Goal: Communication & Community: Answer question/provide support

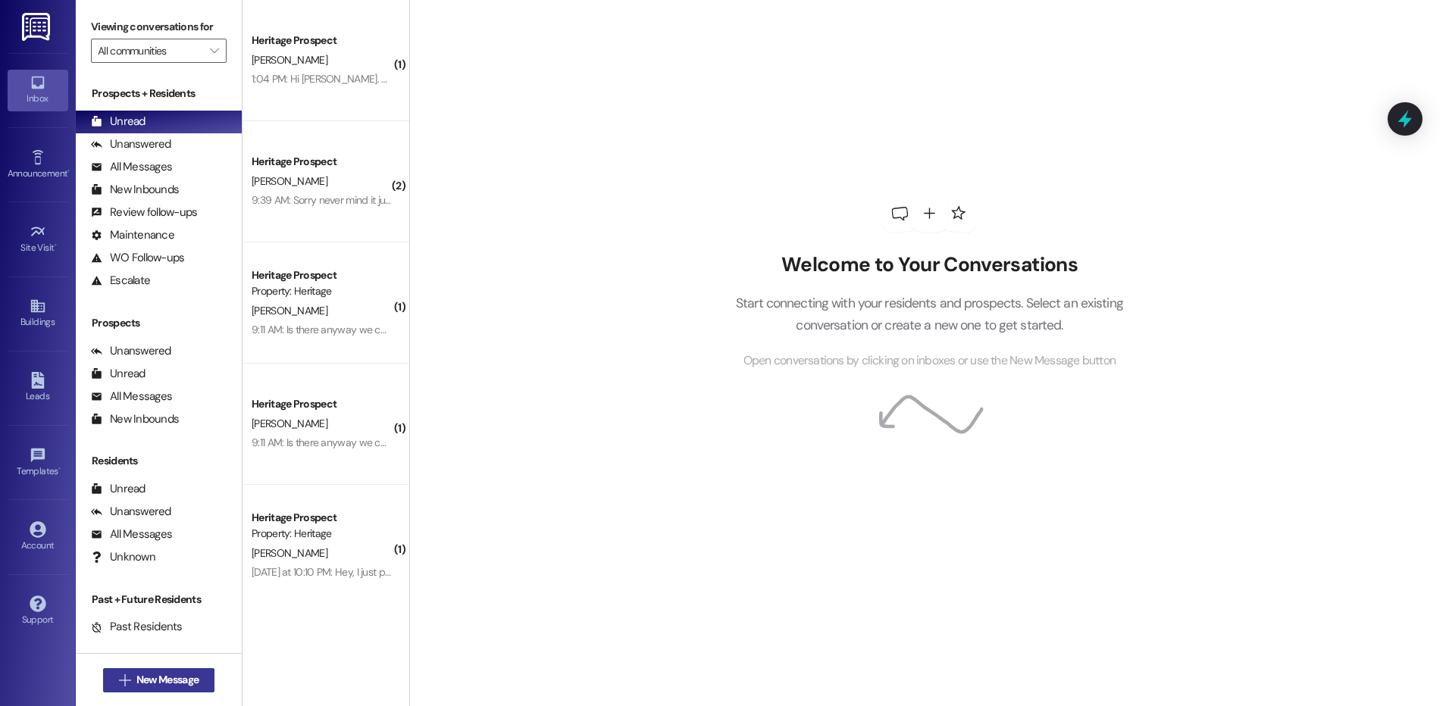
click at [178, 675] on span "New Message" at bounding box center [167, 680] width 62 height 16
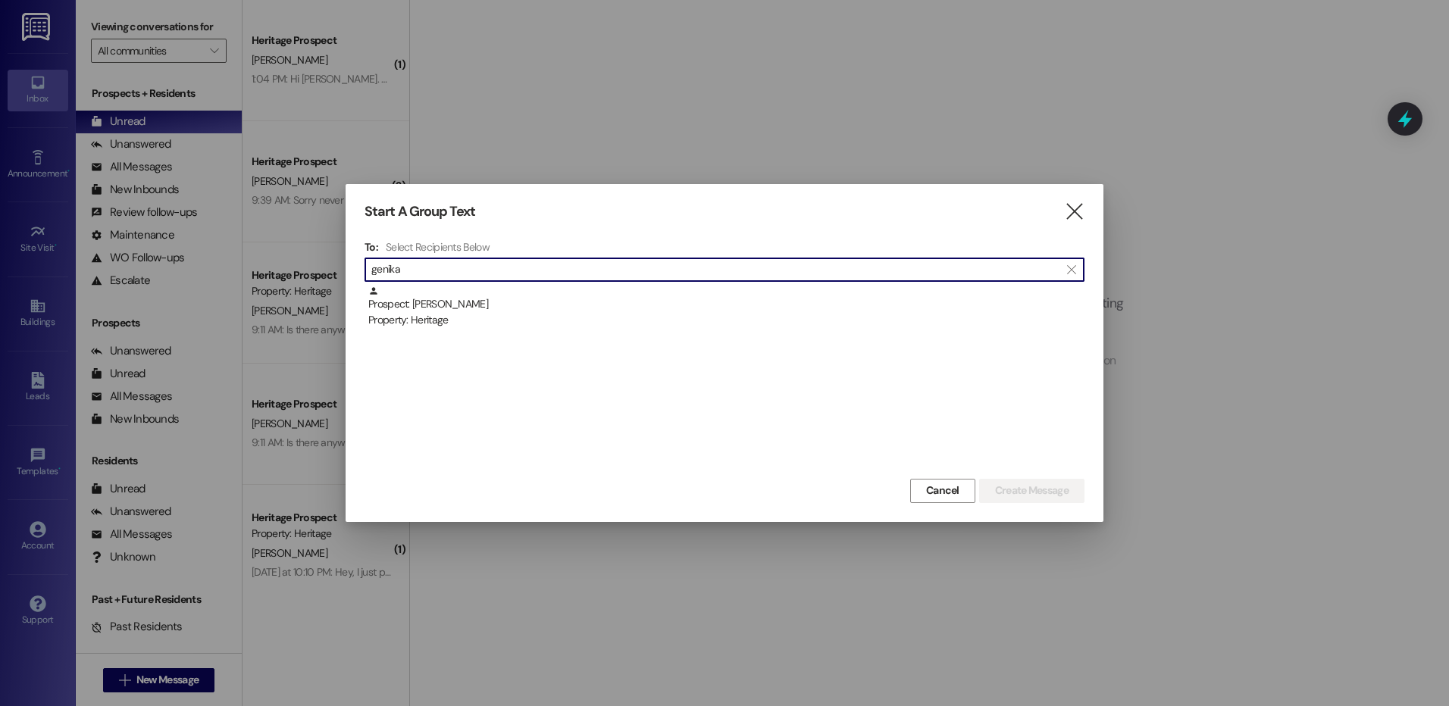
type input "genika"
click at [462, 312] on div "Prospect: Genika Allred Property: Heritage" at bounding box center [726, 307] width 716 height 43
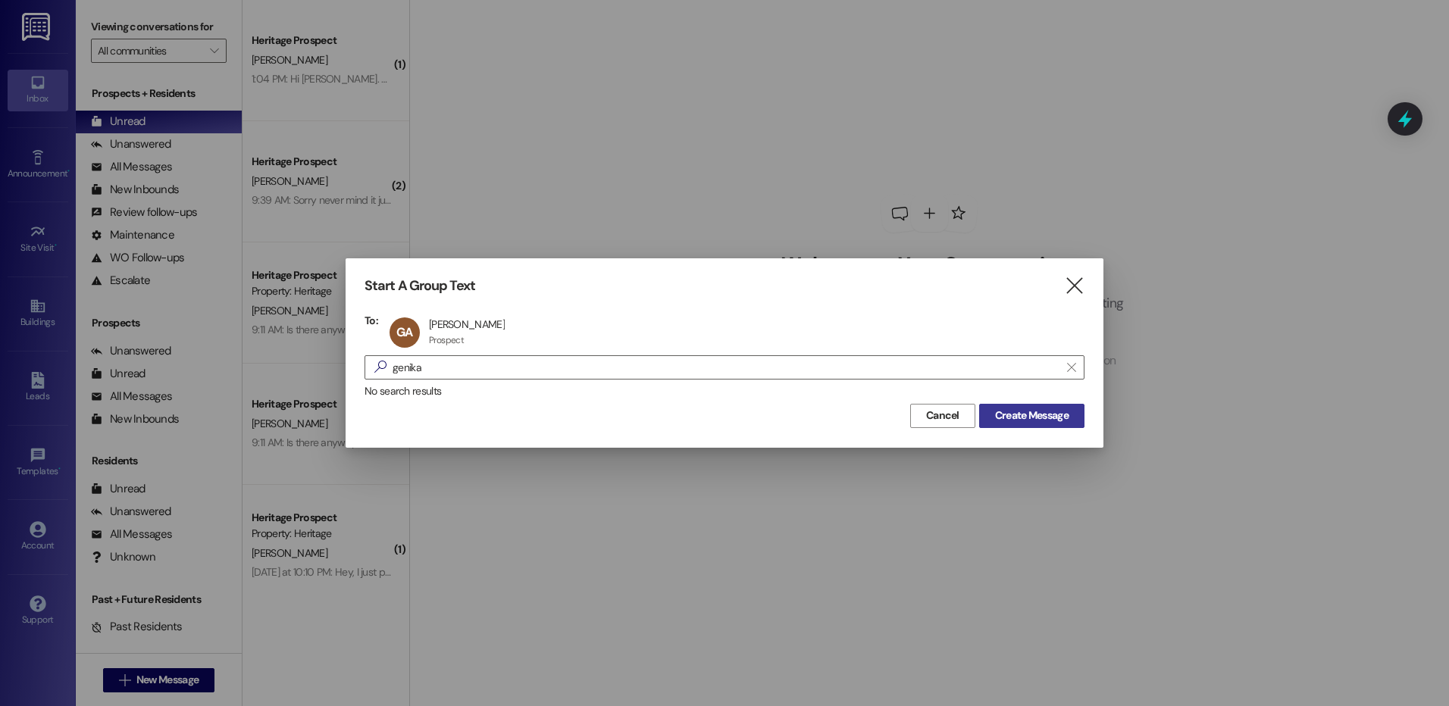
click at [1036, 406] on button "Create Message" at bounding box center [1031, 416] width 105 height 24
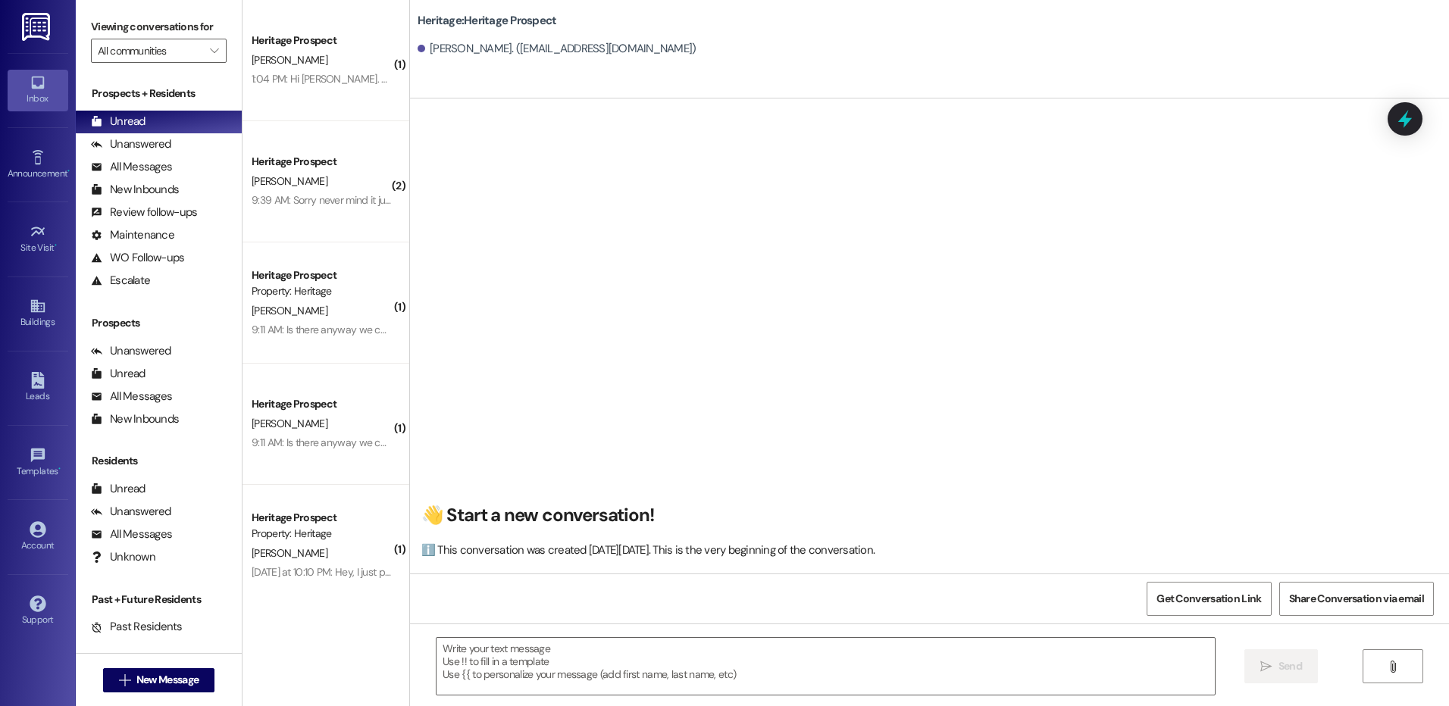
scroll to position [1, 0]
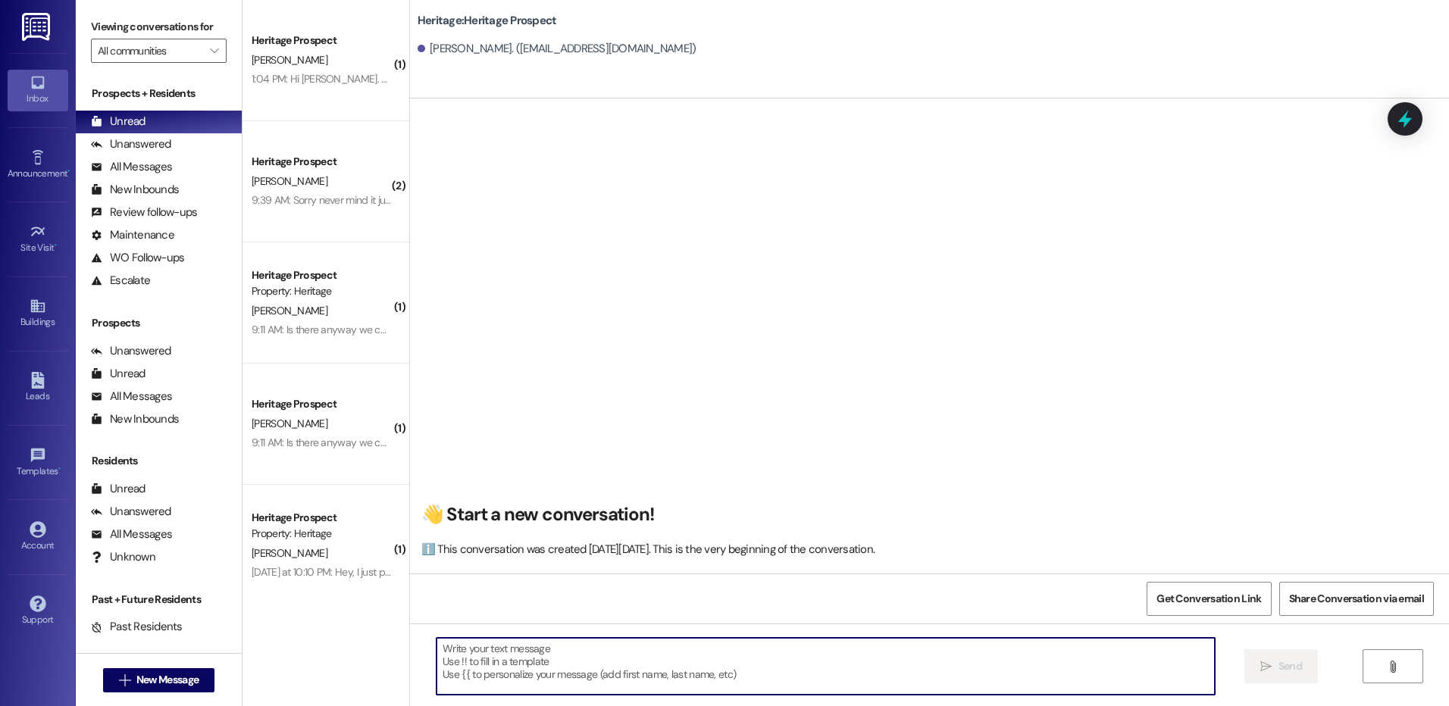
click at [499, 673] on textarea at bounding box center [826, 666] width 778 height 57
paste textarea "Hi ____! This is Paige with Heritage Apartments. I just sent your ____ semester…"
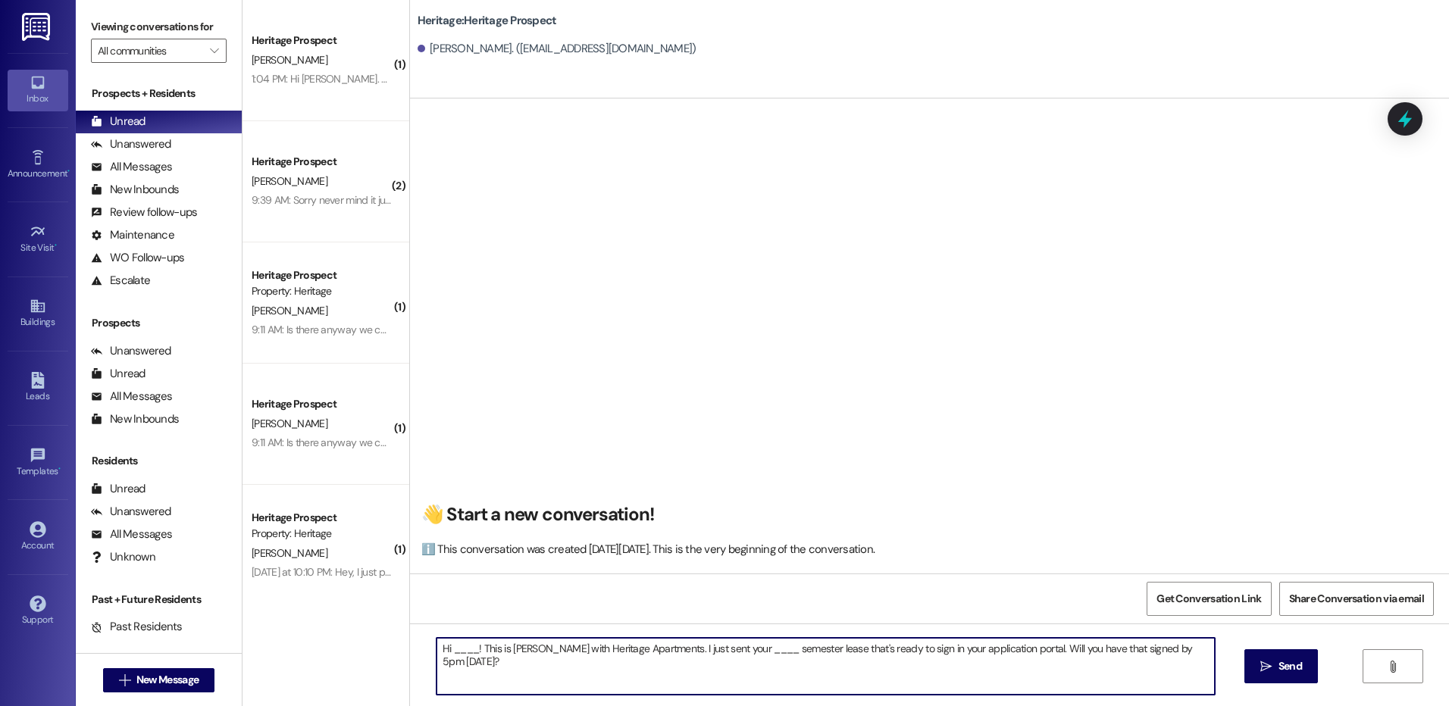
click at [464, 646] on textarea "Hi ____! This is Paige with Heritage Apartments. I just sent your ____ semester…" at bounding box center [826, 666] width 778 height 57
click at [722, 647] on textarea "Hi Genika! This is Paige with Heritage Apartments. I just sent your ____ semest…" at bounding box center [826, 666] width 778 height 57
click at [805, 646] on textarea "Hi Genika! This is Paige with Heritage Apartments. I just sent your Fall semest…" at bounding box center [826, 666] width 778 height 57
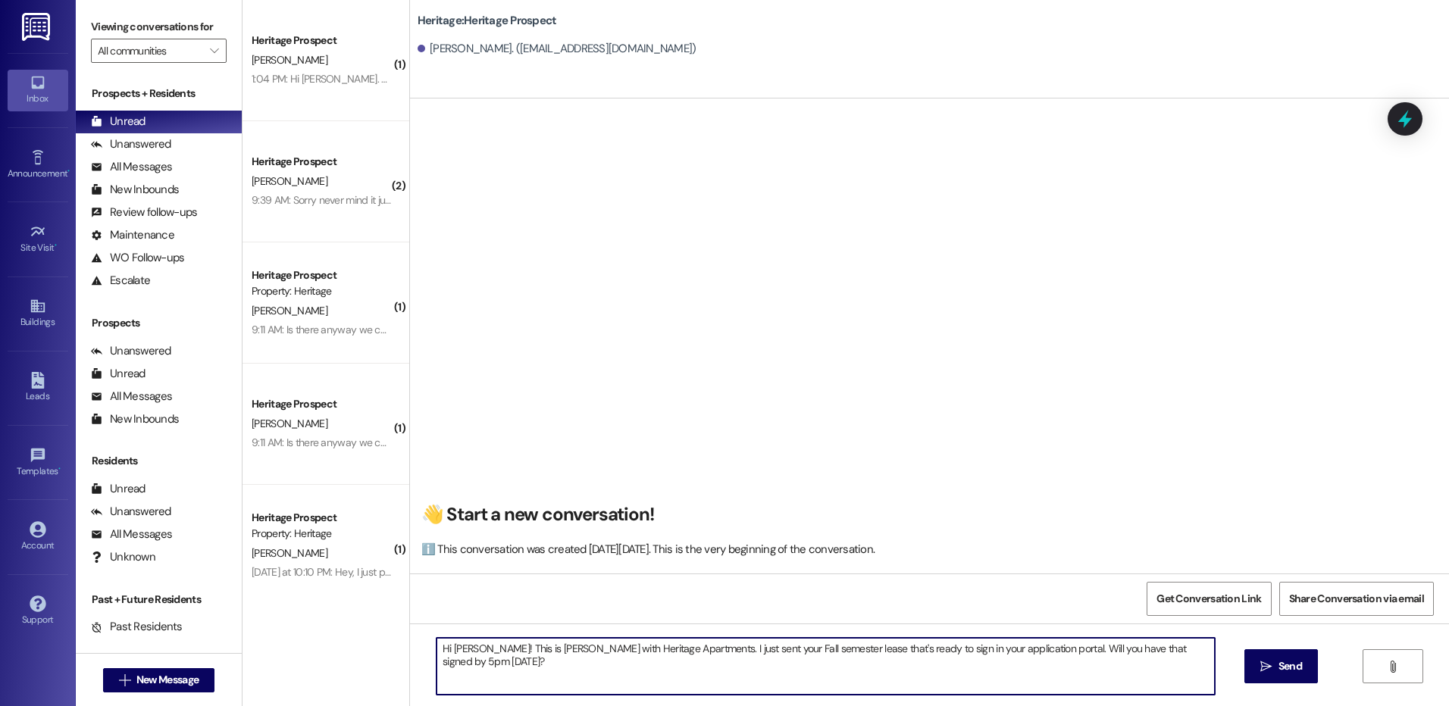
click at [800, 648] on textarea "Hi Genika! This is Paige with Heritage Apartments. I just sent your Fall semest…" at bounding box center [826, 666] width 778 height 57
click at [819, 653] on textarea "Hi Genika! This is Paige with Heritage Apartments. I just sent your Fall semest…" at bounding box center [826, 666] width 778 height 57
type textarea "Hi Genika! This is Paige with Heritage Apartments. I just sent your Fall semest…"
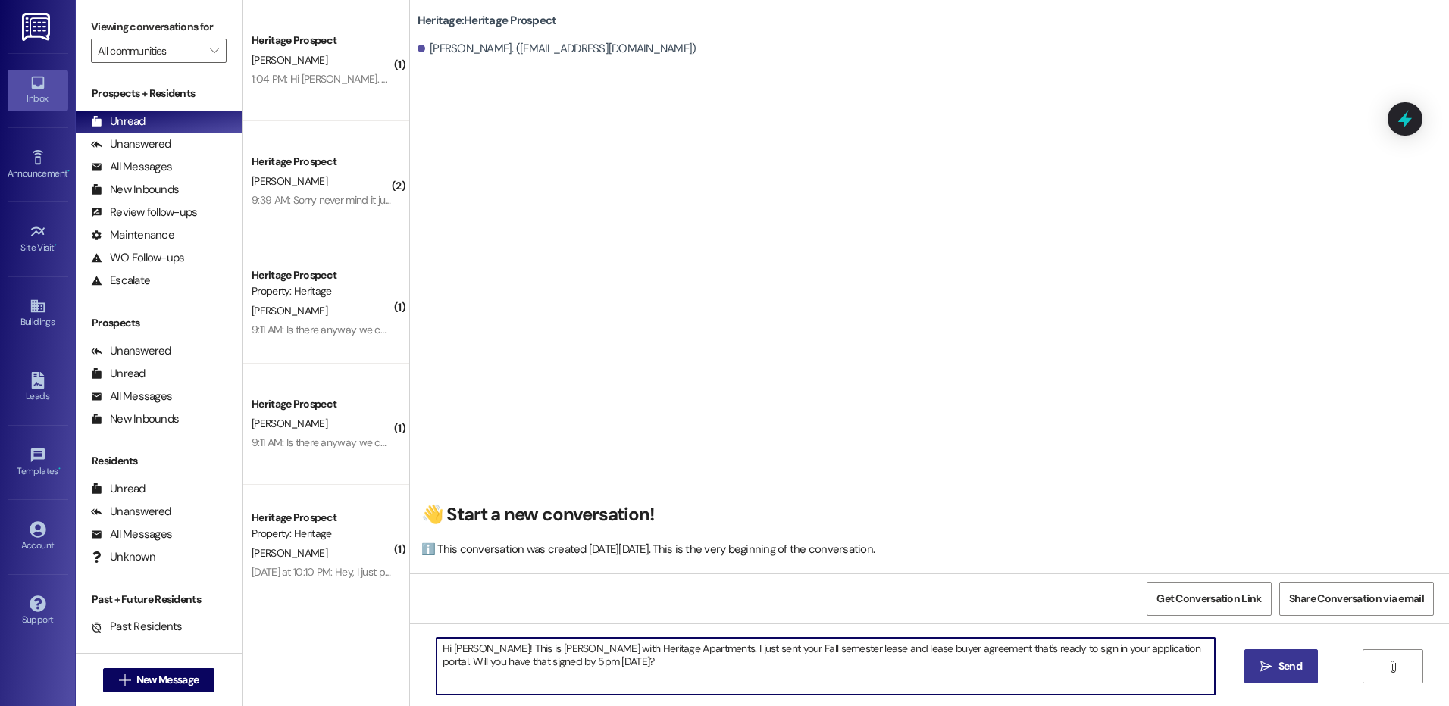
click at [1276, 665] on span "Send" at bounding box center [1291, 667] width 30 height 16
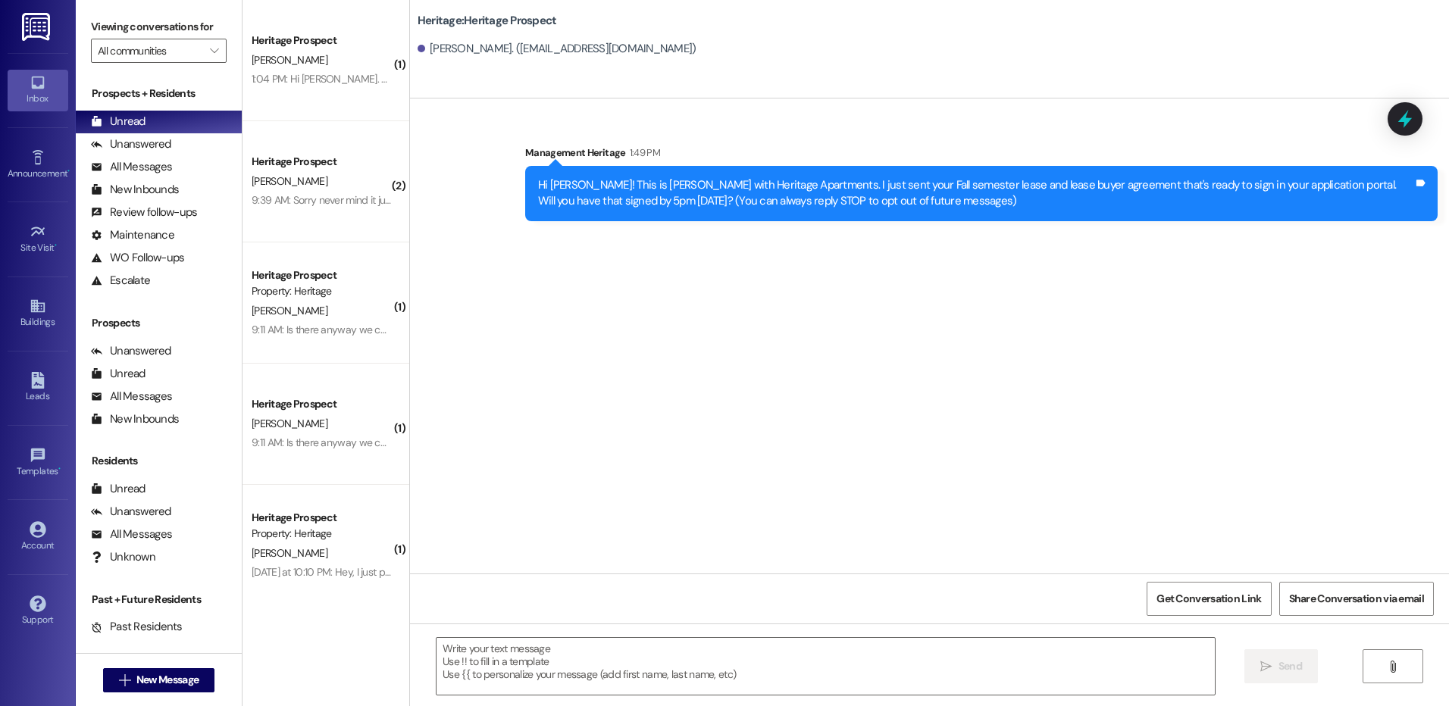
scroll to position [0, 0]
click at [137, 667] on div " New Message" at bounding box center [159, 681] width 112 height 38
click at [138, 675] on span "New Message" at bounding box center [167, 680] width 62 height 16
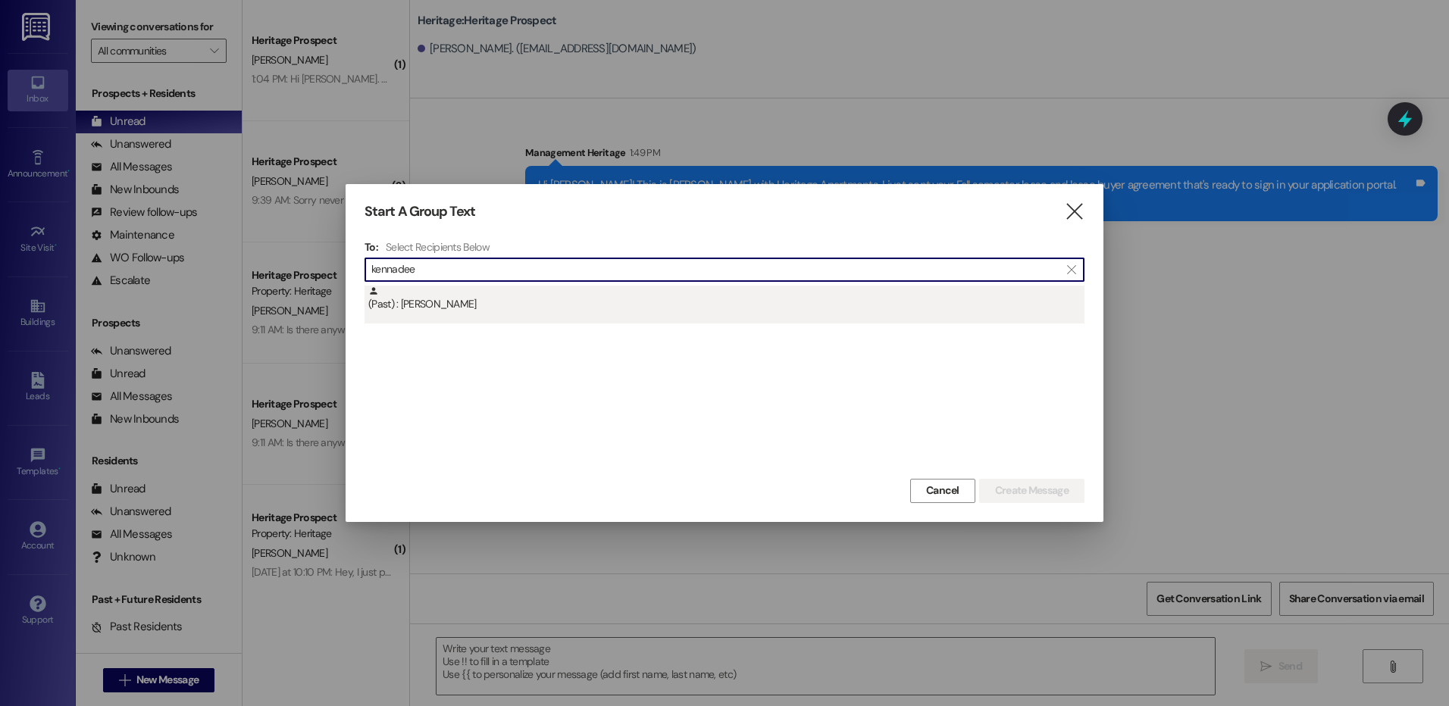
type input "kennadee"
click at [544, 297] on div "(Past) : Kennadee Nielson" at bounding box center [726, 299] width 716 height 27
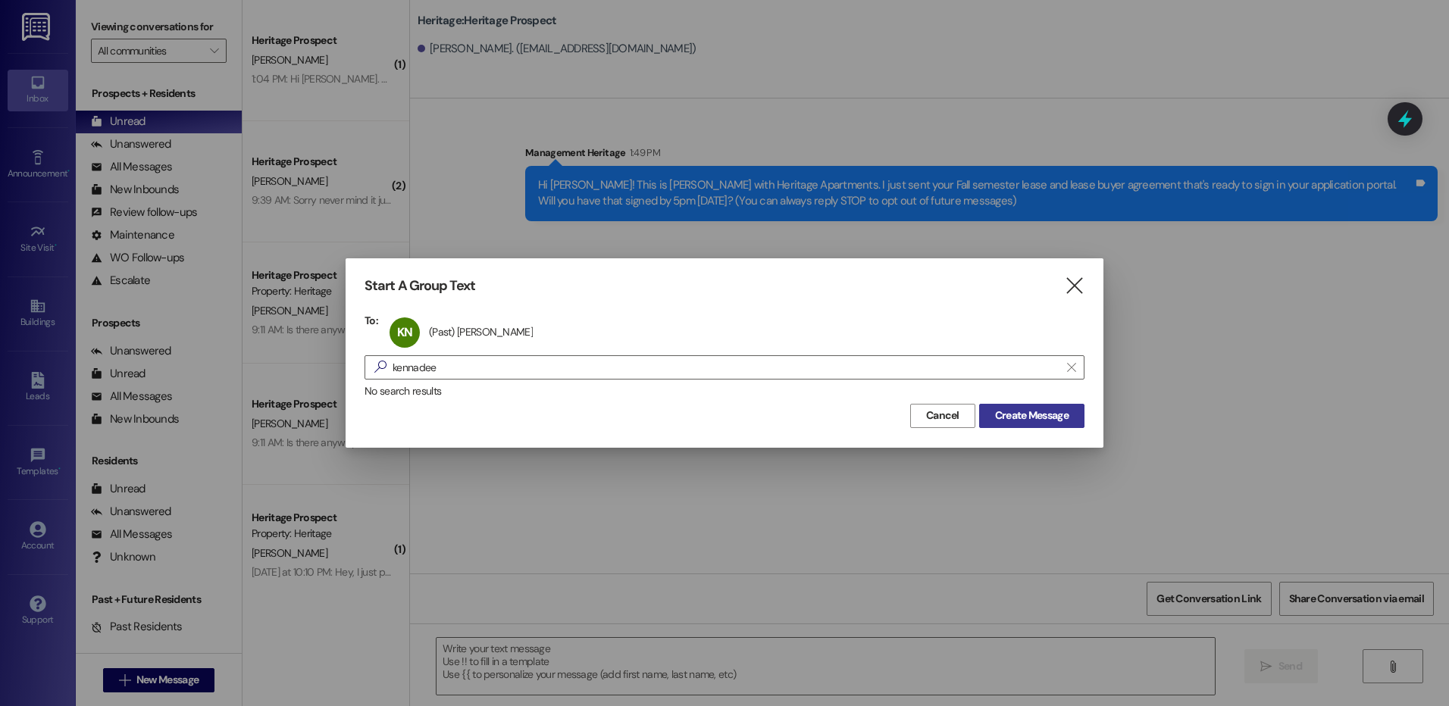
click at [1015, 419] on span "Create Message" at bounding box center [1032, 416] width 74 height 16
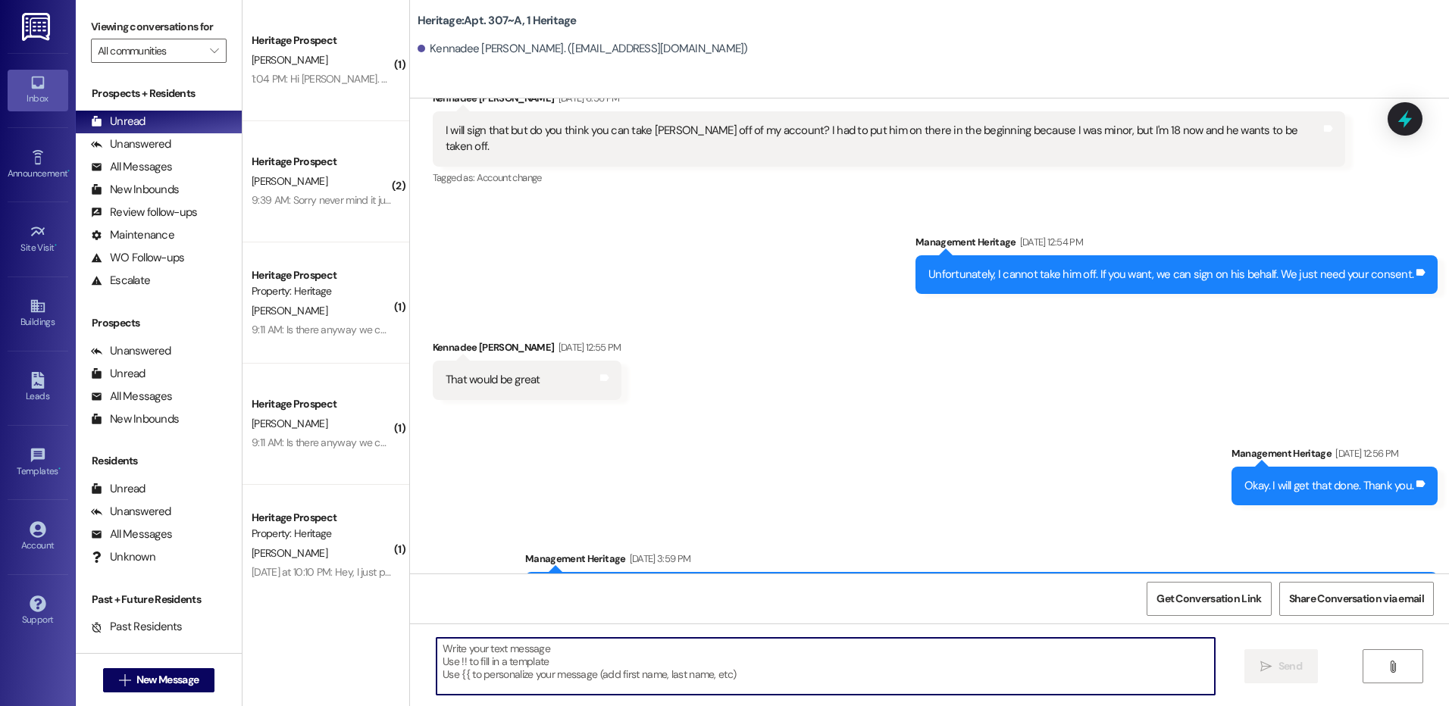
scroll to position [22987, 0]
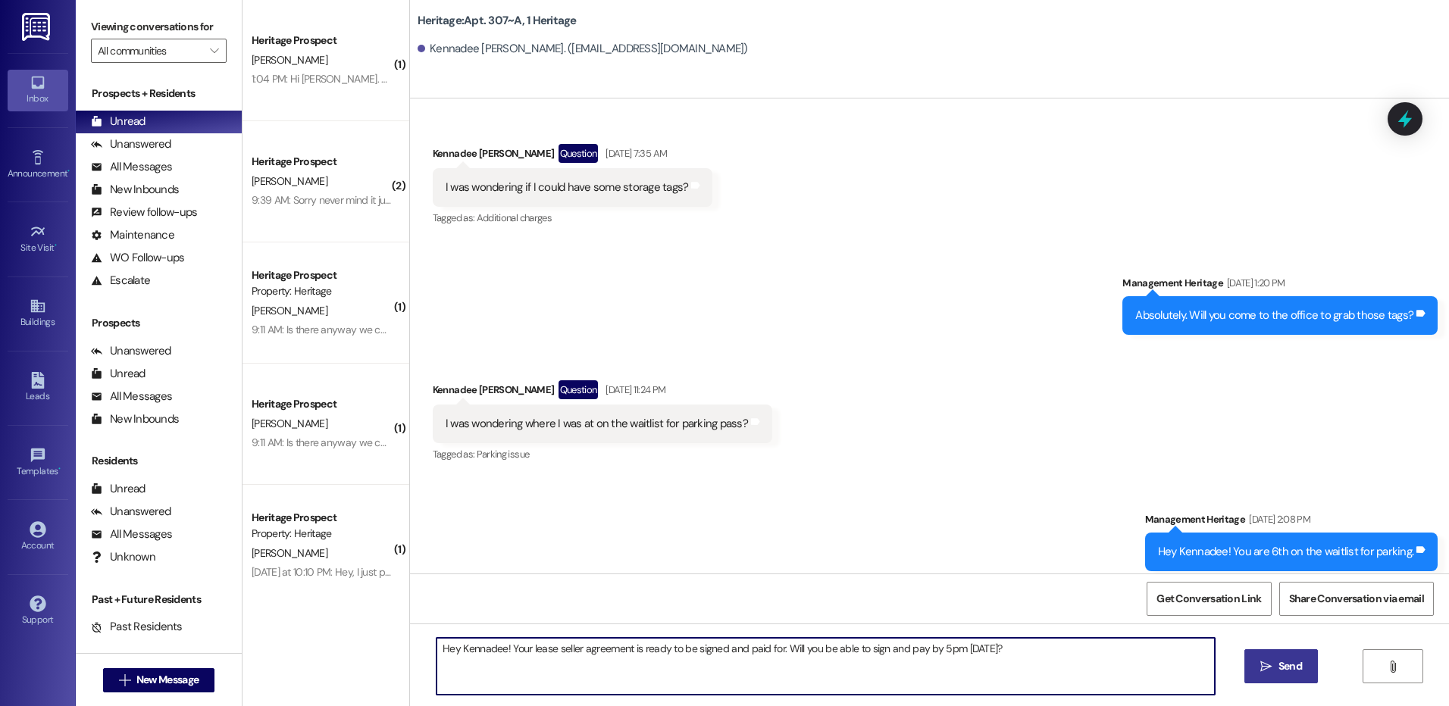
type textarea "Hey Kennadee! Your lease seller agreement is ready to be signed and paid for. W…"
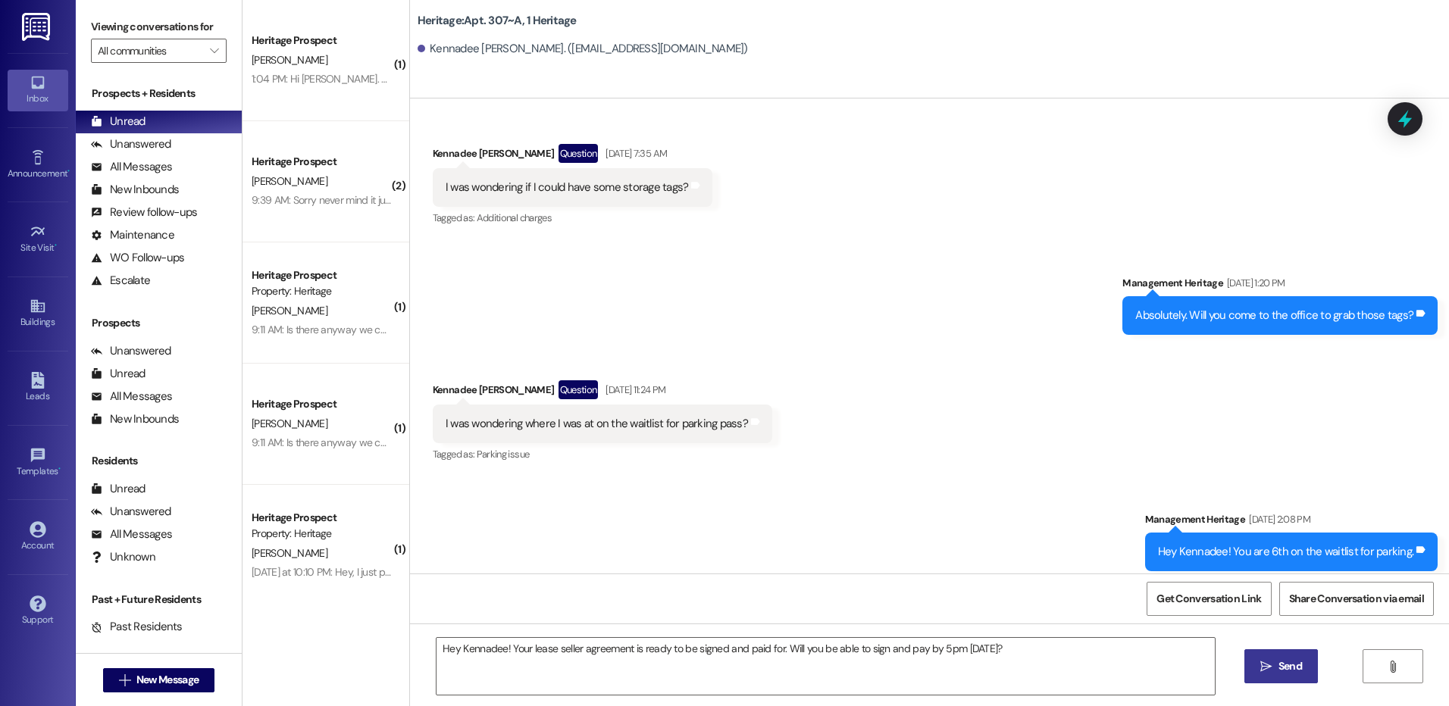
click at [1284, 664] on span "Send" at bounding box center [1290, 667] width 23 height 16
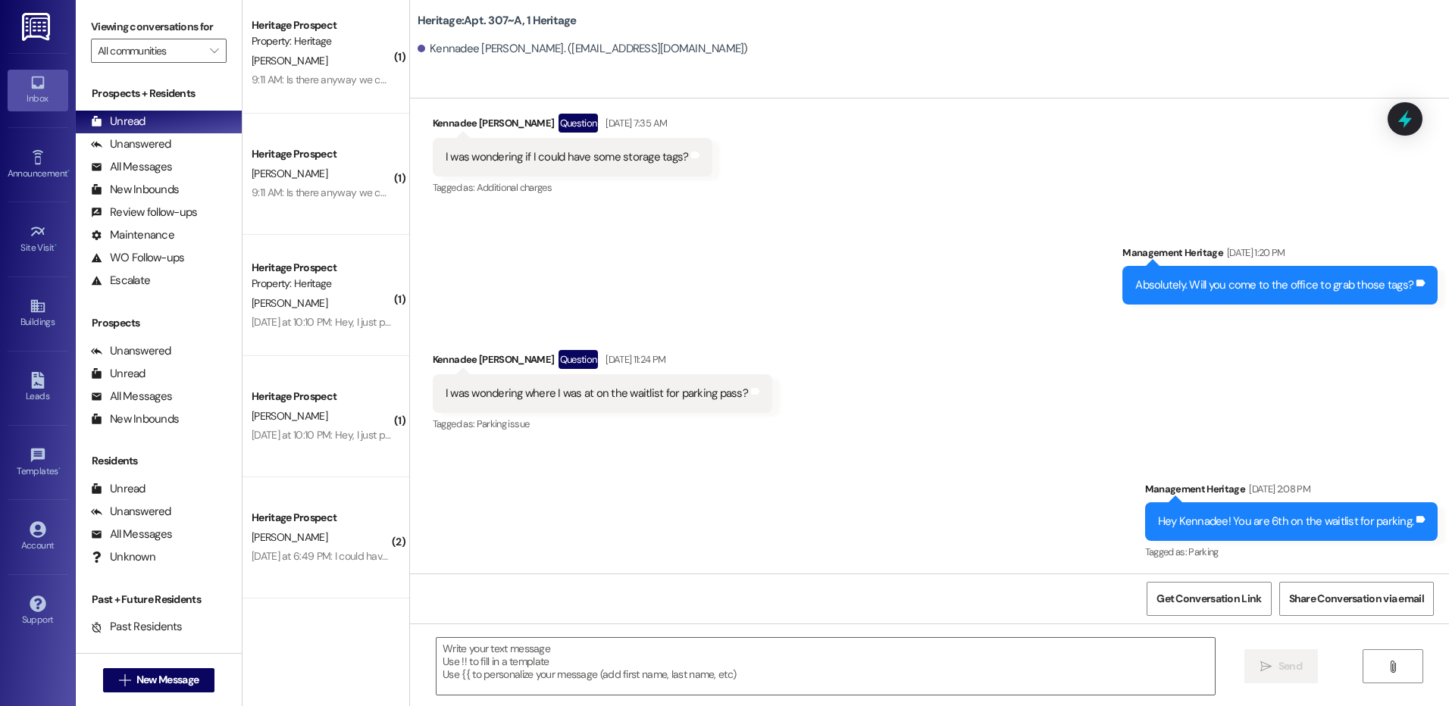
scroll to position [23093, 0]
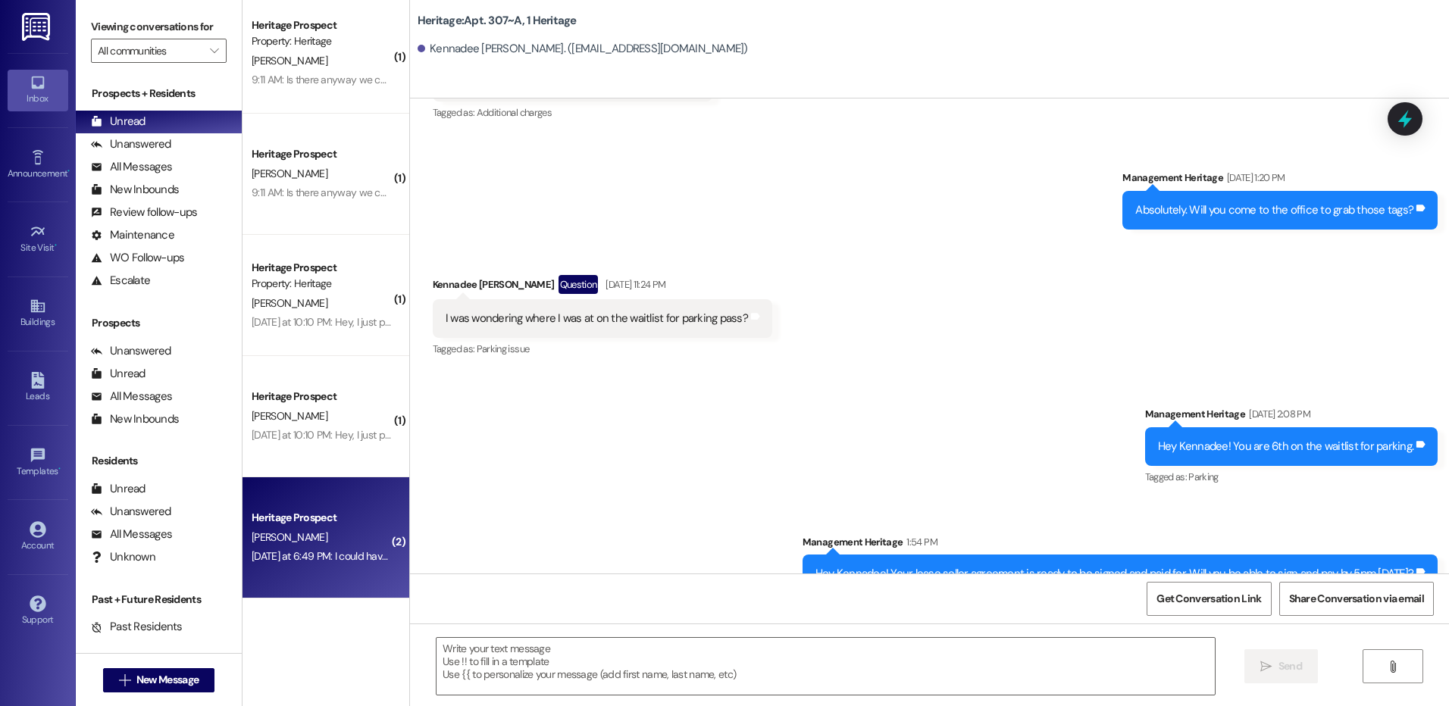
click at [286, 554] on div "Yesterday at 6:49 PM: I could have it signed by tomorrow but I didn't realize I…" at bounding box center [619, 557] width 734 height 14
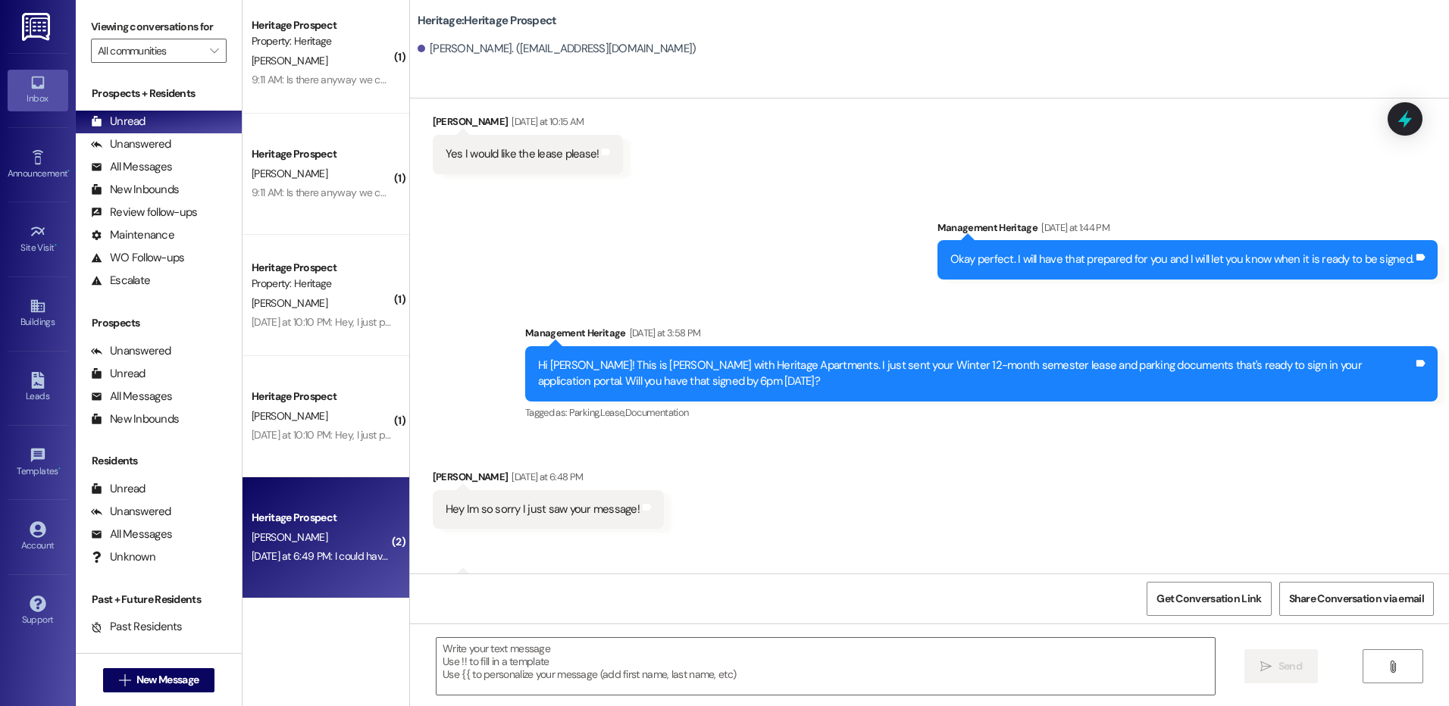
scroll to position [227, 0]
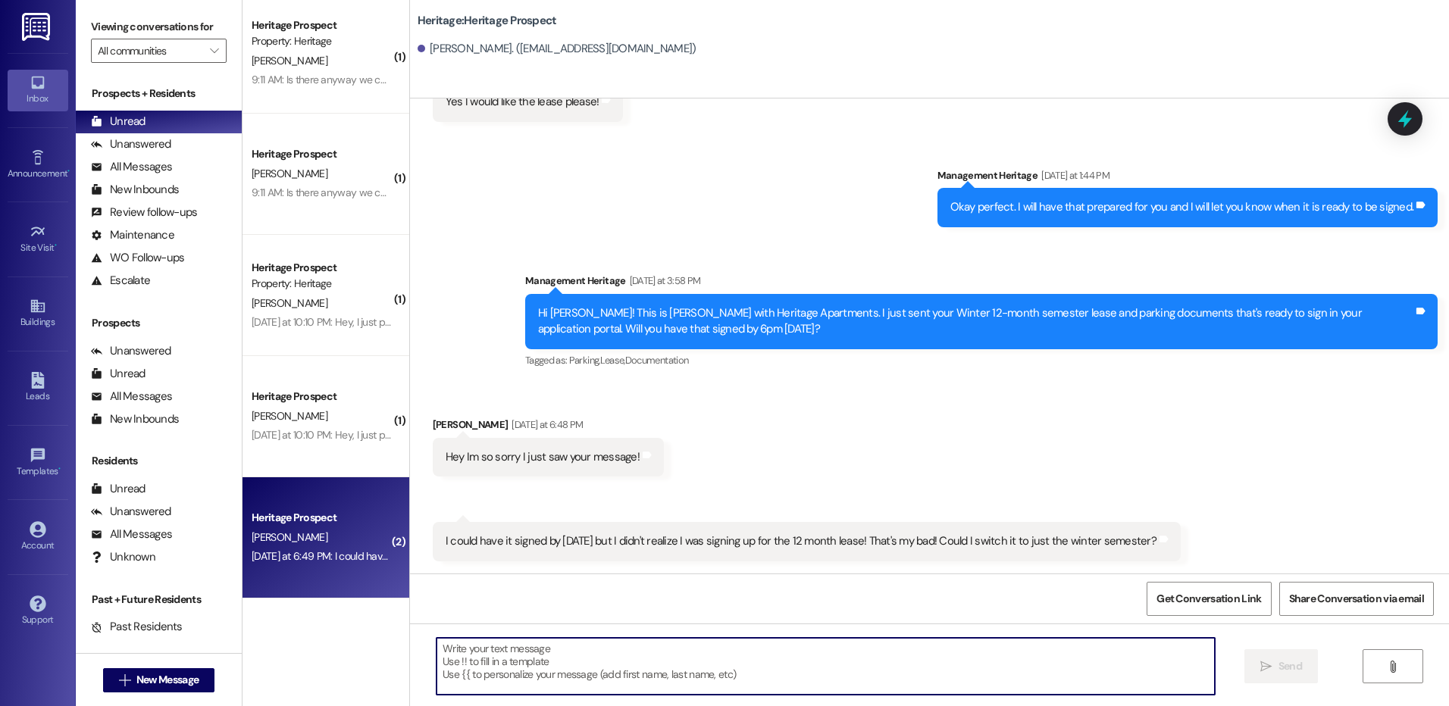
click at [834, 688] on textarea at bounding box center [826, 666] width 778 height 57
type textarea "Y"
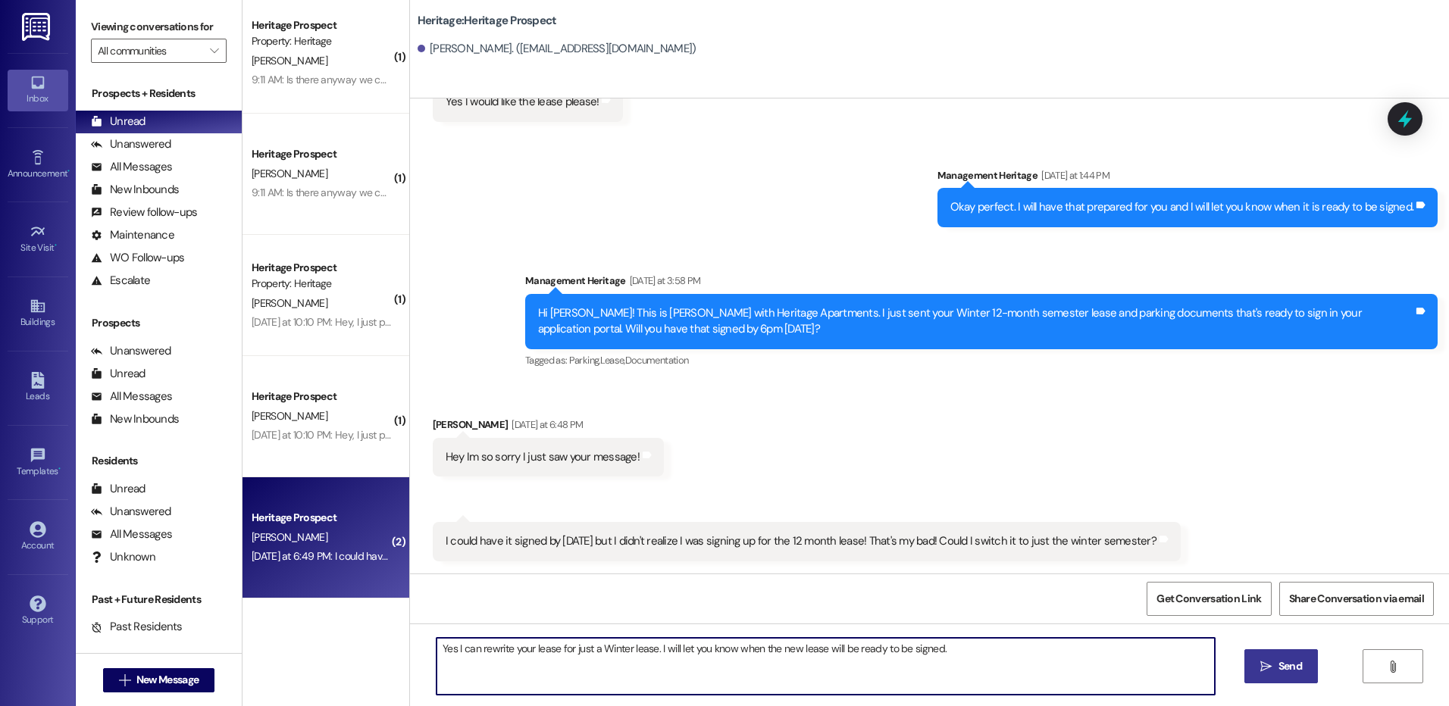
type textarea "Yes I can rewrite your lease for just a Winter lease. I will let you know when …"
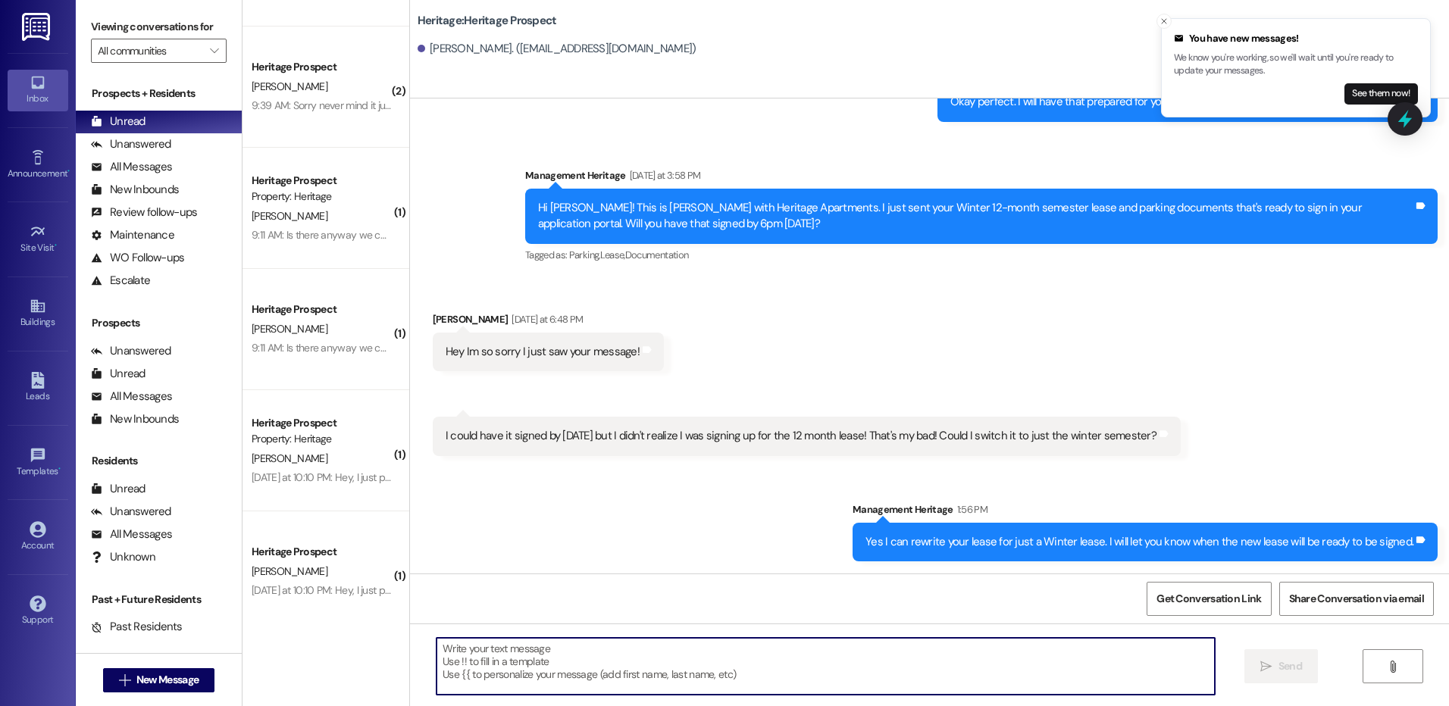
scroll to position [0, 0]
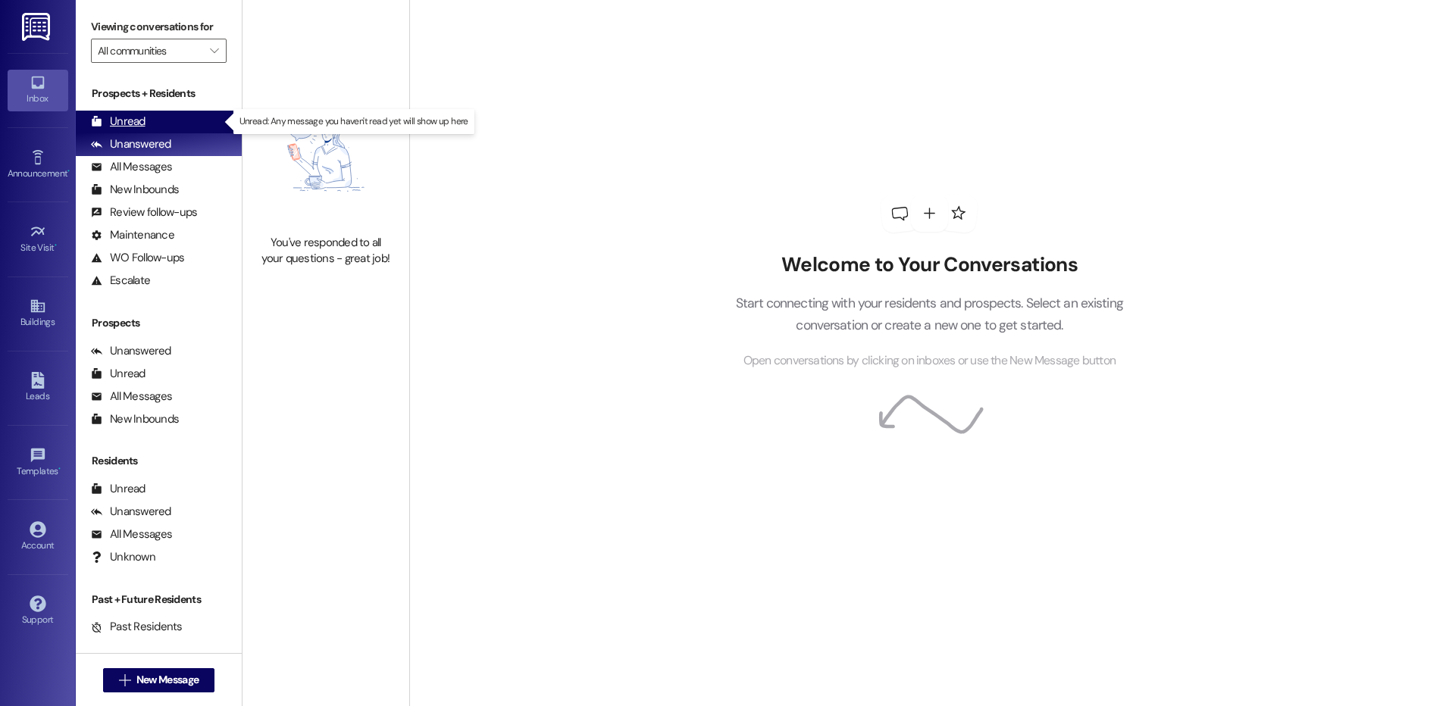
click at [158, 111] on div "Unread (0)" at bounding box center [159, 122] width 166 height 23
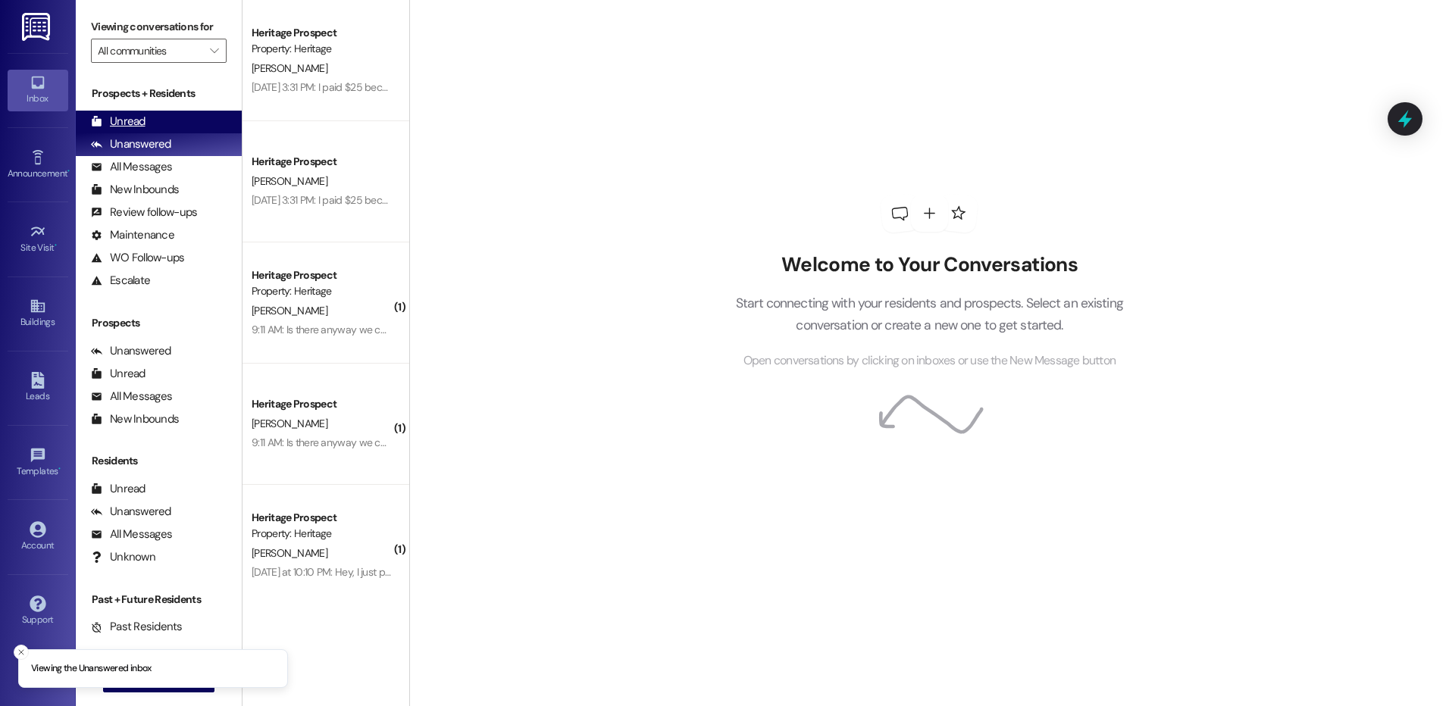
click at [175, 105] on div "Prospects + Residents Unread (0) Unread: Any message you haven't read yet will …" at bounding box center [159, 189] width 166 height 206
click at [175, 112] on div "Unread (0)" at bounding box center [159, 122] width 166 height 23
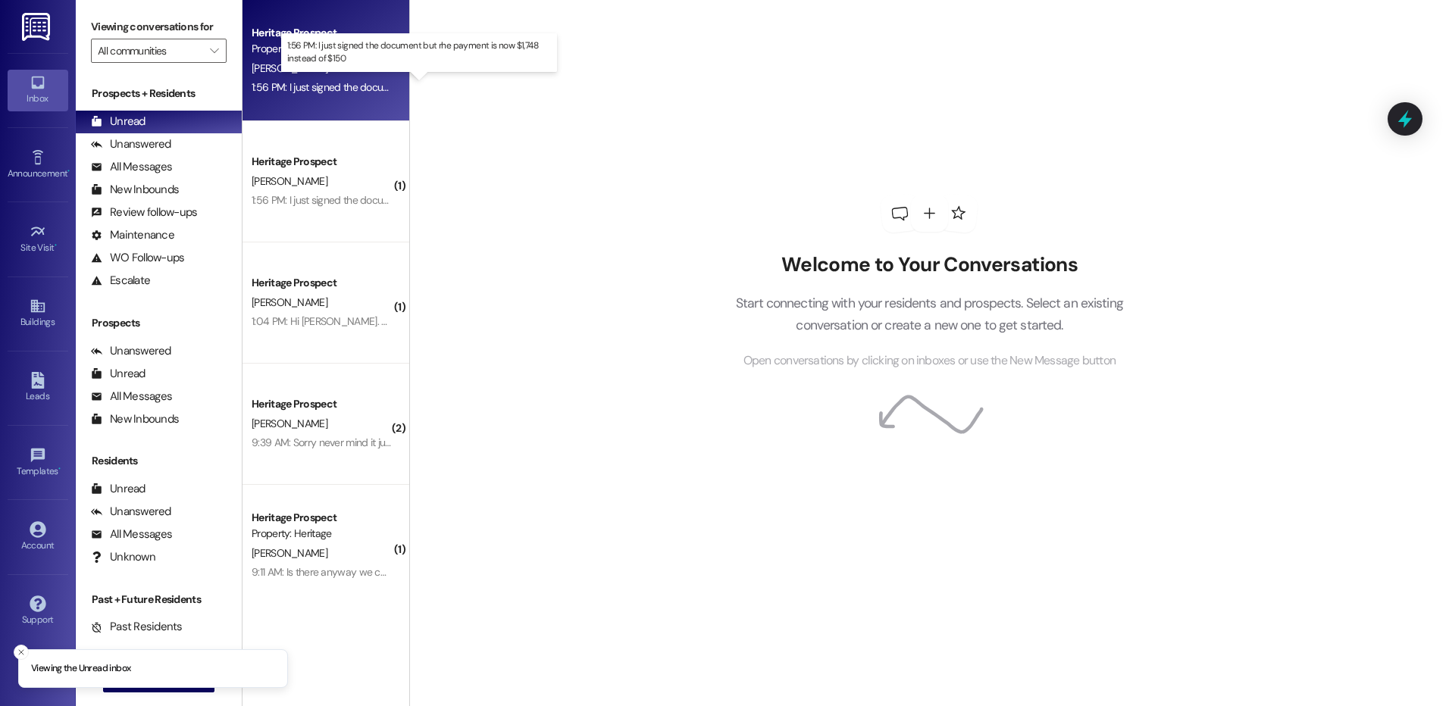
click at [363, 85] on div "1:56 PM: I just signed the document but rhe payment is now $1,748 instead of $1…" at bounding box center [432, 87] width 361 height 14
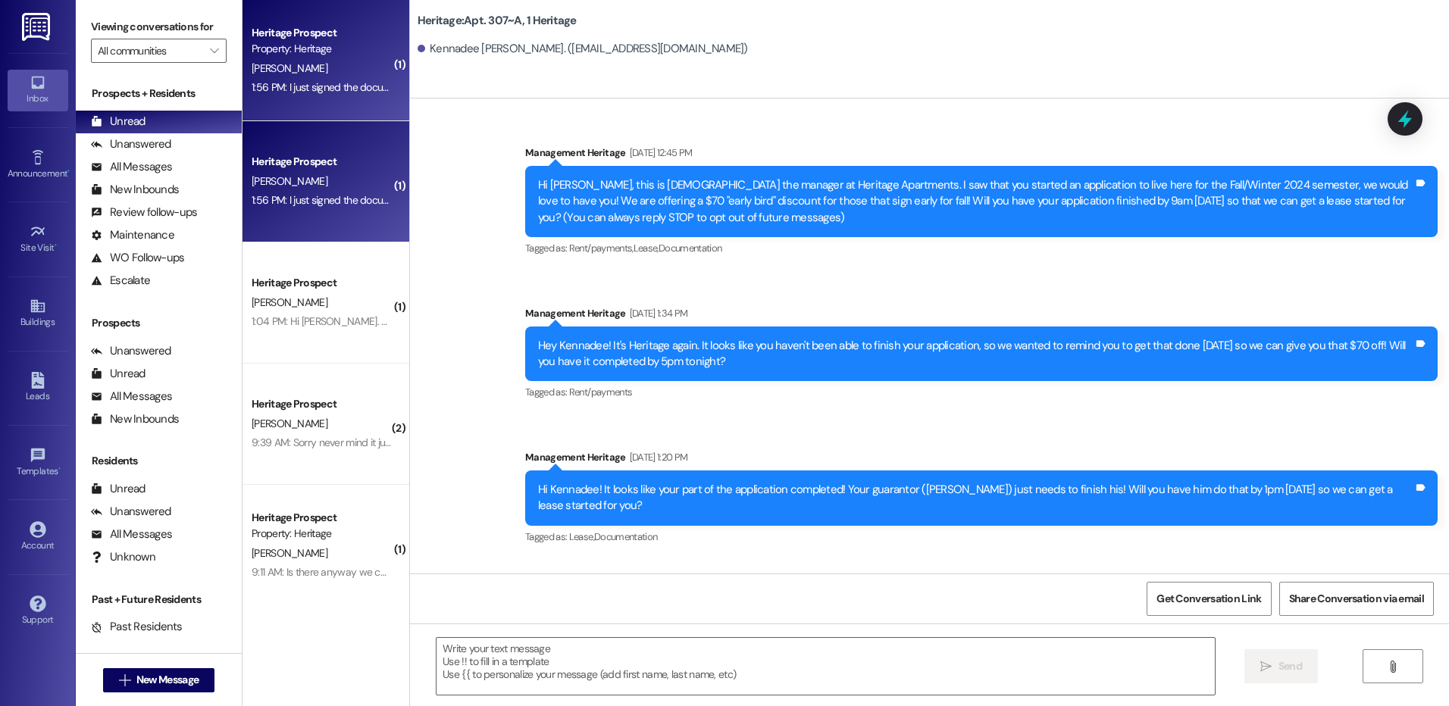
scroll to position [23221, 0]
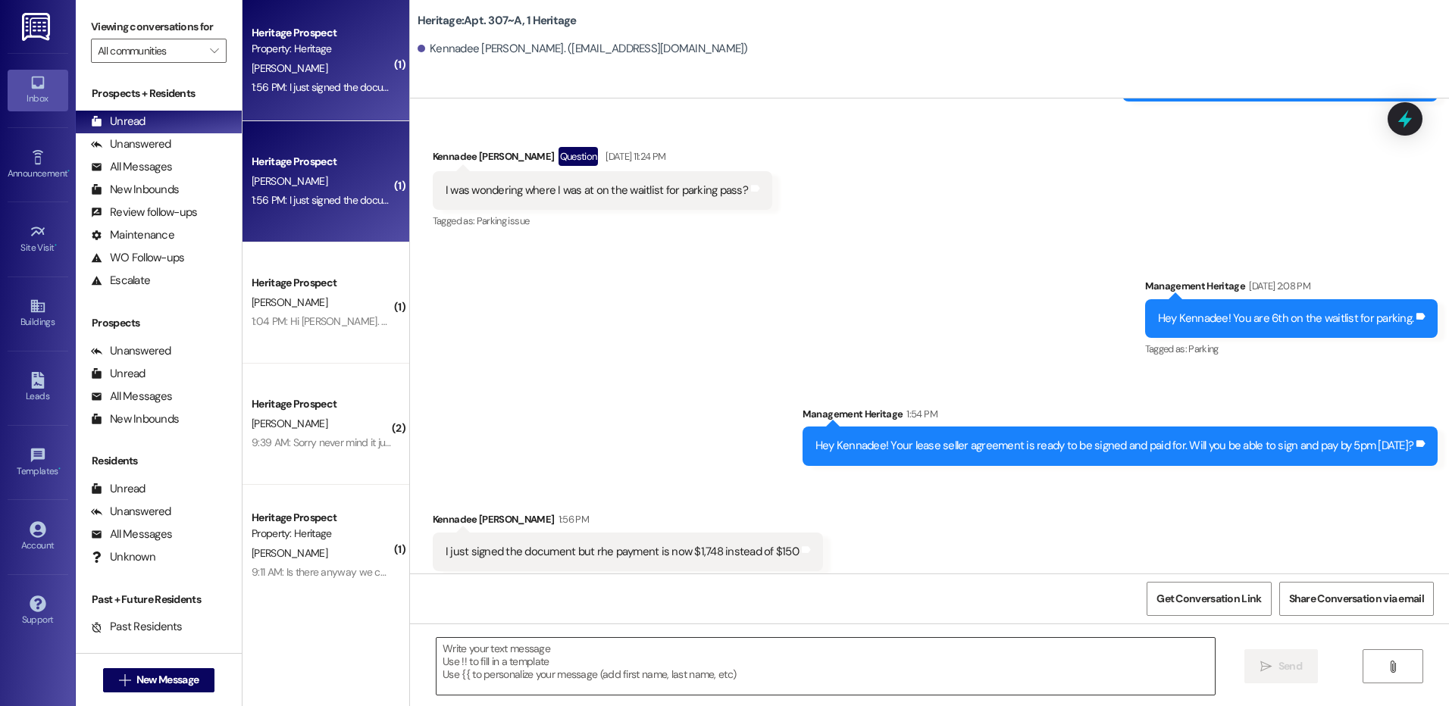
click at [484, 682] on textarea at bounding box center [826, 666] width 778 height 57
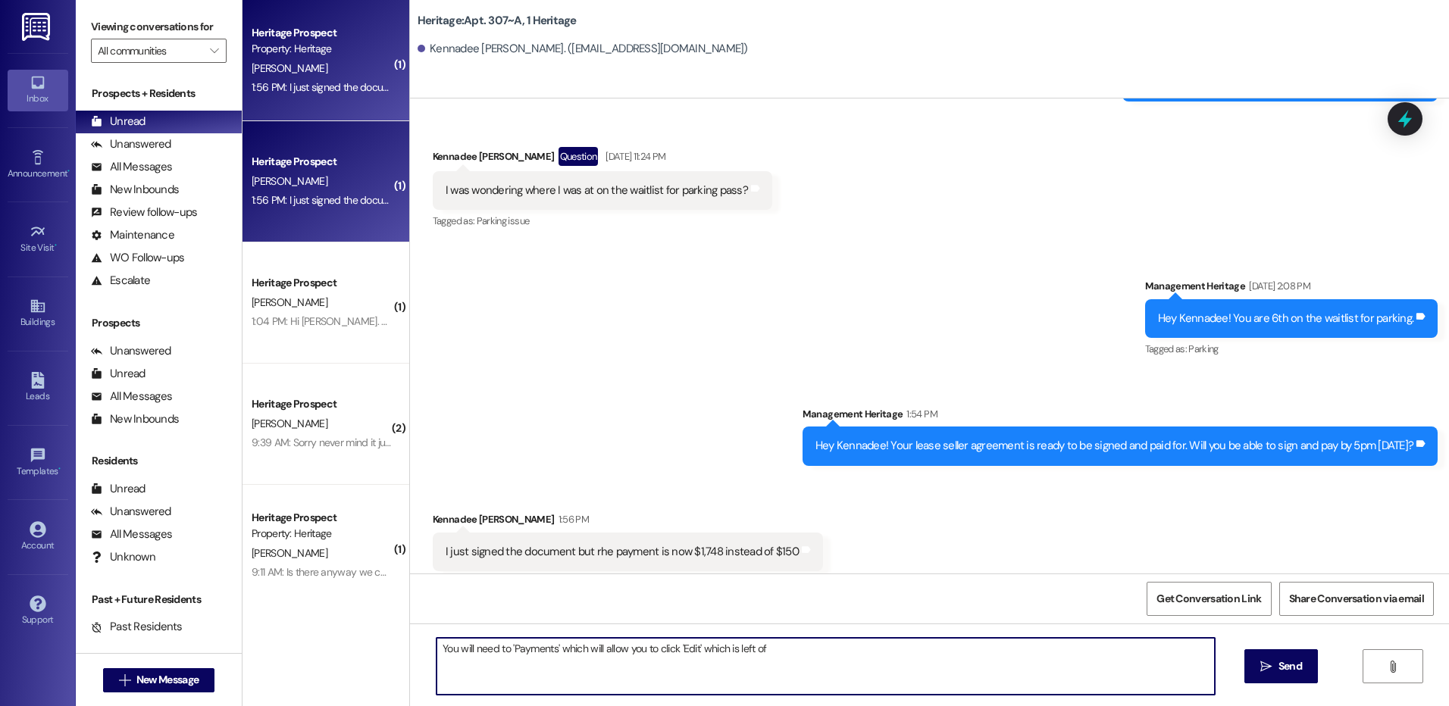
click at [750, 634] on div "You will need to 'Payments' which will allow you to click 'Edit' which is left …" at bounding box center [929, 681] width 1039 height 114
drag, startPoint x: 756, startPoint y: 653, endPoint x: 705, endPoint y: 656, distance: 50.8
click at [687, 659] on textarea "You will need to 'Payments' which will allow you to click 'Edit' which is left …" at bounding box center [826, 666] width 778 height 57
click at [875, 647] on textarea "You will need to 'Payments' which will allow you to click 'Edit' which is left …" at bounding box center [826, 666] width 778 height 57
paste textarea "Go back 'Payments' -> click 'Pay Now' -> Click 'Edit' to the left of 'Payment D…"
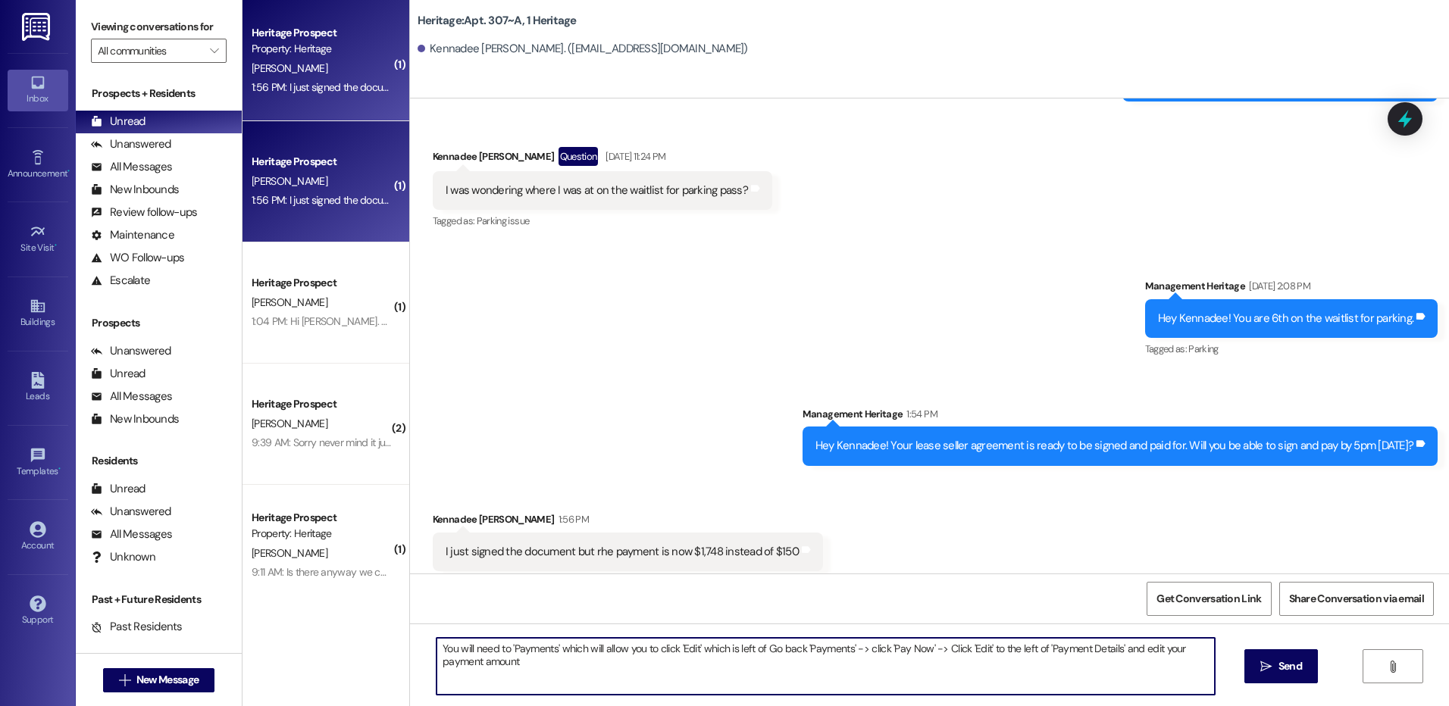
click at [769, 659] on textarea "You will need to 'Payments' which will allow you to click 'Edit' which is left …" at bounding box center [826, 666] width 778 height 57
drag, startPoint x: 787, startPoint y: 647, endPoint x: 505, endPoint y: 644, distance: 282.0
click at [505, 644] on textarea "You will need to 'Payments' which will allow you to click 'Edit' which is left …" at bounding box center [826, 666] width 778 height 57
click at [716, 668] on textarea "You will need to 'Payments' which will allow you to click 'Edit' which is left …" at bounding box center [826, 666] width 778 height 57
drag, startPoint x: 796, startPoint y: 647, endPoint x: 505, endPoint y: 650, distance: 291.1
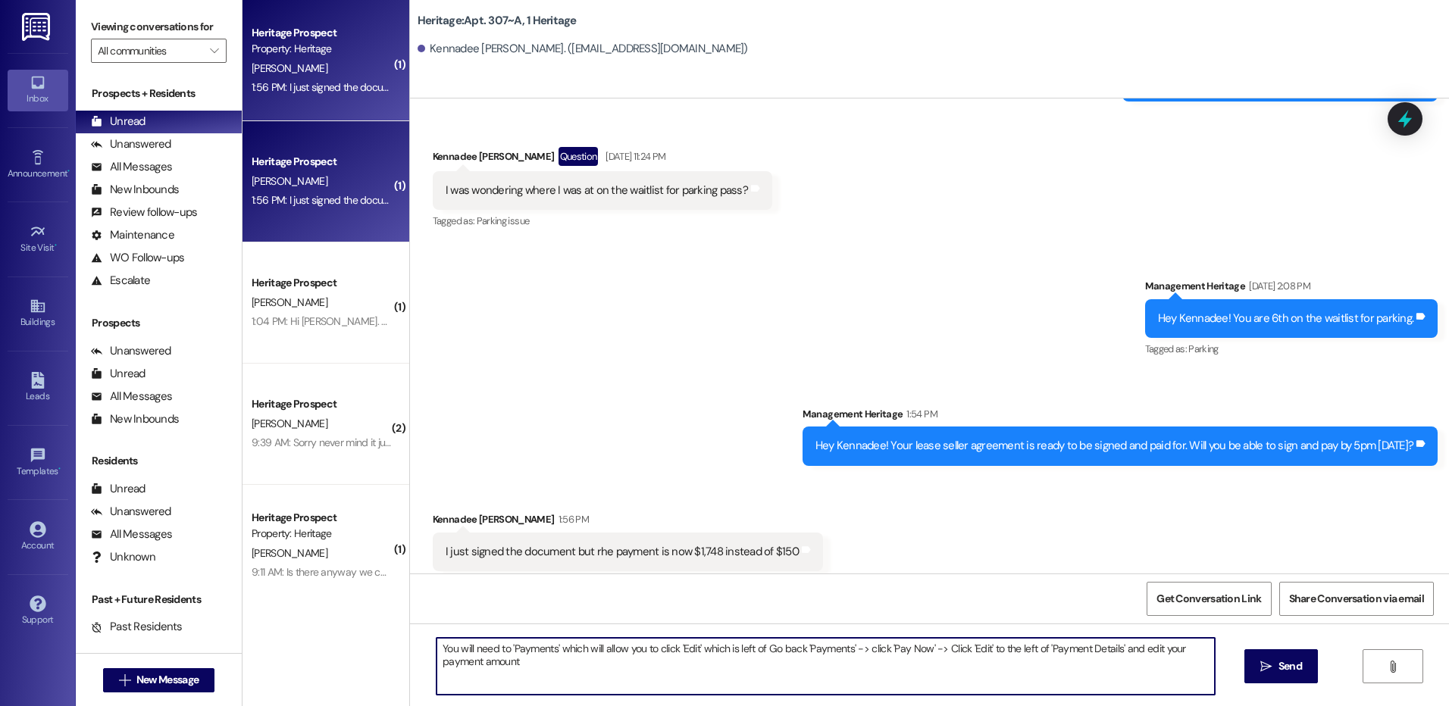
click at [505, 650] on textarea "You will need to 'Payments' which will allow you to click 'Edit' which is left …" at bounding box center [826, 666] width 778 height 57
click at [1002, 648] on textarea "You will need to go to 'Payments' -> click 'Pay Now' -> Click 'Edit' to the lef…" at bounding box center [826, 666] width 778 height 57
type textarea "You will need to go to 'Payments' -> click 'Pay Now' -> Click 'Edit' to the lef…"
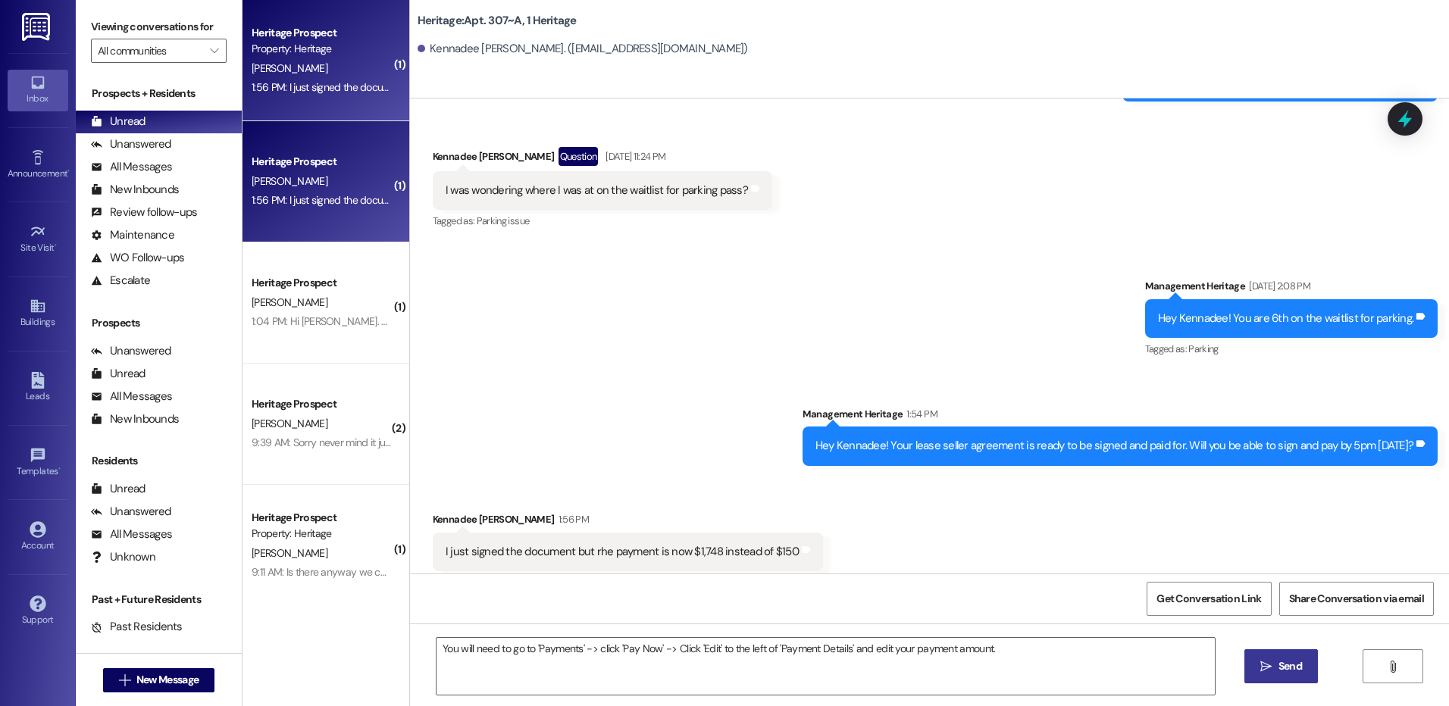
click at [1289, 672] on span "Send" at bounding box center [1290, 667] width 23 height 16
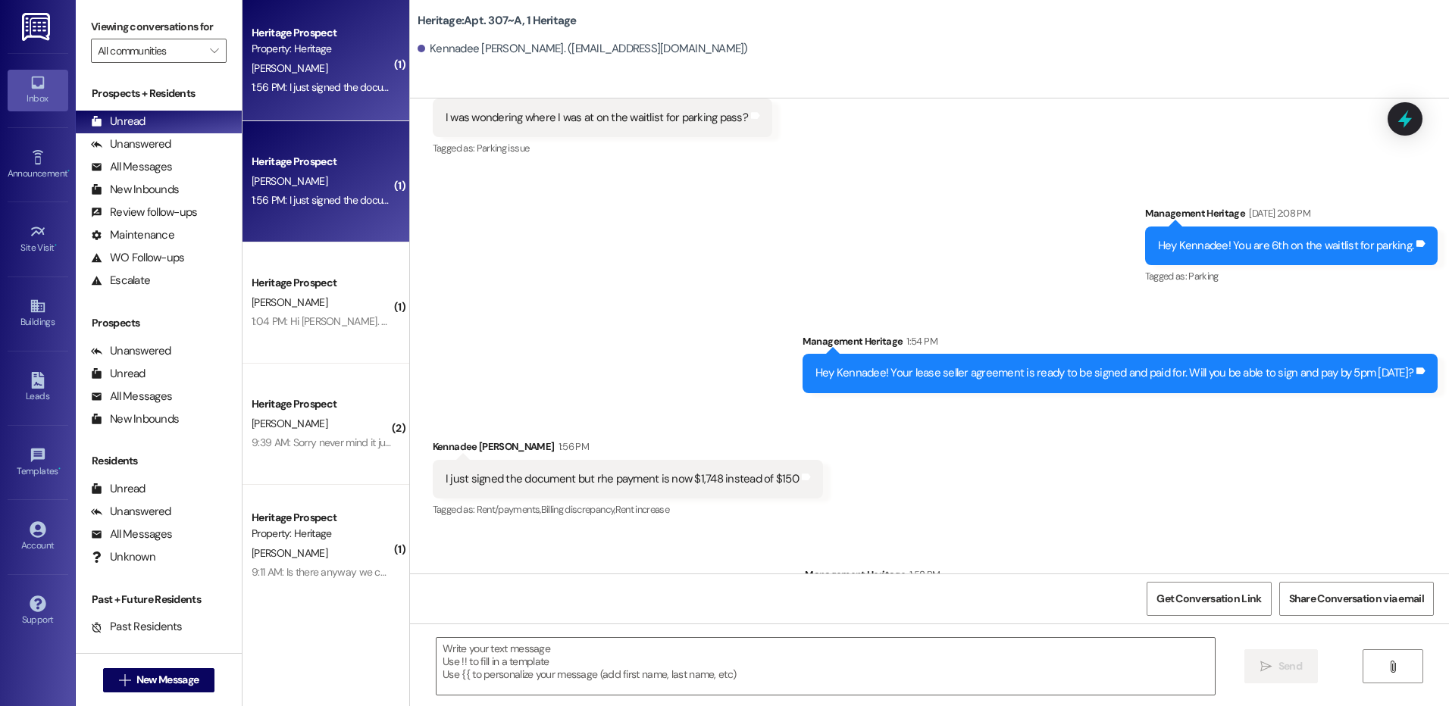
scroll to position [23326, 0]
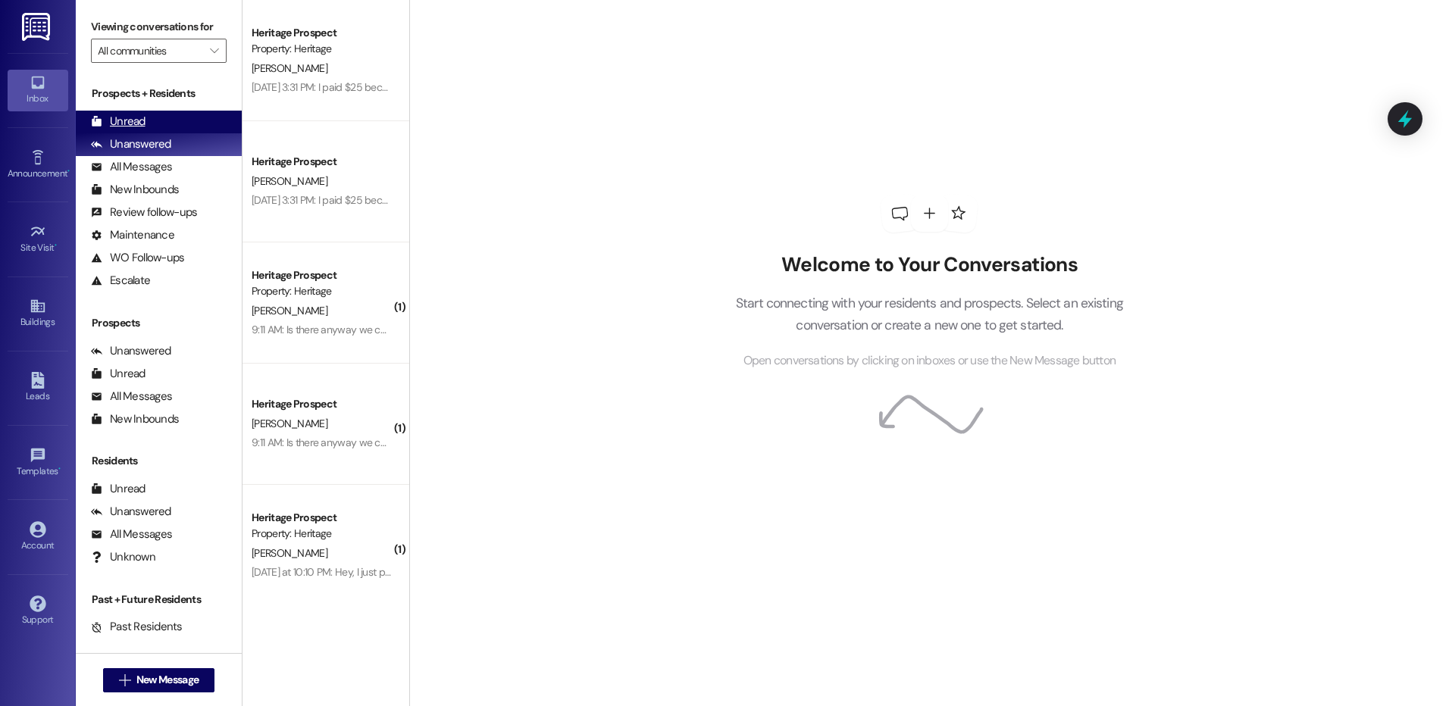
drag, startPoint x: 121, startPoint y: 126, endPoint x: 131, endPoint y: 125, distance: 10.6
click at [121, 126] on div "Unread" at bounding box center [118, 122] width 55 height 16
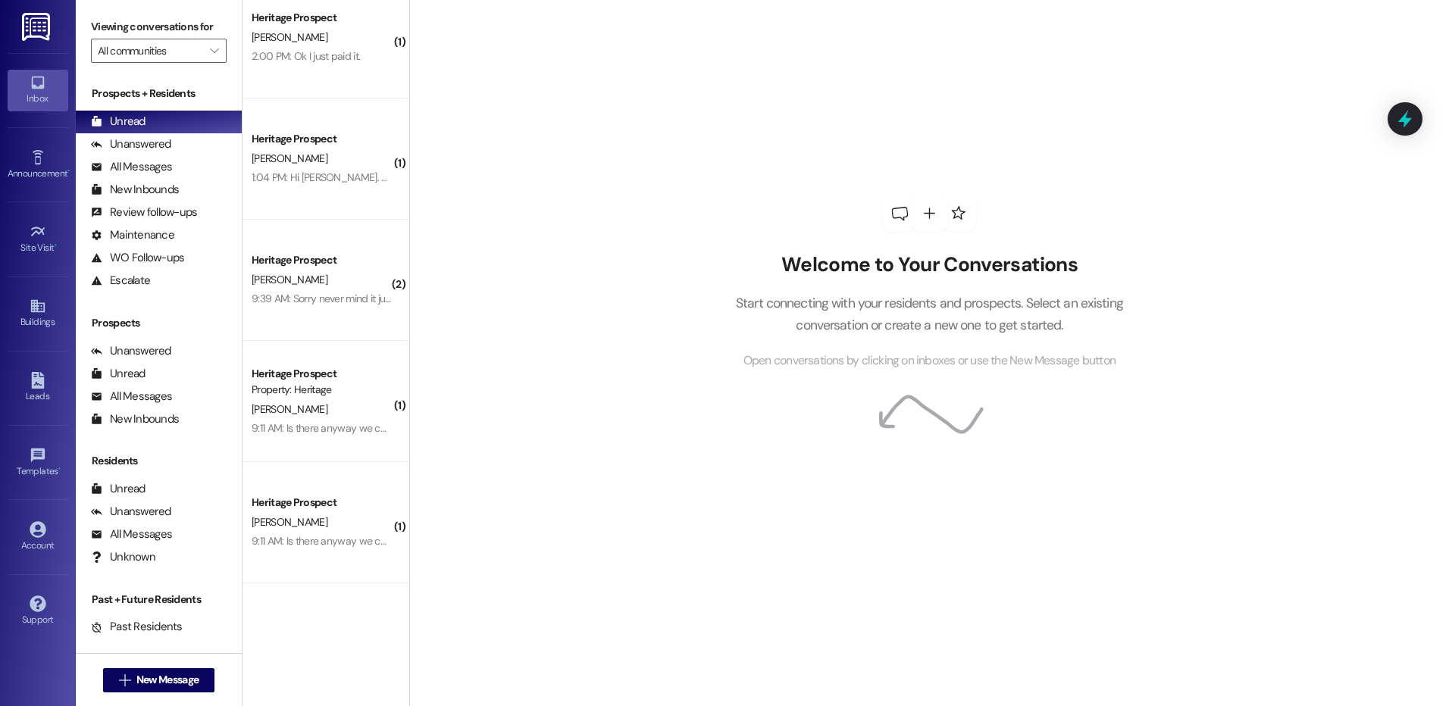
scroll to position [493, 0]
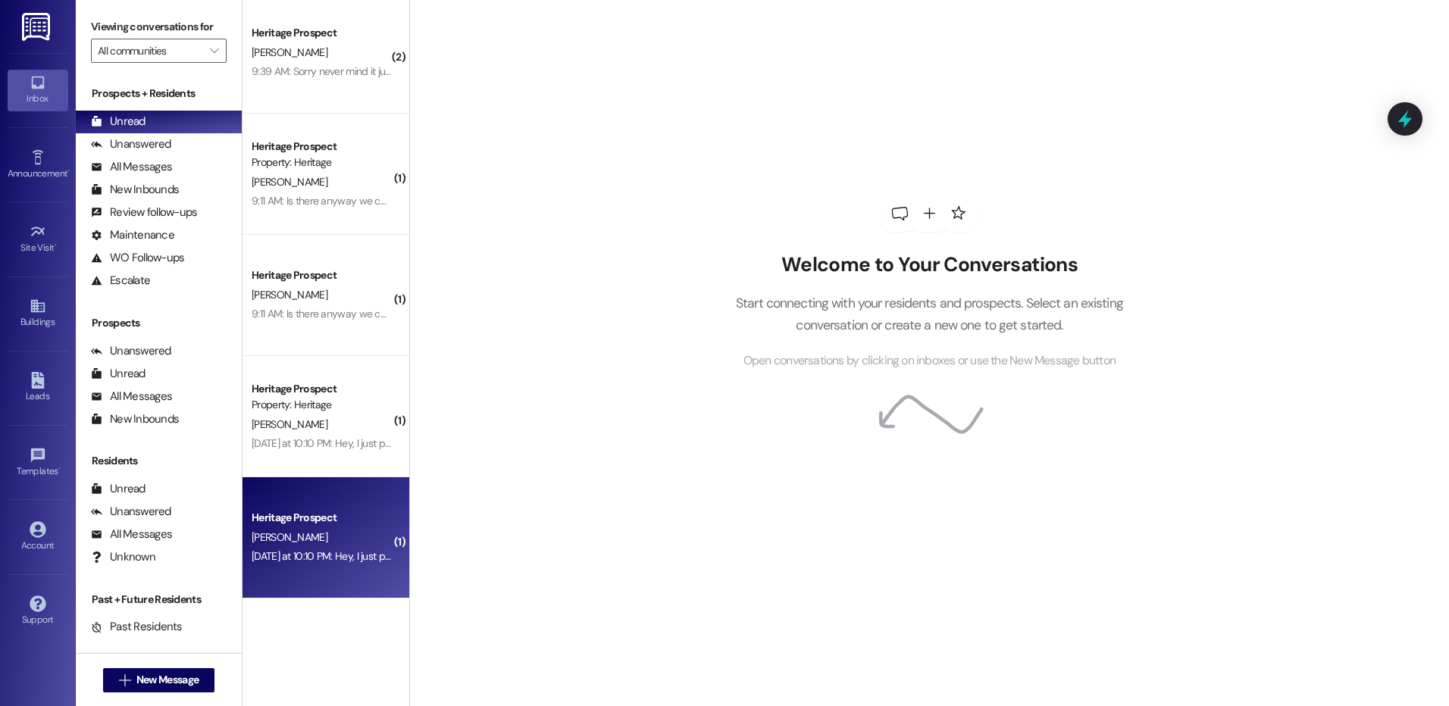
click at [368, 574] on div "Heritage Prospect T. Cheney Yesterday at 10:10 PM: Hey, I just paid my rent for…" at bounding box center [326, 538] width 167 height 121
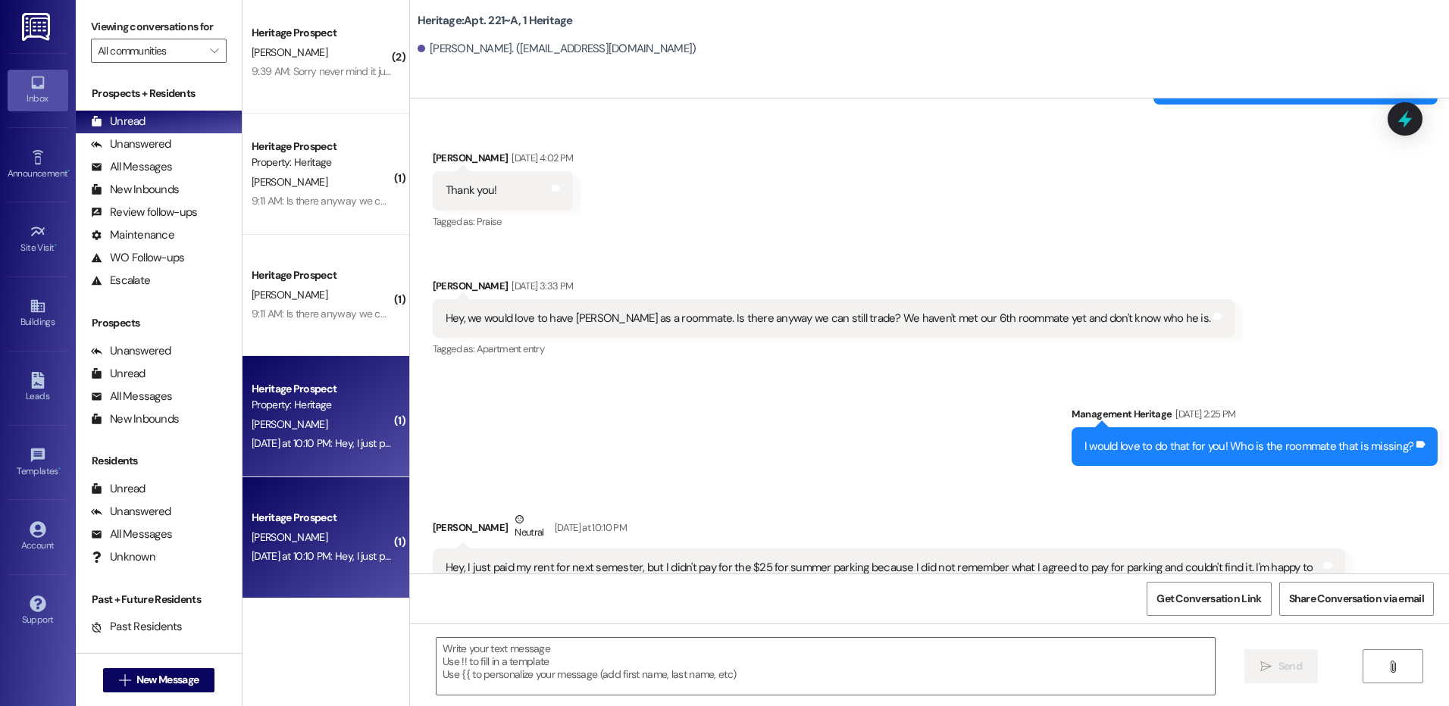
scroll to position [38961, 0]
click at [493, 681] on textarea at bounding box center [826, 666] width 778 height 57
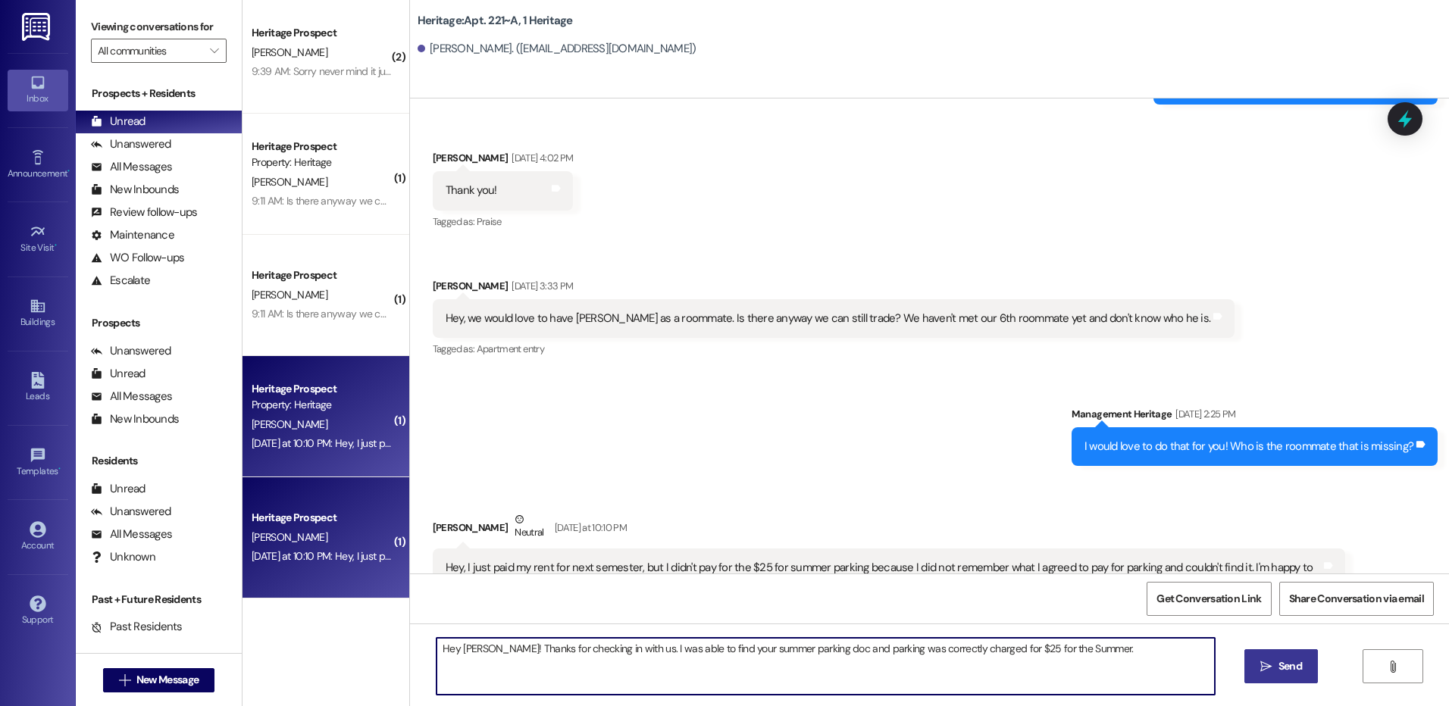
type textarea "Hey Tyler! Thanks for checking in with us. I was able to find your summer parki…"
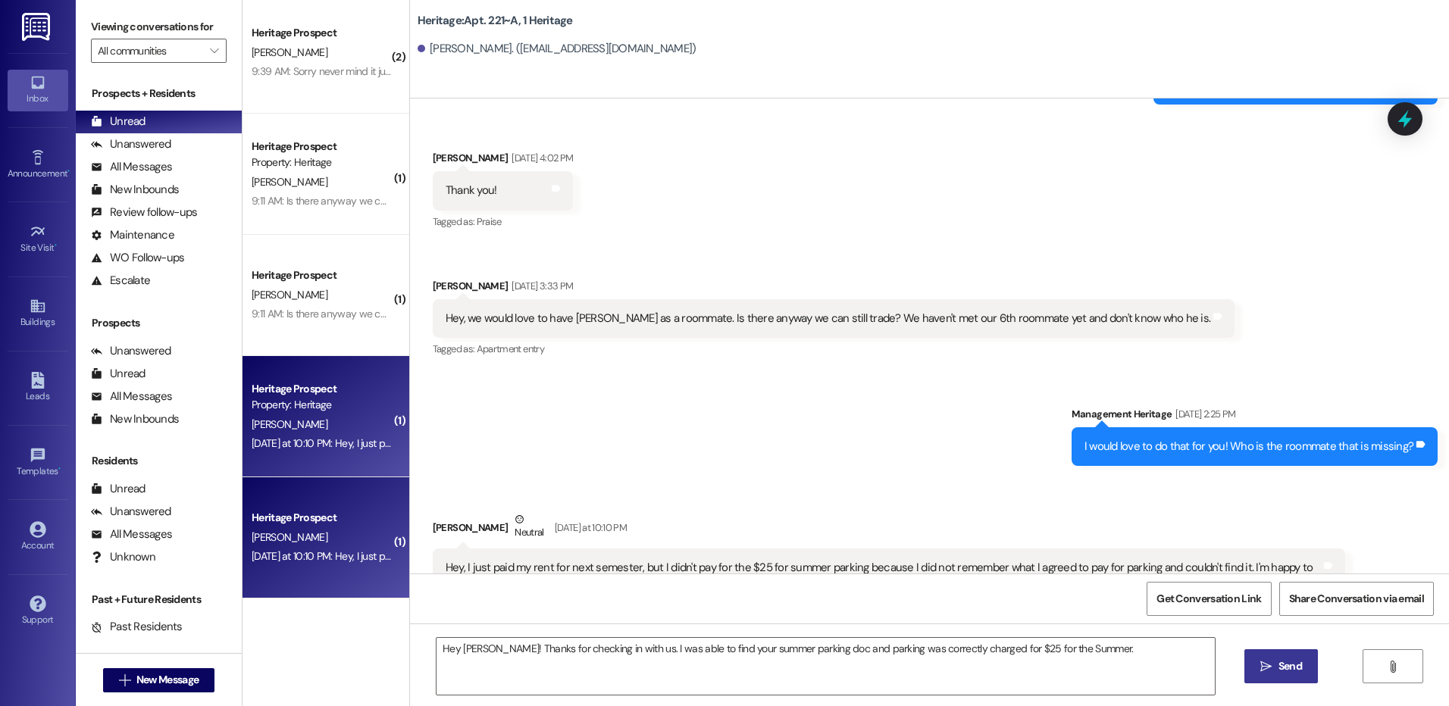
click at [1271, 667] on span " Send" at bounding box center [1281, 667] width 48 height 16
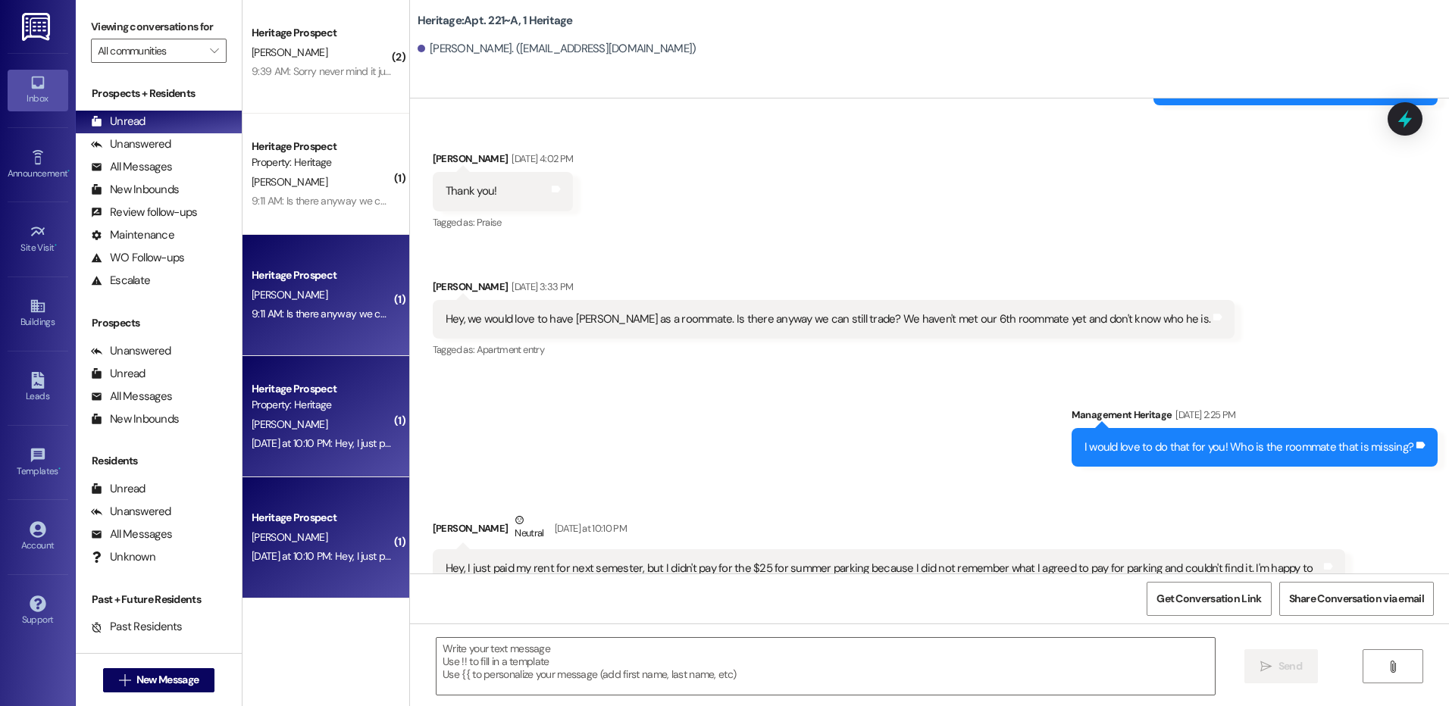
scroll to position [417, 0]
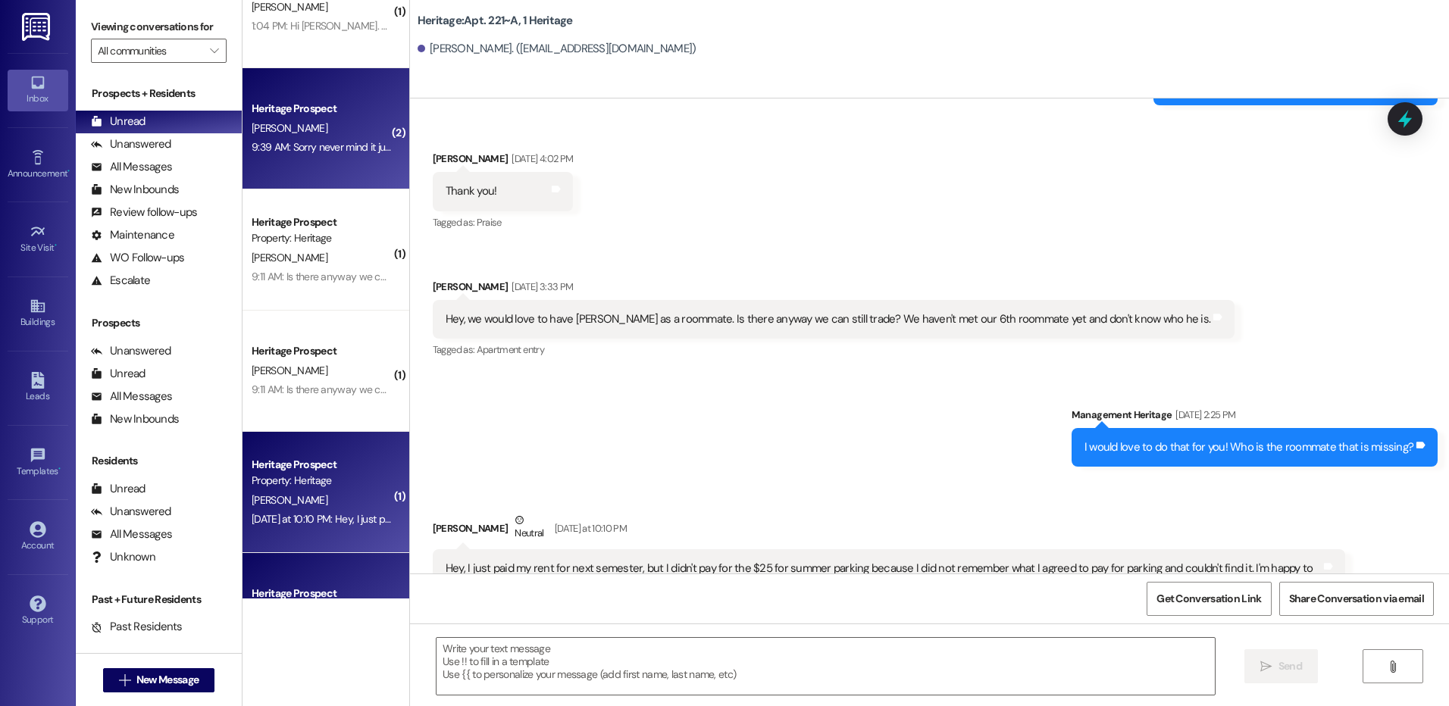
click at [327, 142] on div "9:39 AM: Sorry never mind it just went through thank you 9:39 AM: Sorry never m…" at bounding box center [376, 147] width 249 height 14
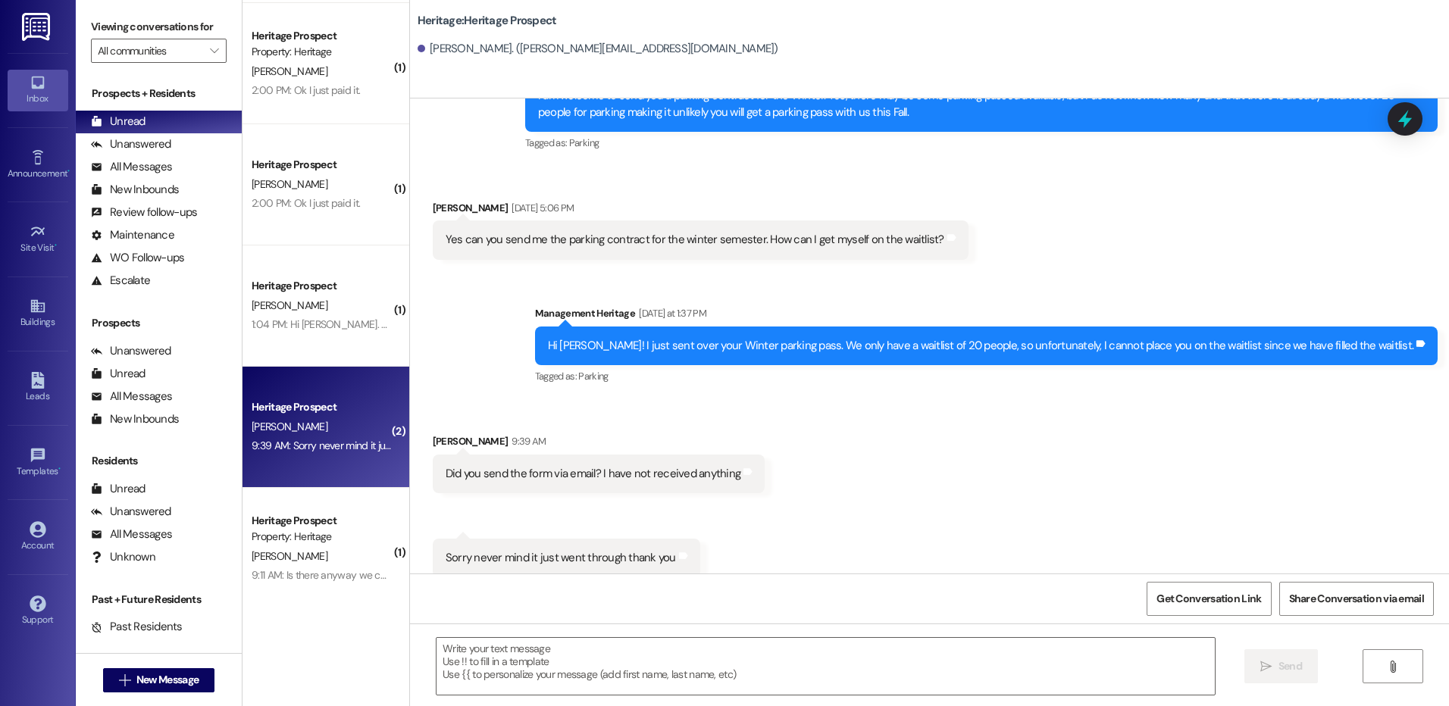
scroll to position [114, 0]
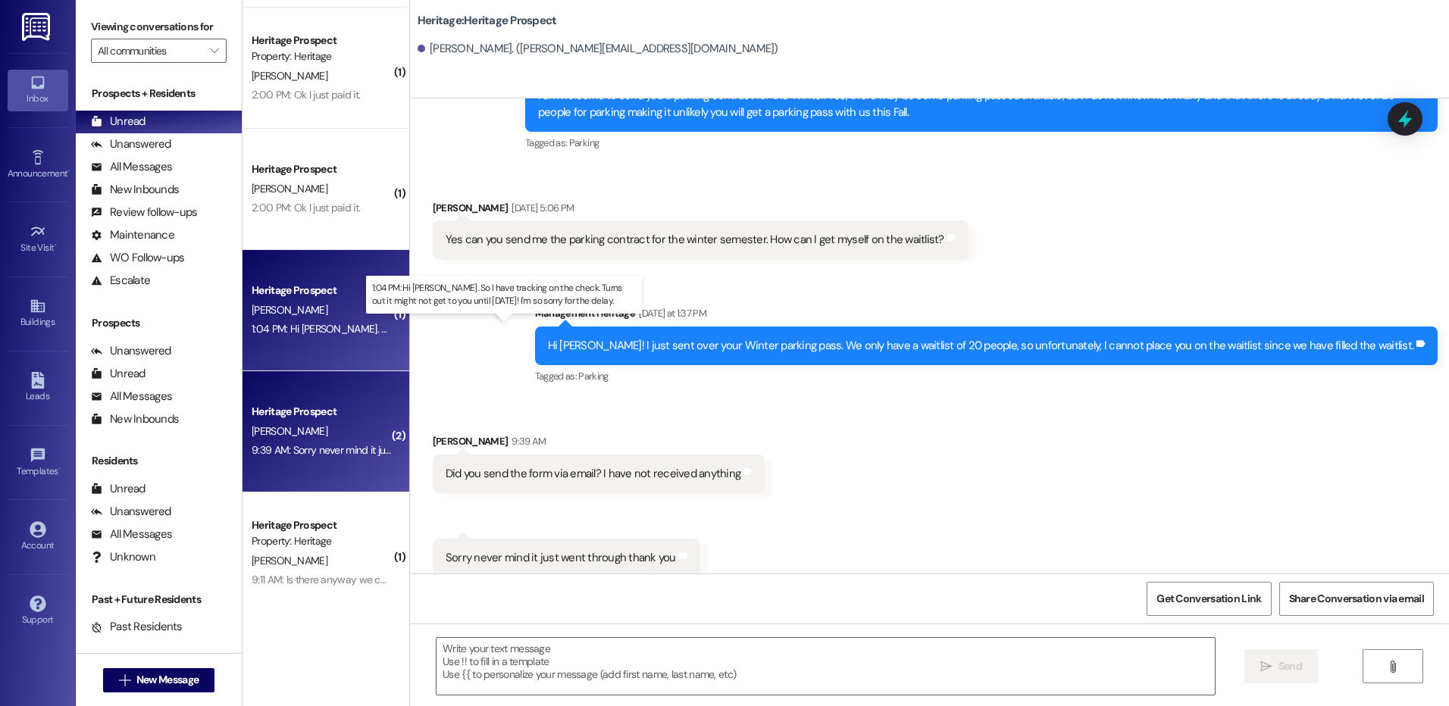
click at [345, 327] on div "1:04 PM: Hi Paige. So I have tracking on the check. Turns out it might not get …" at bounding box center [539, 329] width 574 height 14
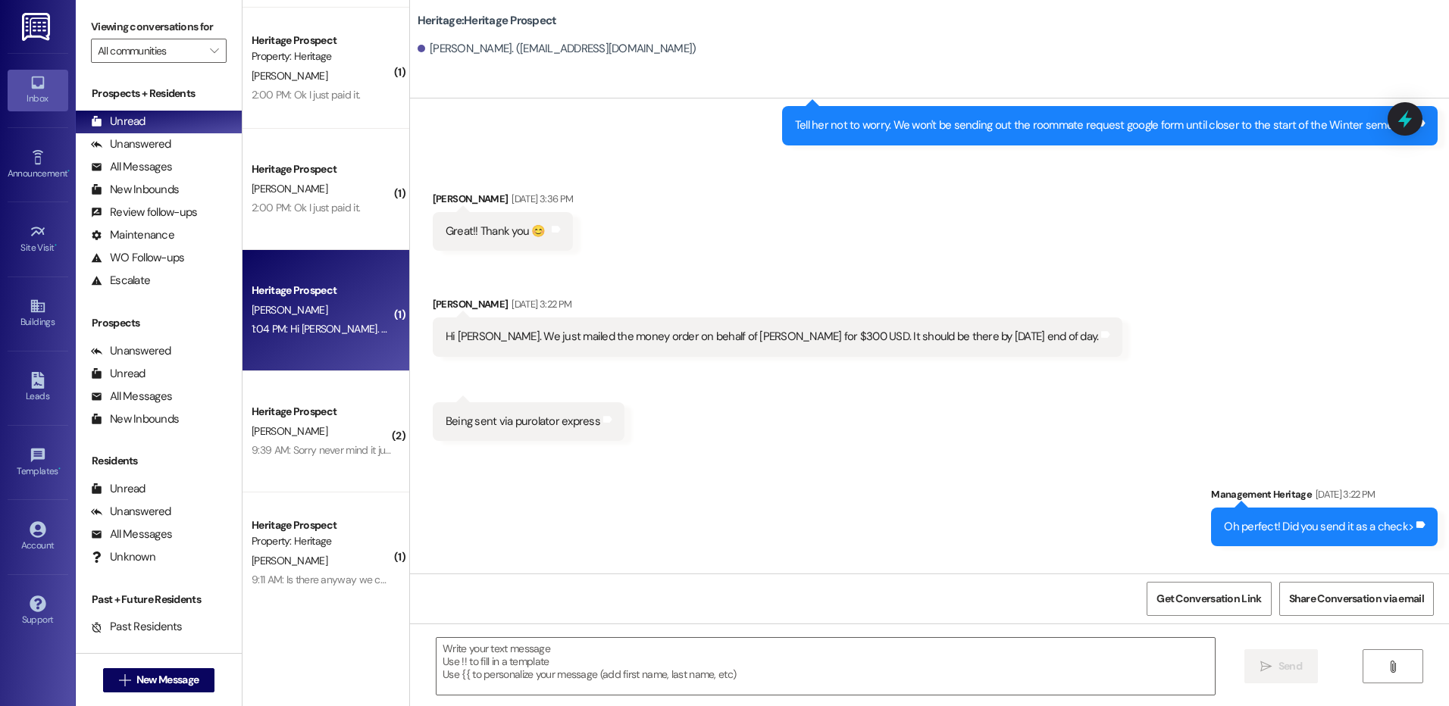
scroll to position [2529, 0]
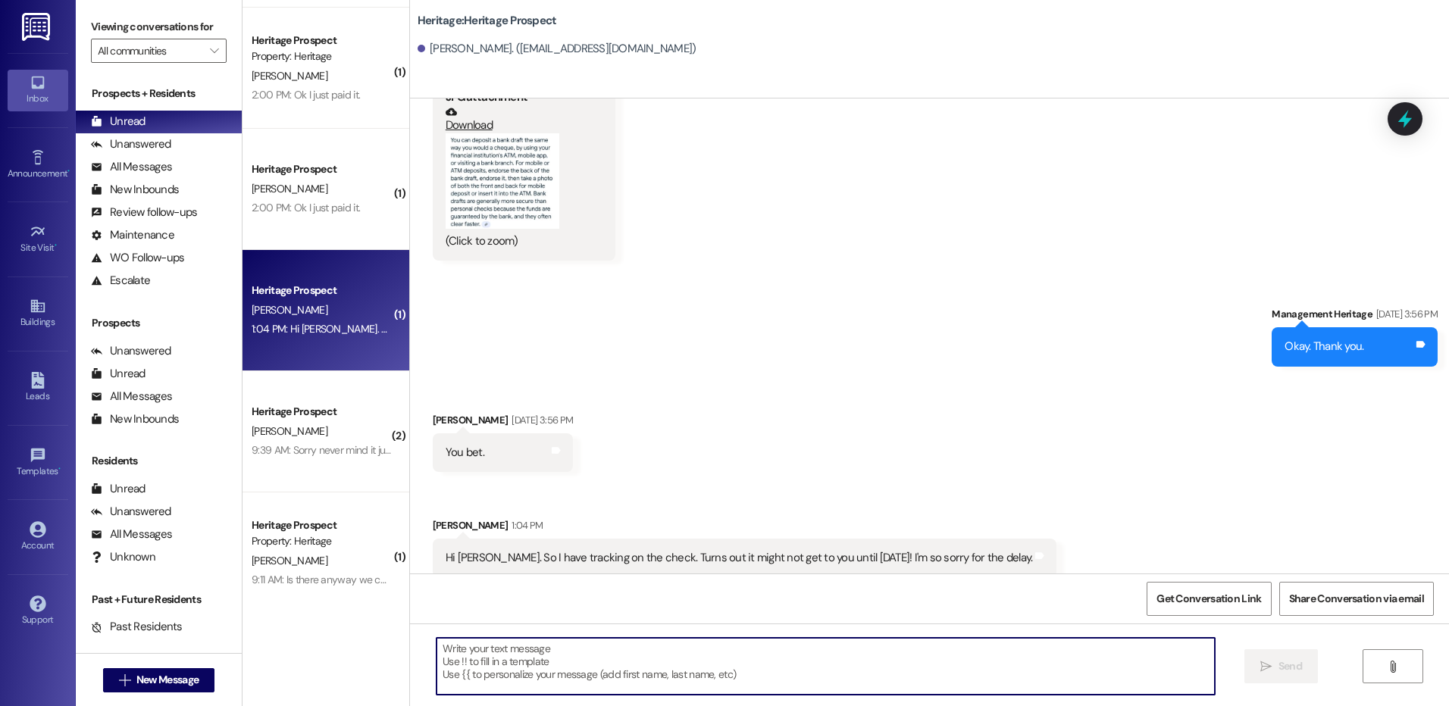
click at [638, 656] on textarea at bounding box center [826, 666] width 778 height 57
type textarea "No worries thank you for the update."
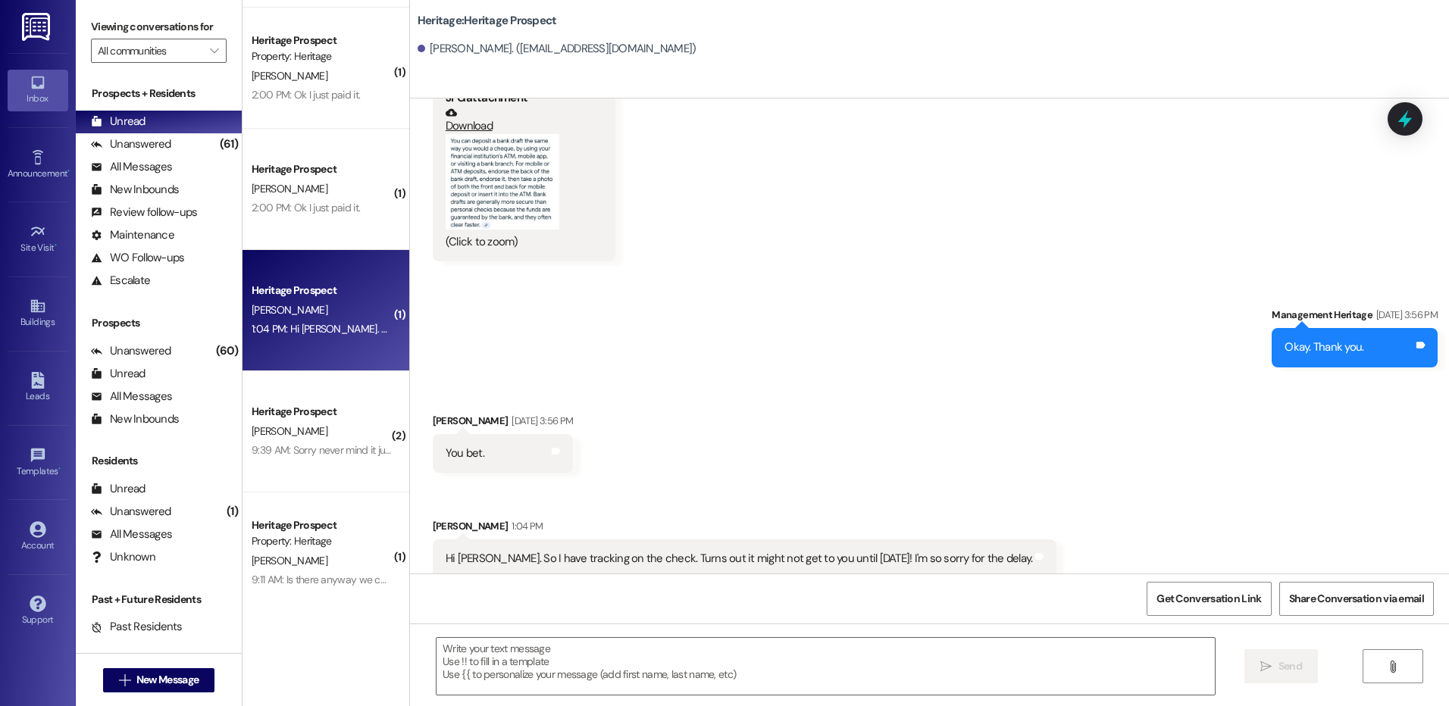
click at [467, 551] on div "Hi Paige. So I have tracking on the check. Turns out it might not get to you un…" at bounding box center [739, 559] width 587 height 16
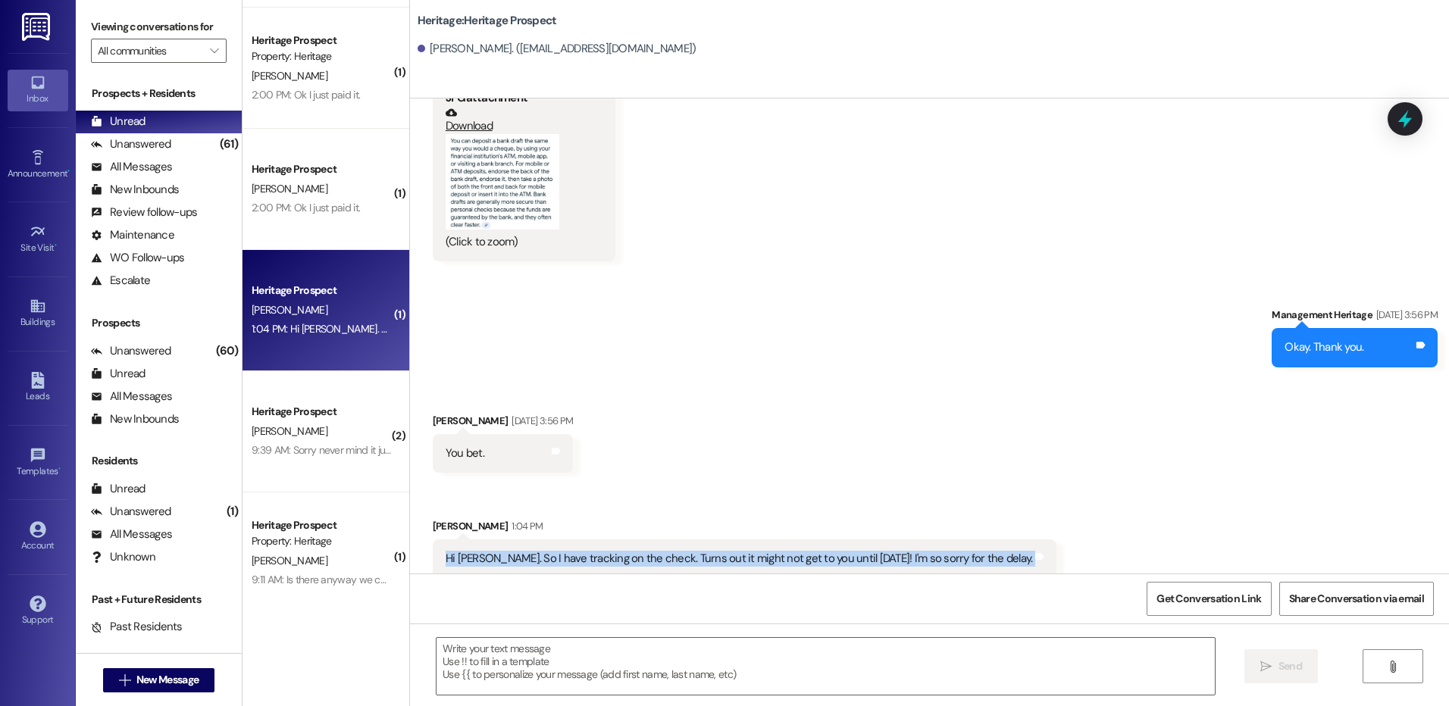
click at [467, 551] on div "Hi Paige. So I have tracking on the check. Turns out it might not get to you un…" at bounding box center [739, 559] width 587 height 16
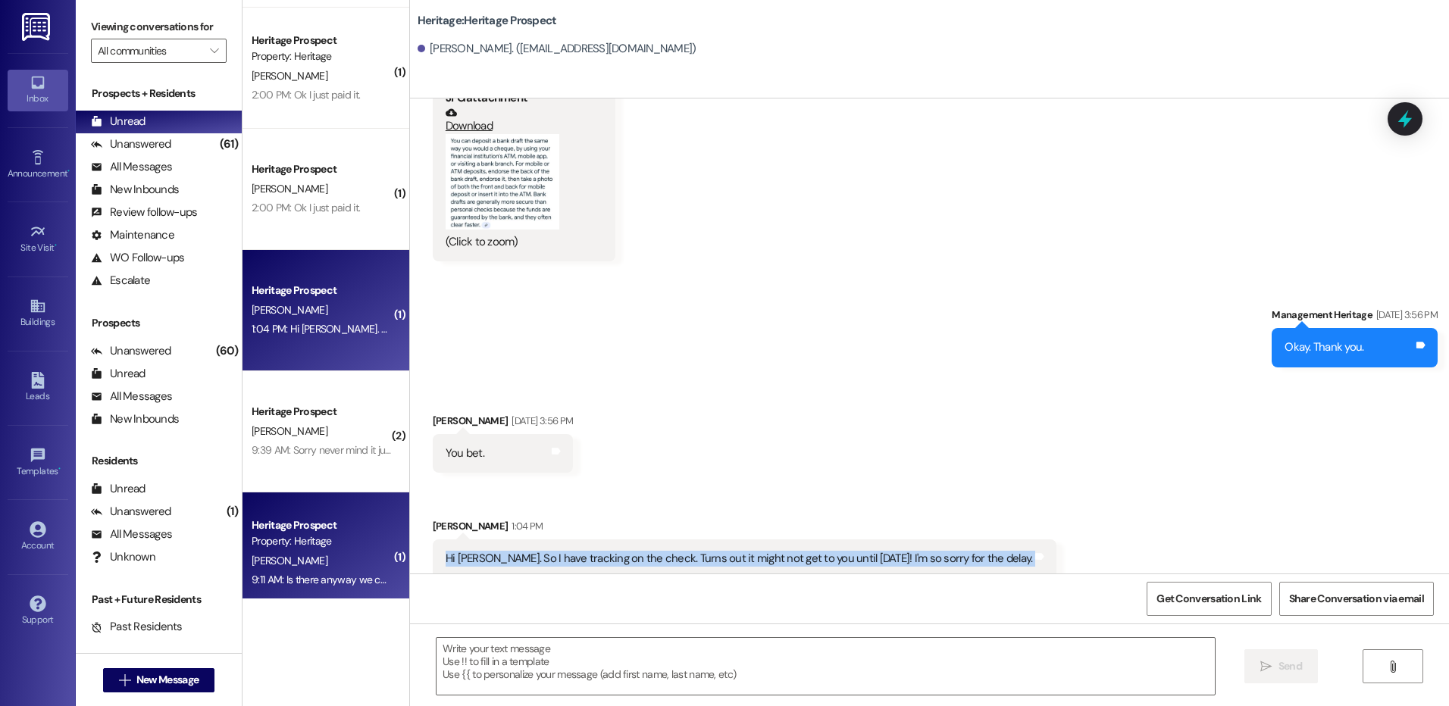
copy div "Hi Paige. So I have tracking on the check. Turns out it might not get to you un…"
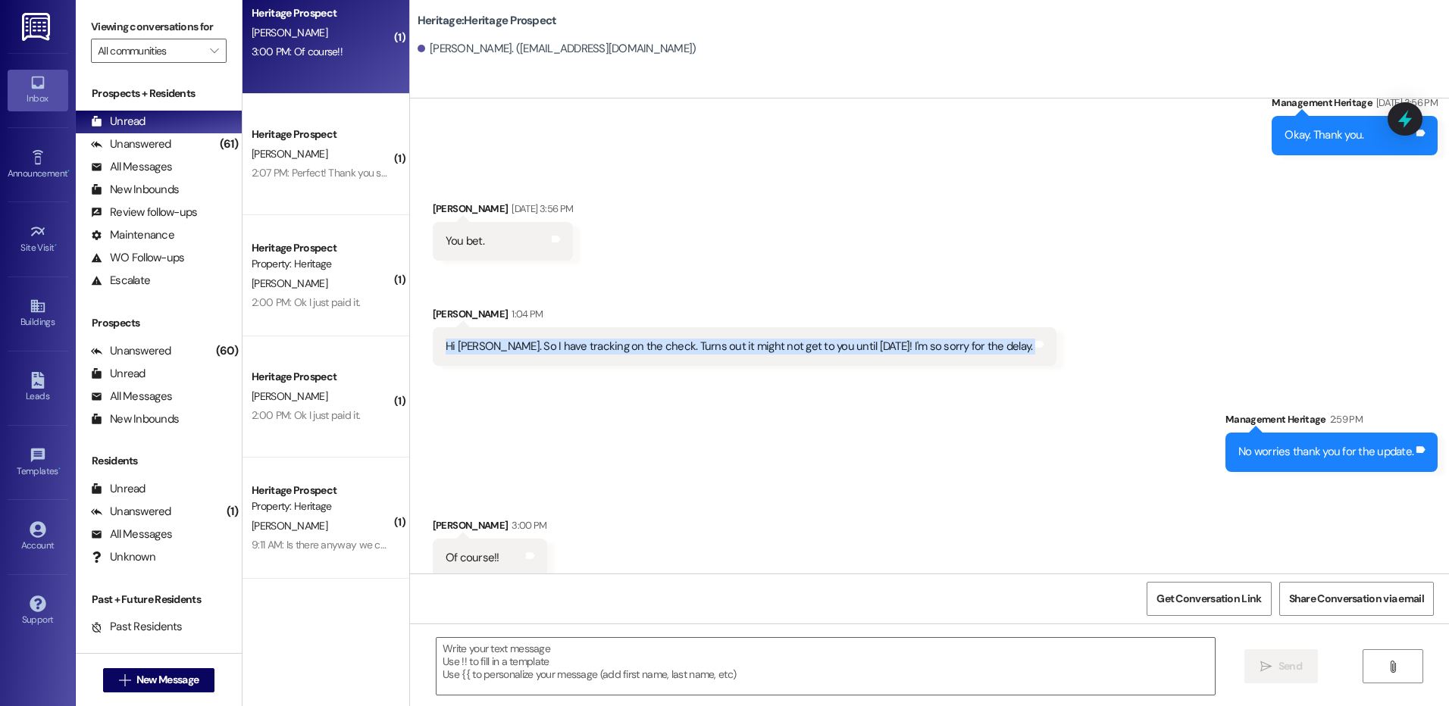
scroll to position [0, 0]
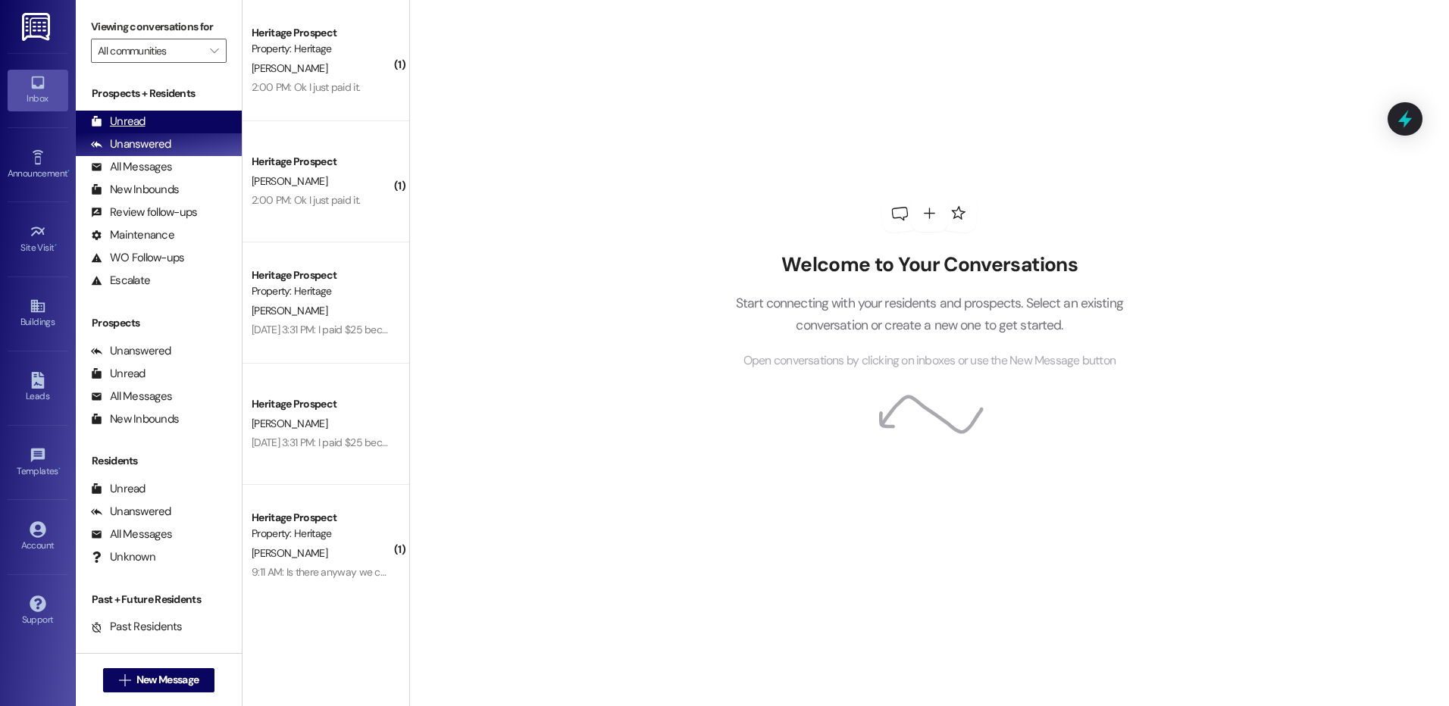
drag, startPoint x: 130, startPoint y: 114, endPoint x: 130, endPoint y: 121, distance: 7.6
click at [130, 121] on div "Unread" at bounding box center [118, 122] width 55 height 16
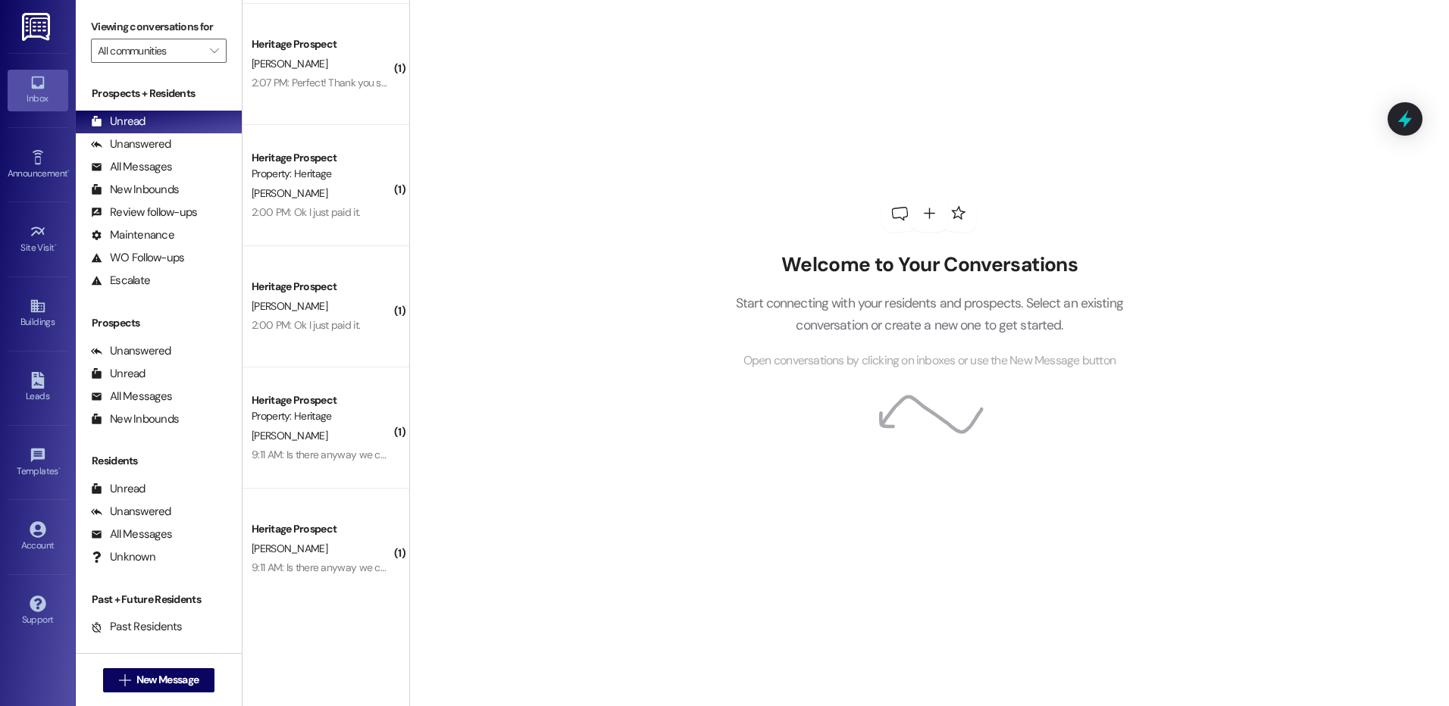
scroll to position [129, 0]
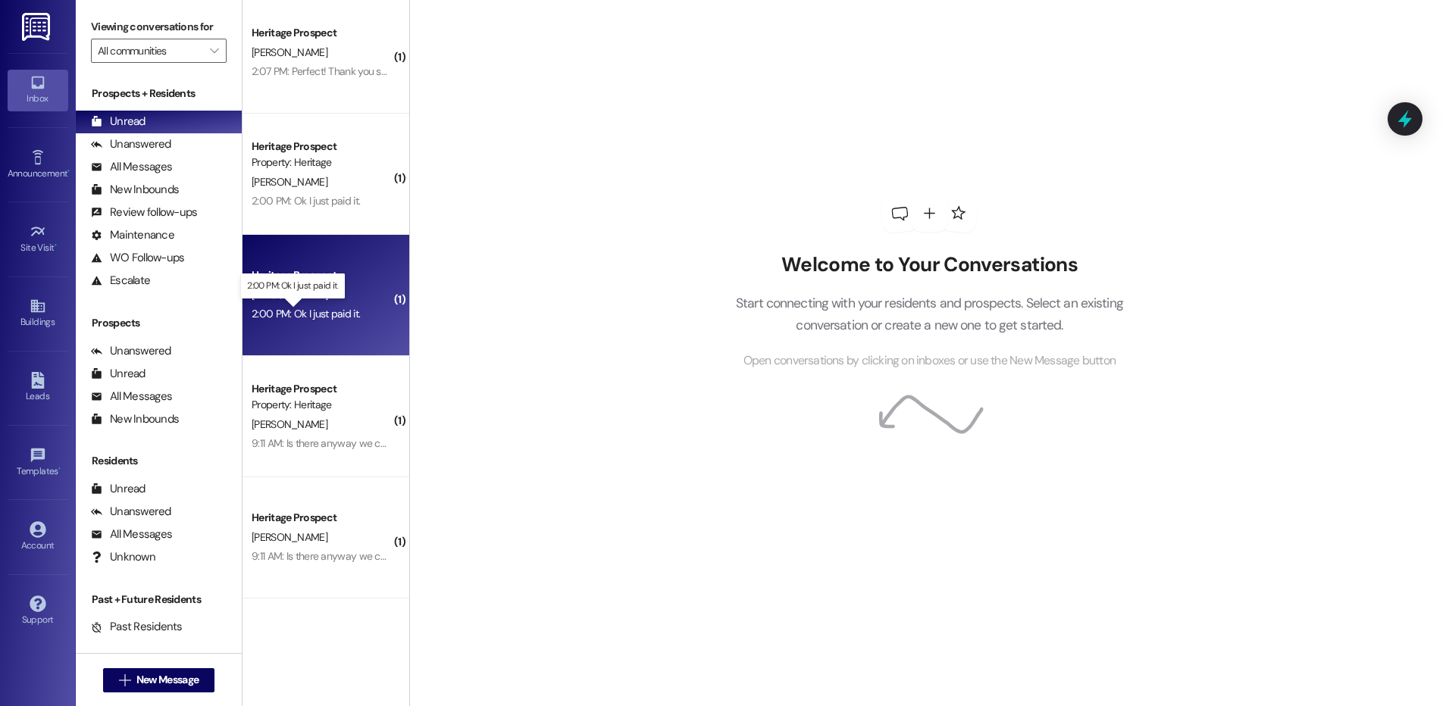
click at [337, 312] on div "2:00 PM: Ok I just paid it. 2:00 PM: Ok I just paid it." at bounding box center [306, 314] width 108 height 14
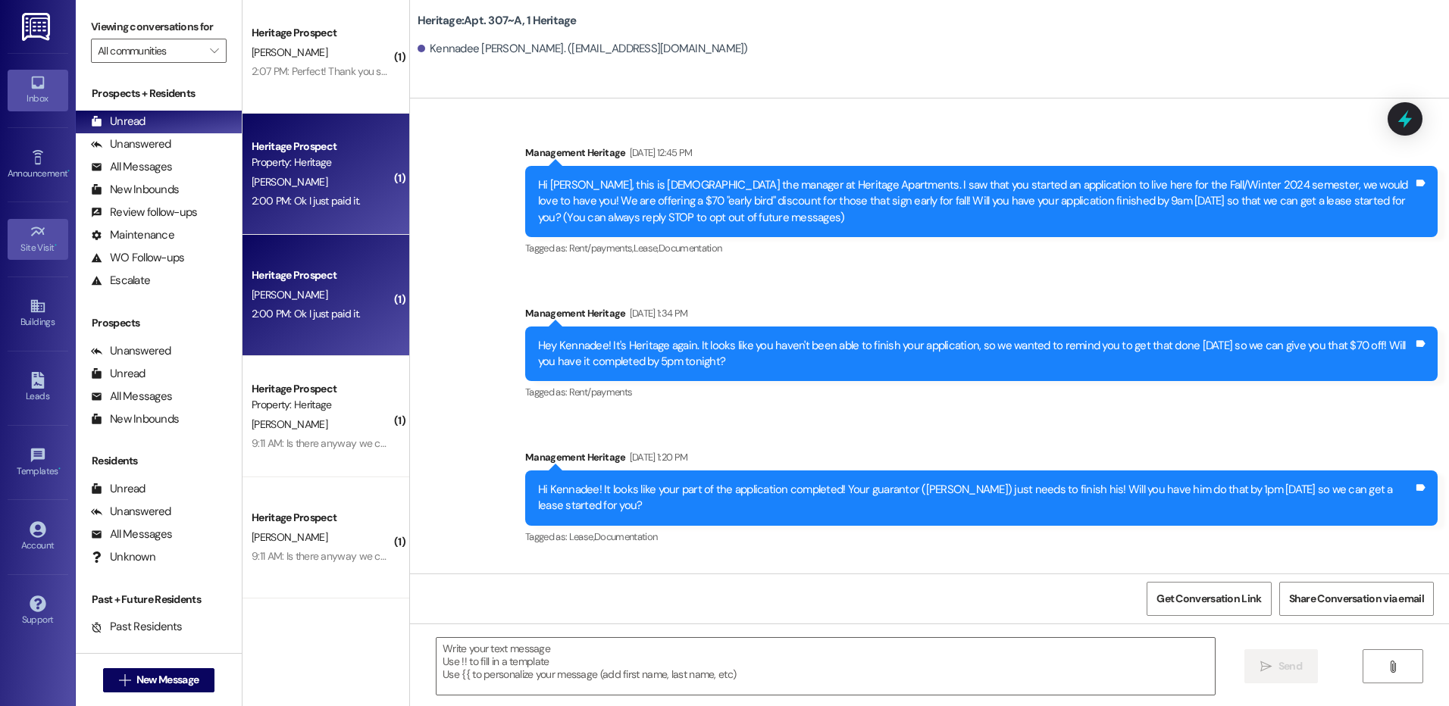
scroll to position [23476, 0]
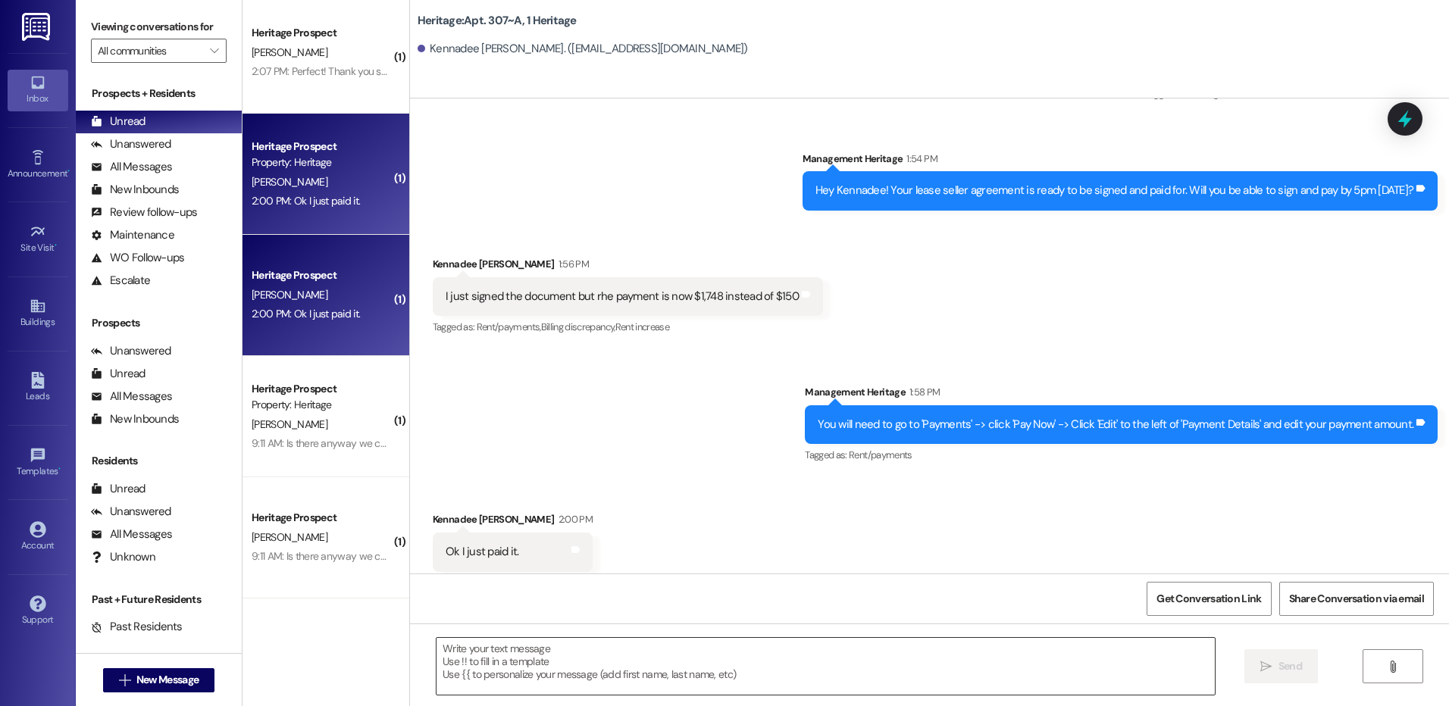
click at [501, 657] on textarea at bounding box center [826, 666] width 778 height 57
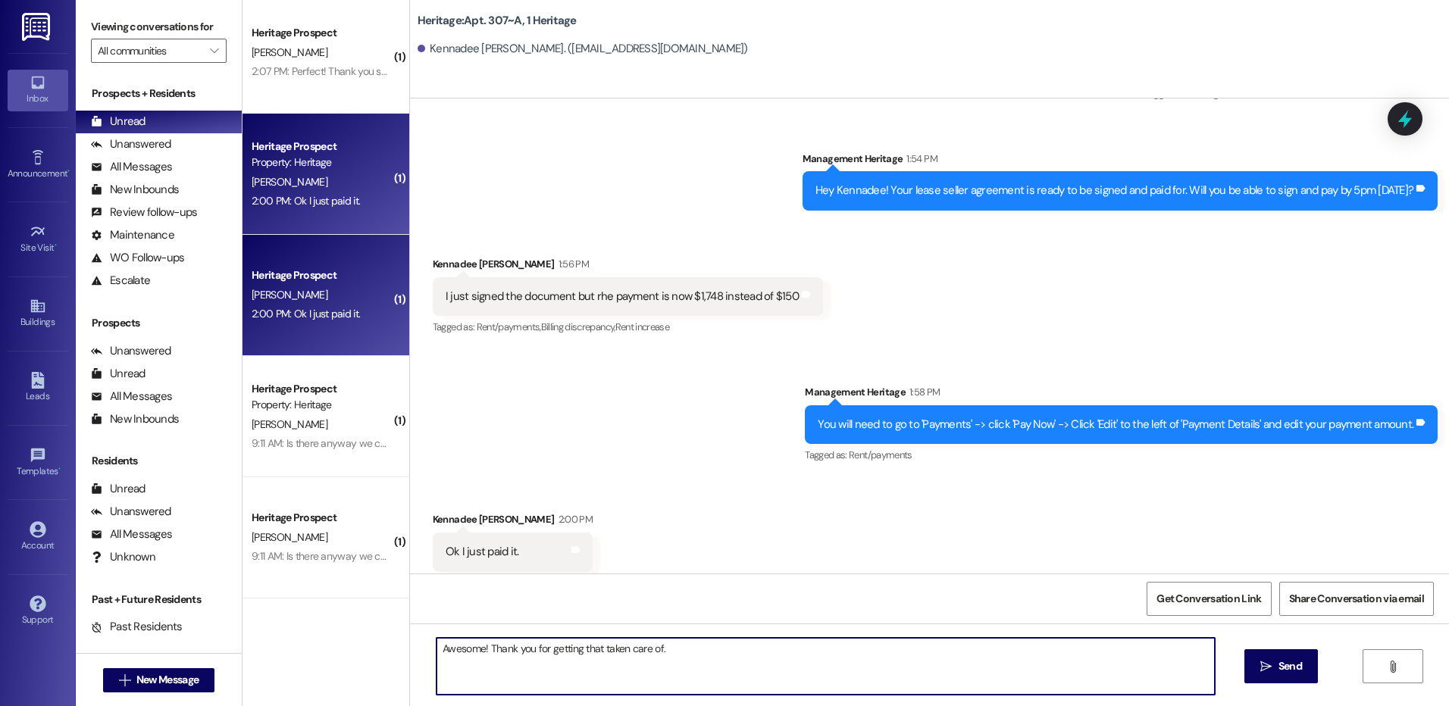
type textarea "Awesome! Thank you for getting that taken care of."
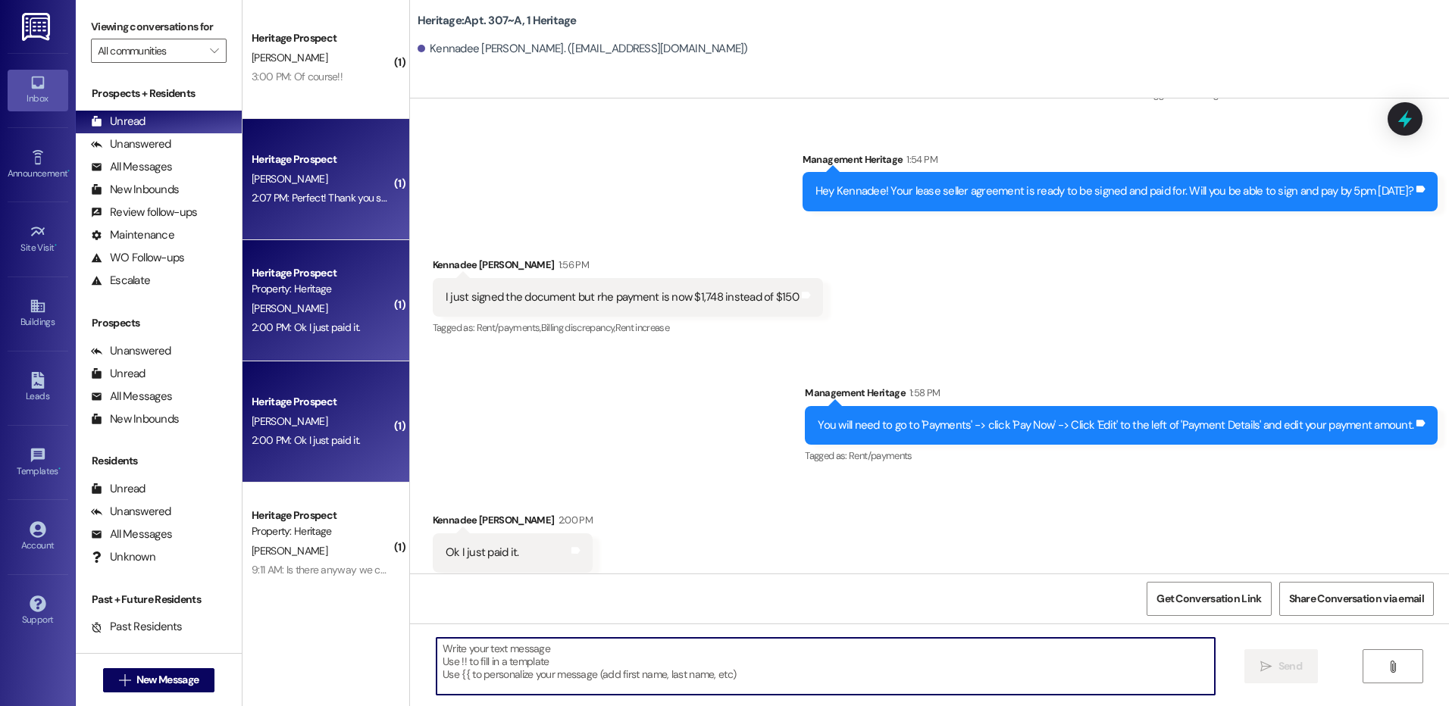
scroll to position [0, 0]
click at [316, 173] on div "[PERSON_NAME]" at bounding box center [321, 181] width 143 height 19
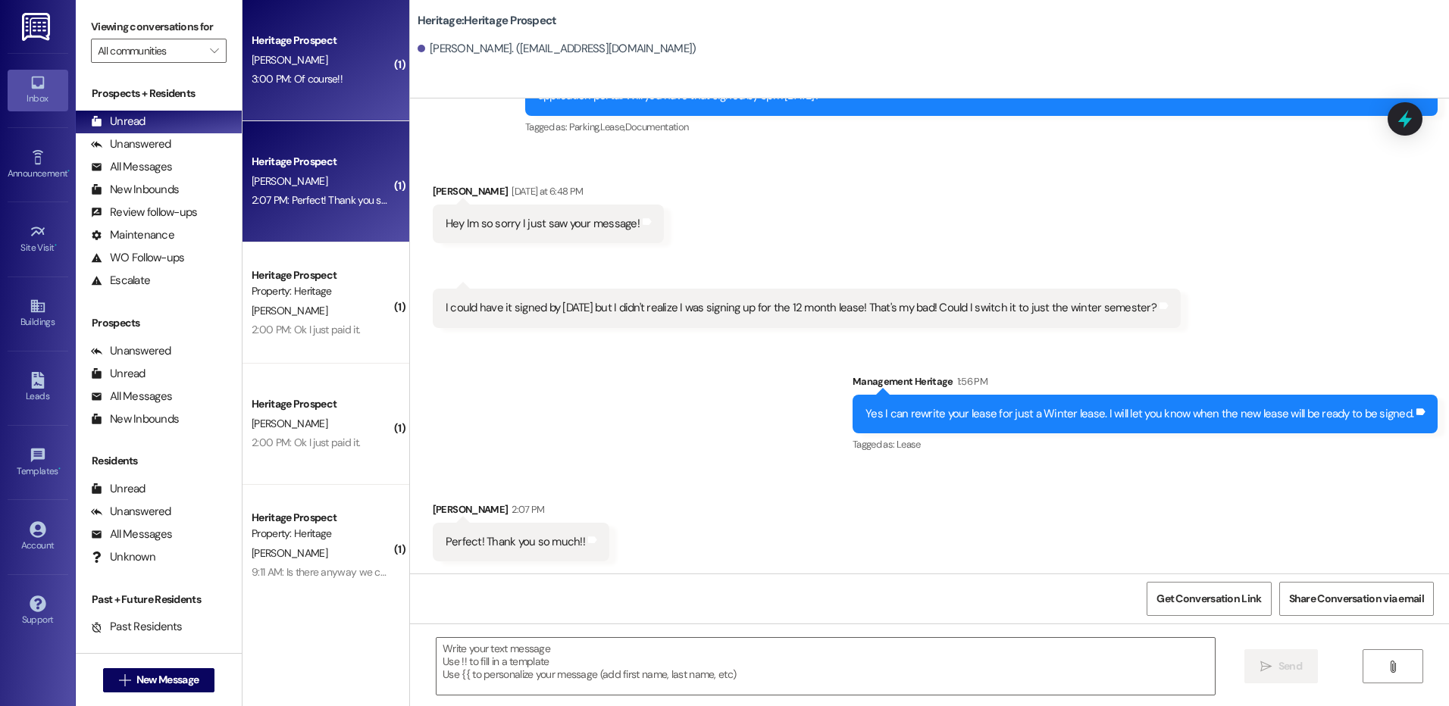
click at [318, 89] on div "Heritage Prospect [PERSON_NAME] 3:00 PM: Of course!! 3:00 PM: Of course!!" at bounding box center [326, 60] width 167 height 121
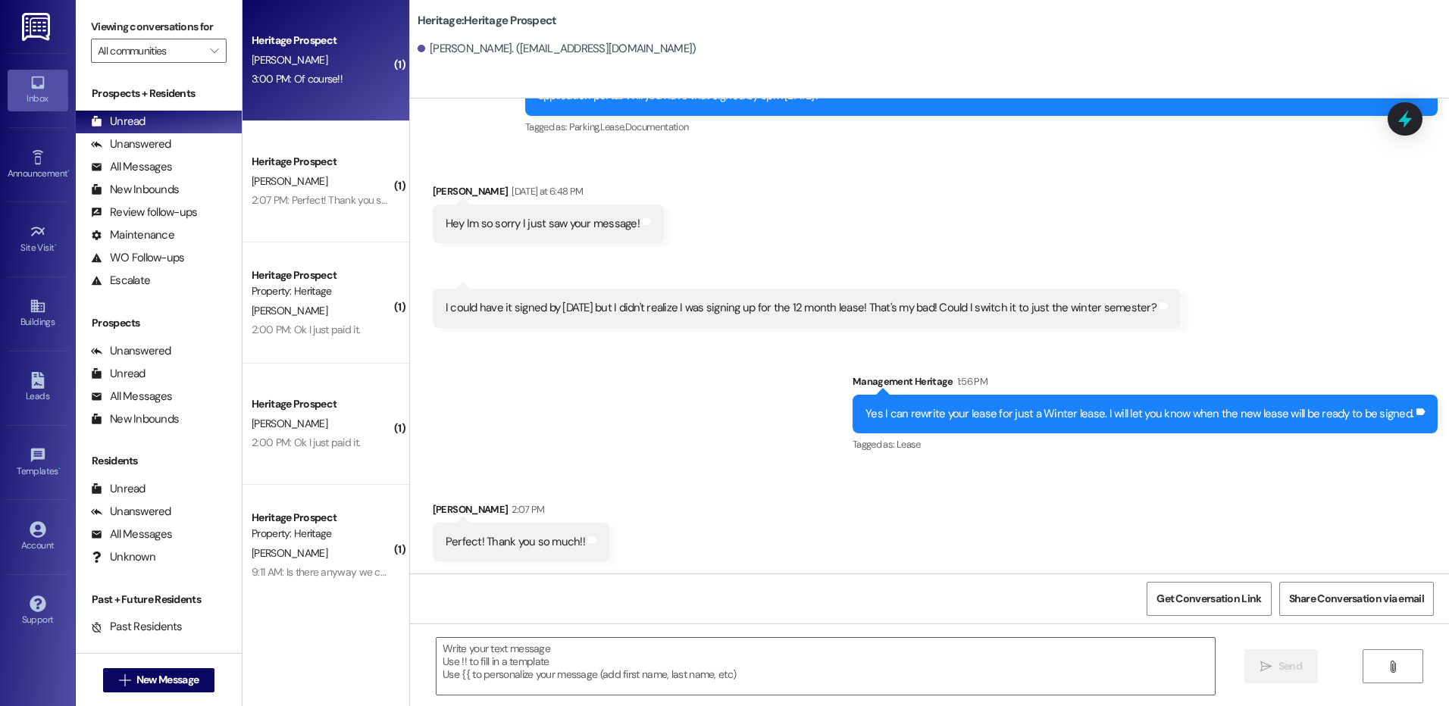
scroll to position [2741, 0]
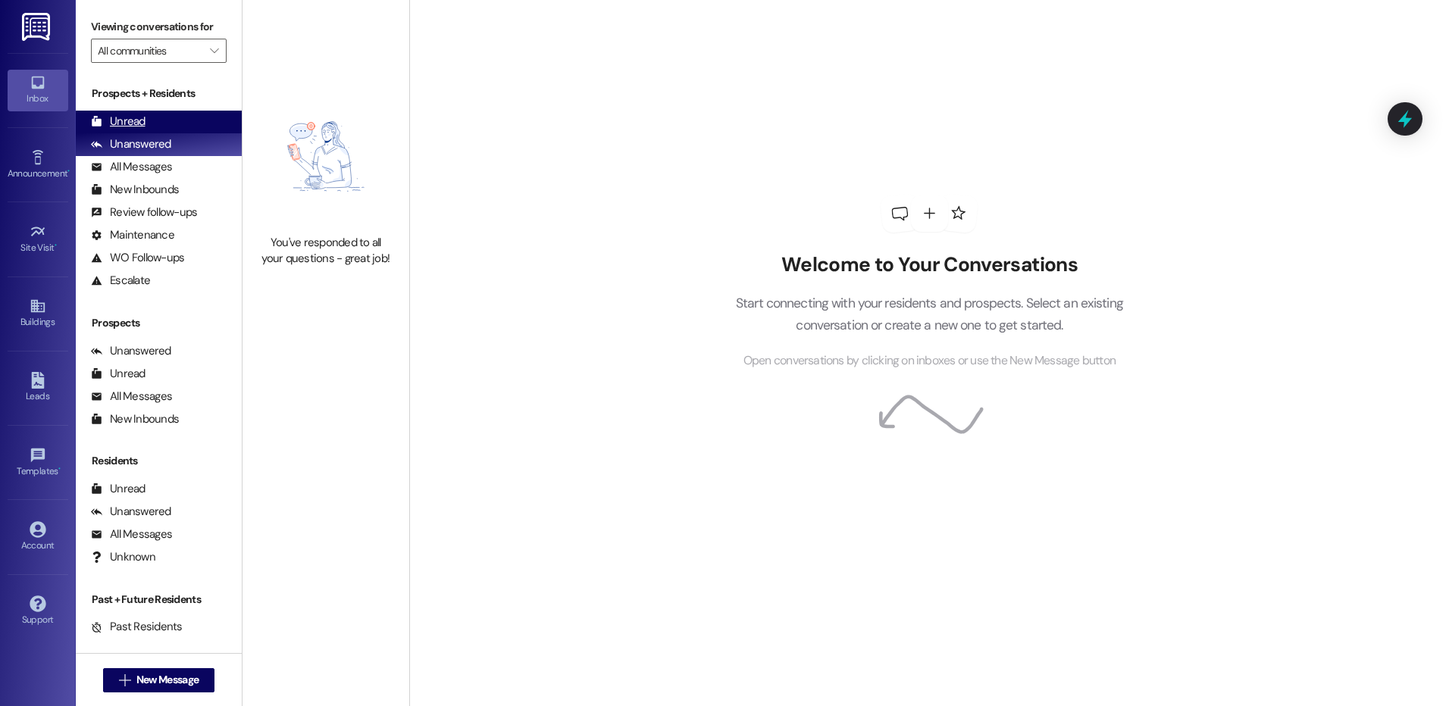
click at [108, 113] on div "Unread (0)" at bounding box center [159, 122] width 166 height 23
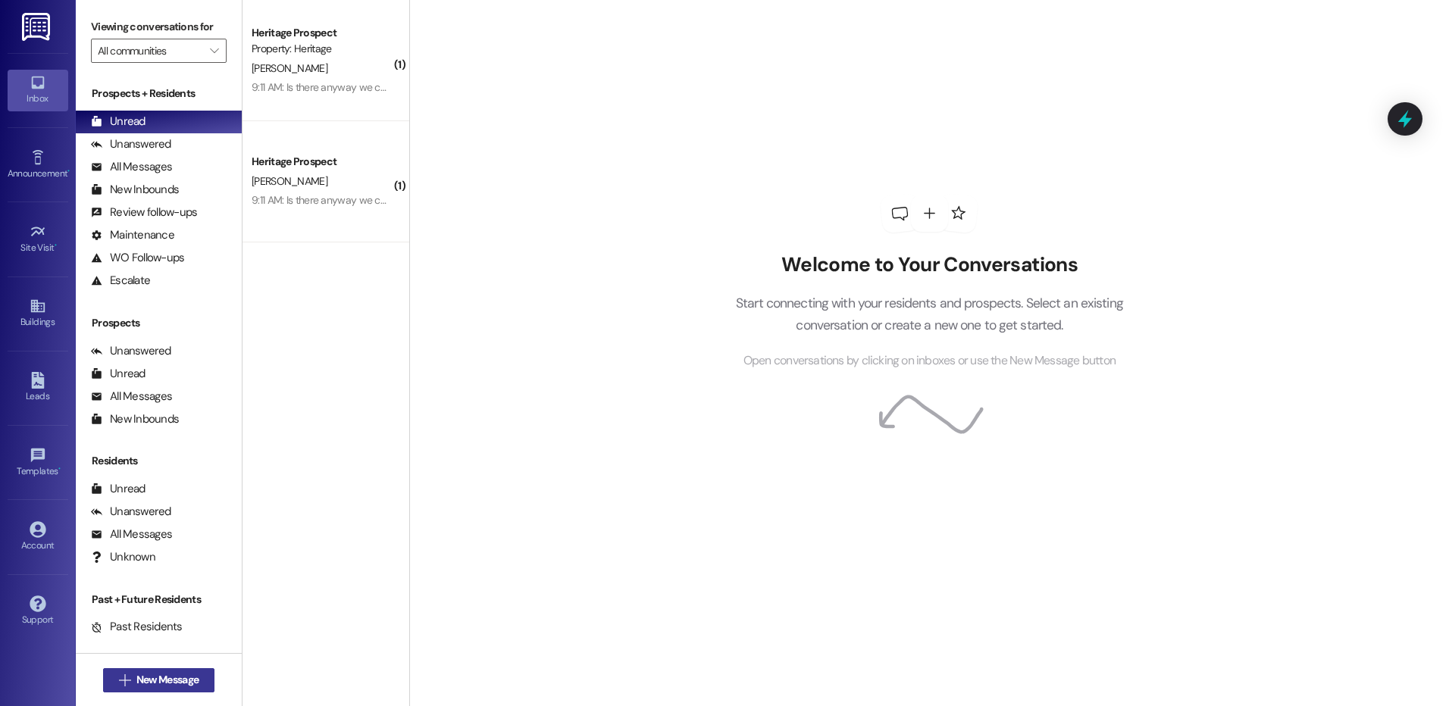
click at [180, 676] on span "New Message" at bounding box center [167, 680] width 62 height 16
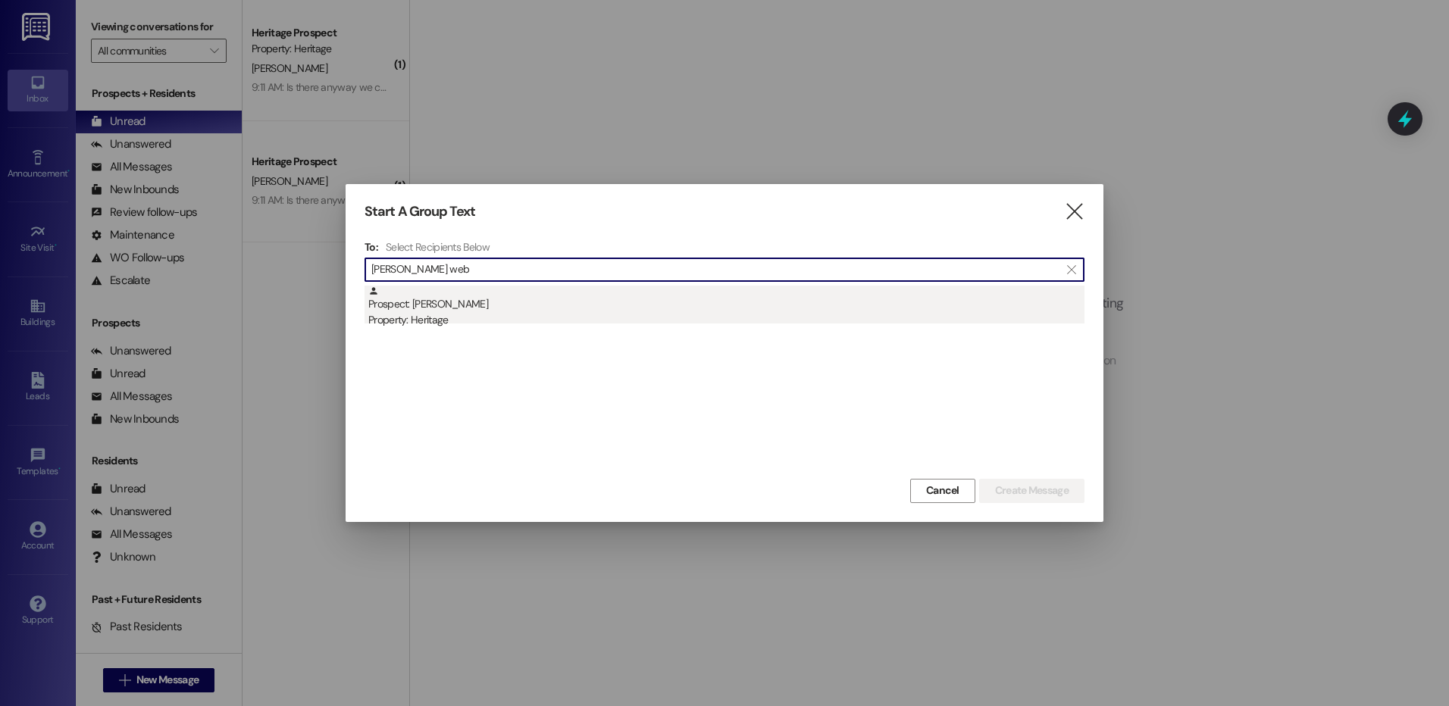
type input "[PERSON_NAME] web"
click at [700, 298] on div "Prospect: [PERSON_NAME] Property: Heritage" at bounding box center [726, 307] width 716 height 43
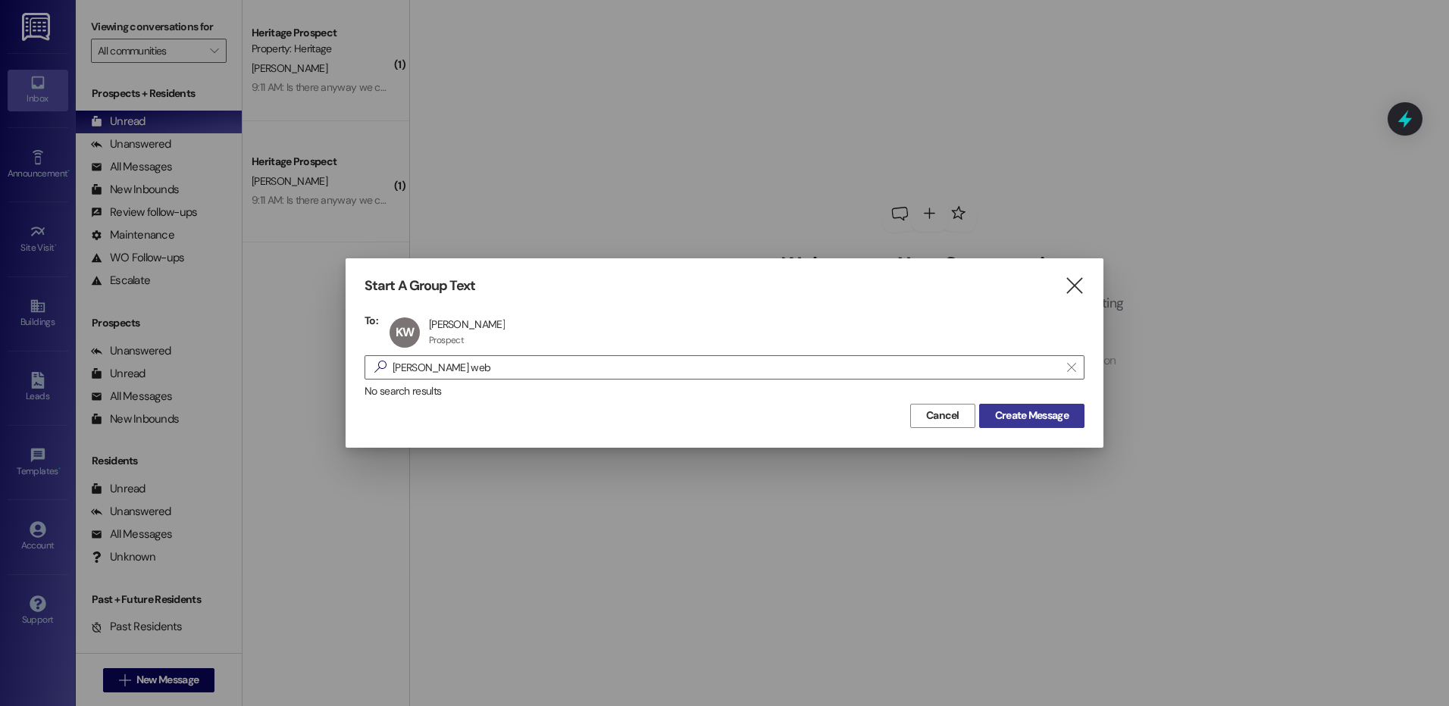
click at [1043, 423] on span "Create Message" at bounding box center [1032, 416] width 74 height 16
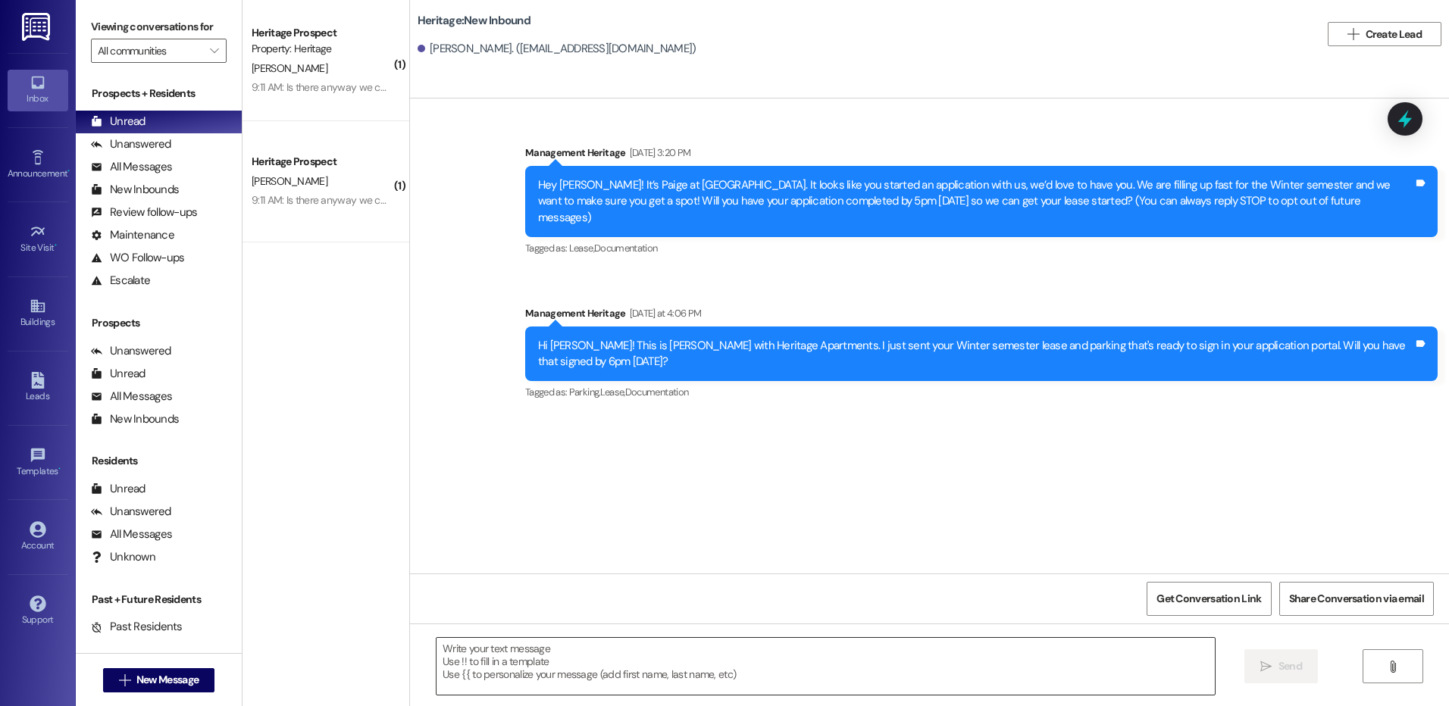
click at [547, 639] on textarea at bounding box center [826, 666] width 778 height 57
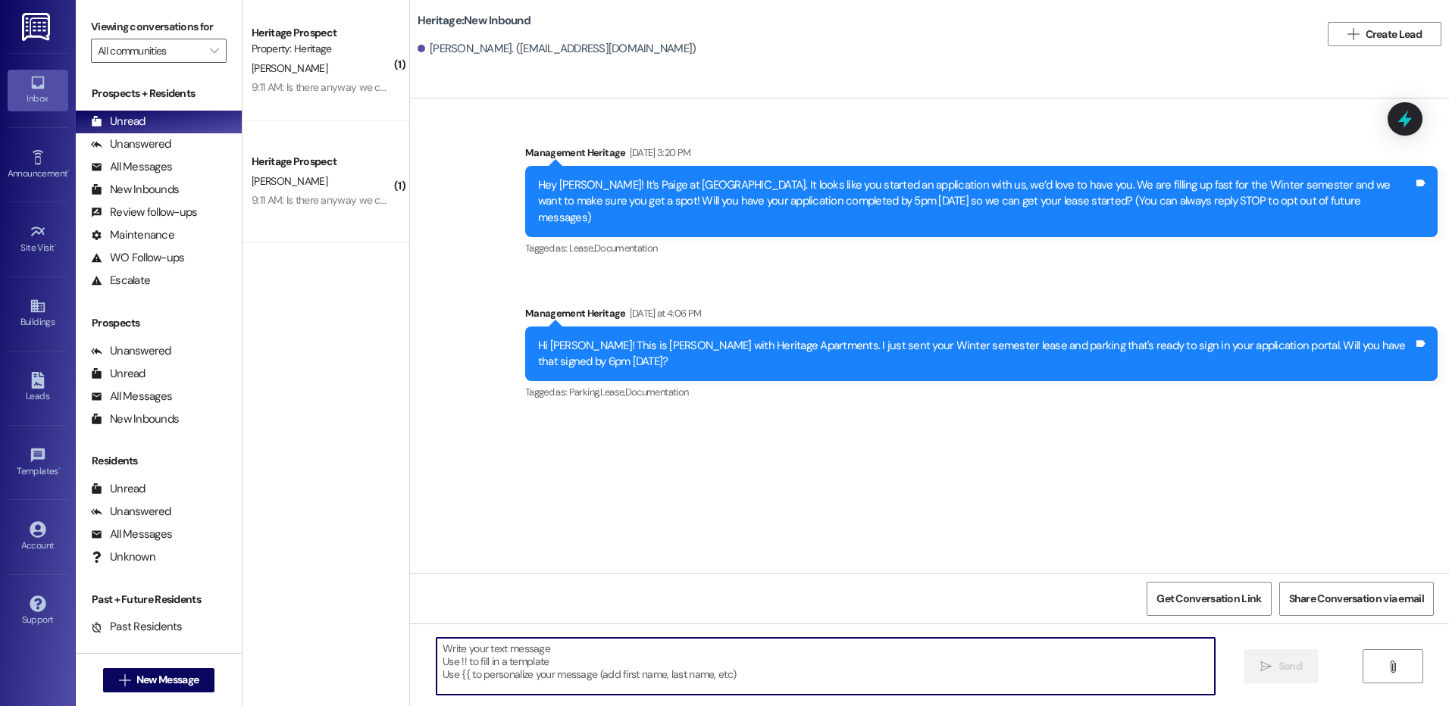
paste textarea "Hi ___! This is [PERSON_NAME] with Heritage Apartments. Thanks for getting your…"
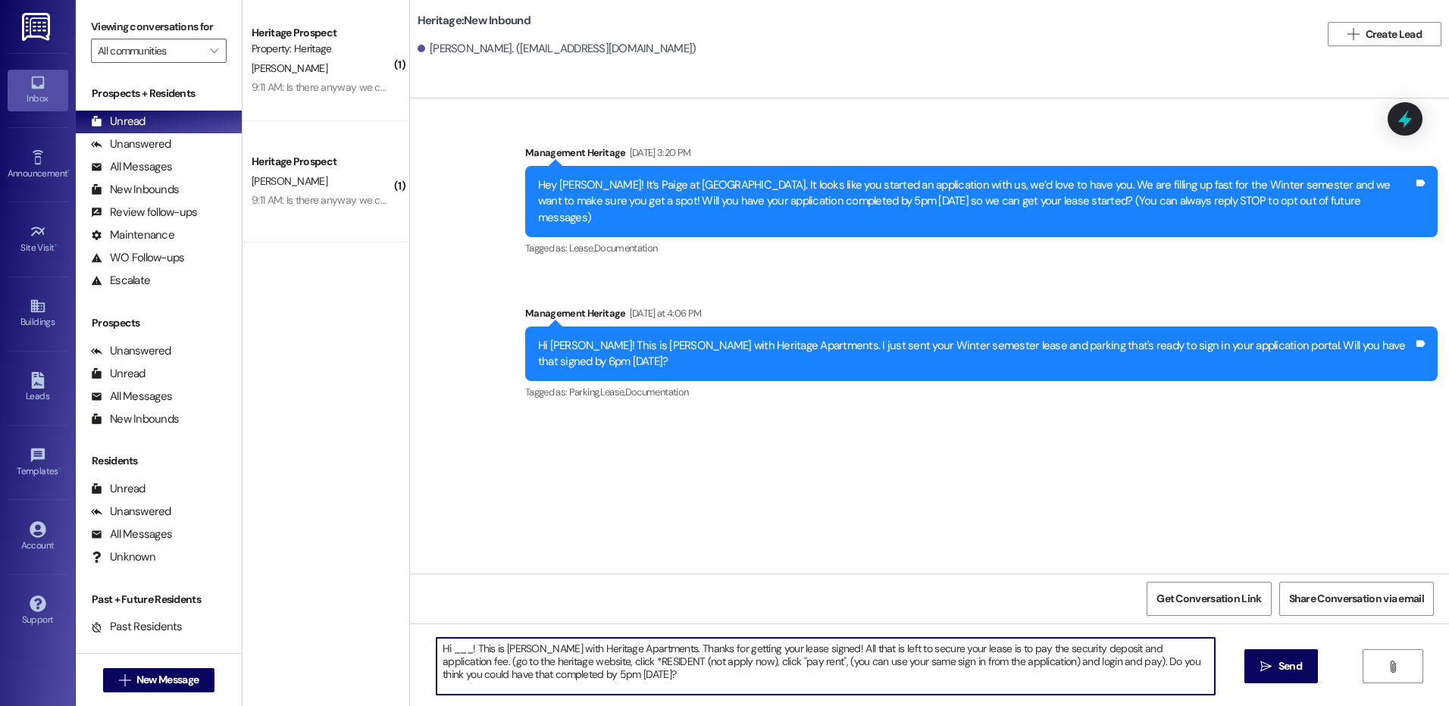
click at [453, 646] on textarea "Hi ___! This is [PERSON_NAME] with Heritage Apartments. Thanks for getting your…" at bounding box center [826, 666] width 778 height 57
click at [521, 658] on textarea "Hi [PERSON_NAME]! This is [PERSON_NAME] with Heritage Apartments. Thanks for ge…" at bounding box center [826, 666] width 778 height 57
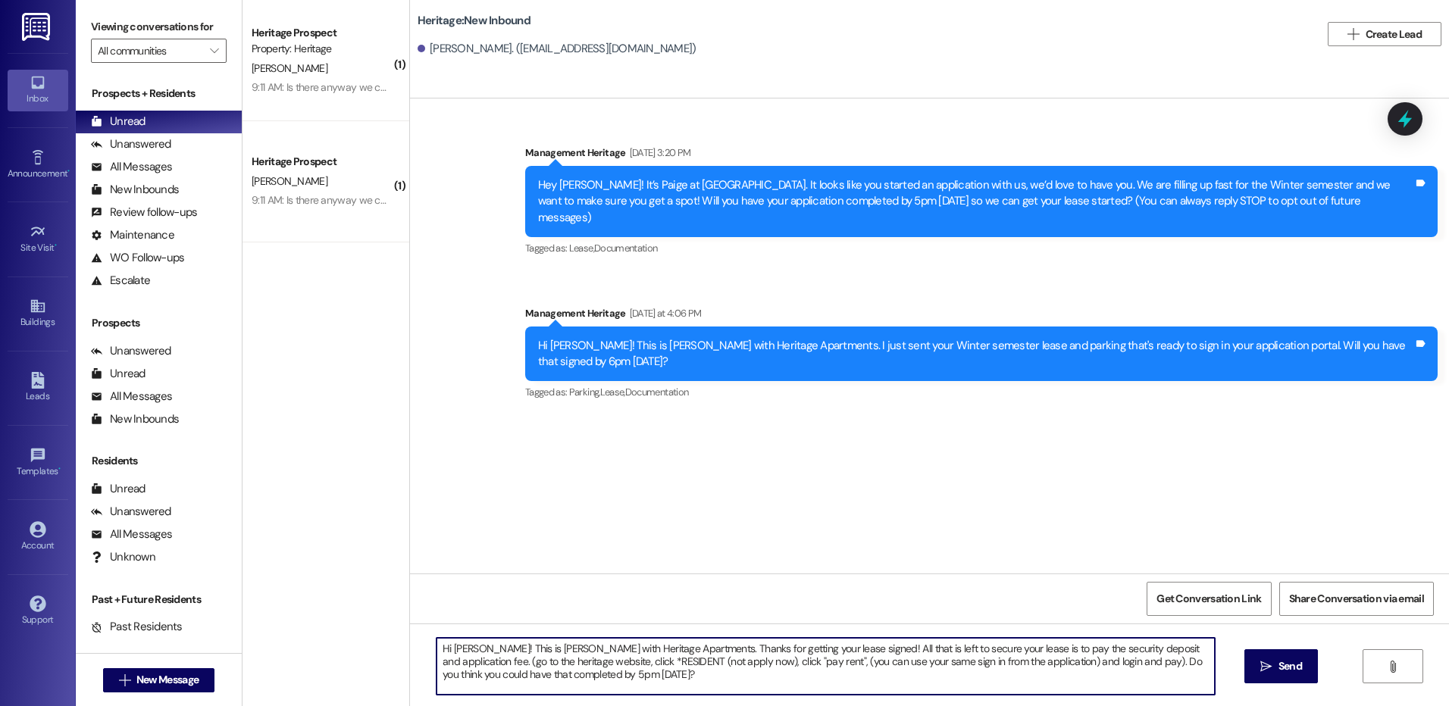
click at [521, 658] on textarea "Hi [PERSON_NAME]! This is [PERSON_NAME] with Heritage Apartments. Thanks for ge…" at bounding box center [826, 666] width 778 height 57
type textarea "Hi [PERSON_NAME]! This is [PERSON_NAME] with Heritage Apartments. Thanks for ge…"
click at [1281, 658] on button " Send" at bounding box center [1282, 667] width 74 height 34
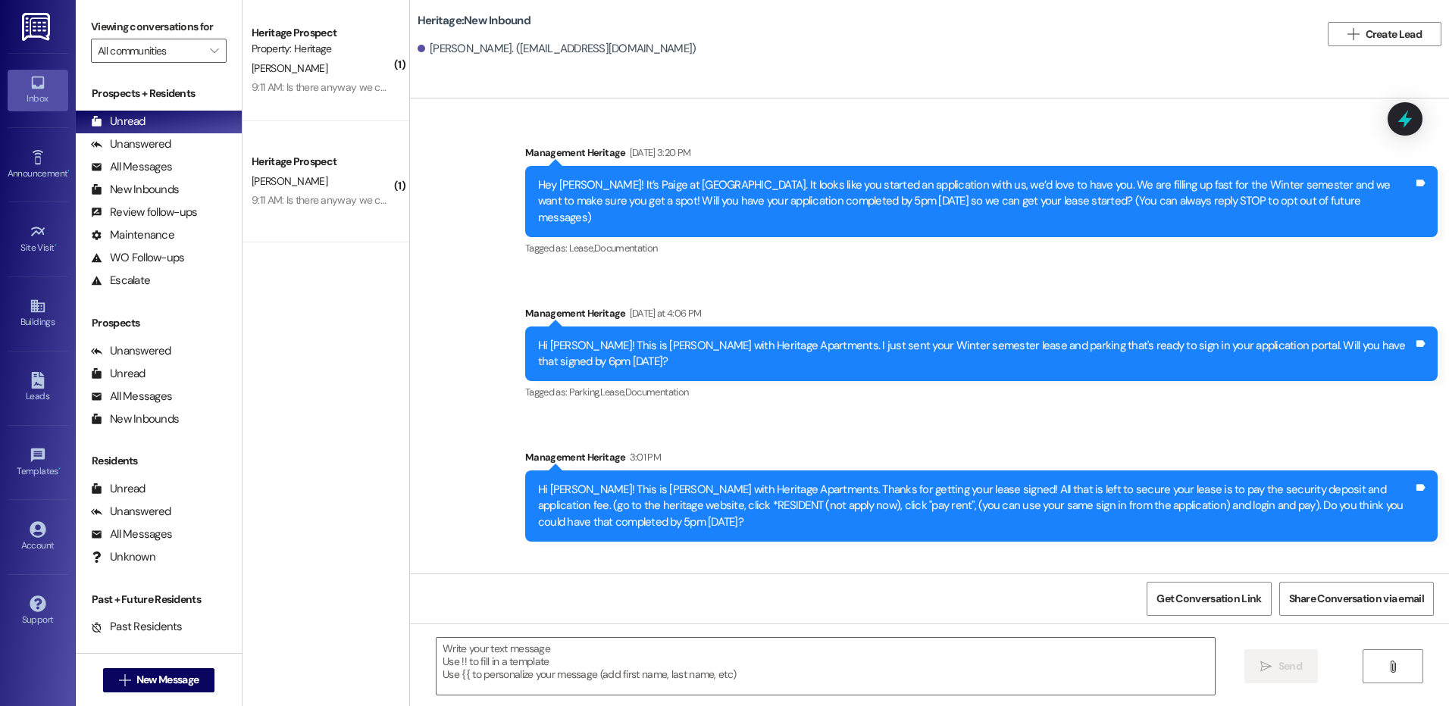
click at [138, 693] on div " New Message" at bounding box center [159, 681] width 112 height 38
click at [139, 690] on button " New Message" at bounding box center [159, 681] width 112 height 24
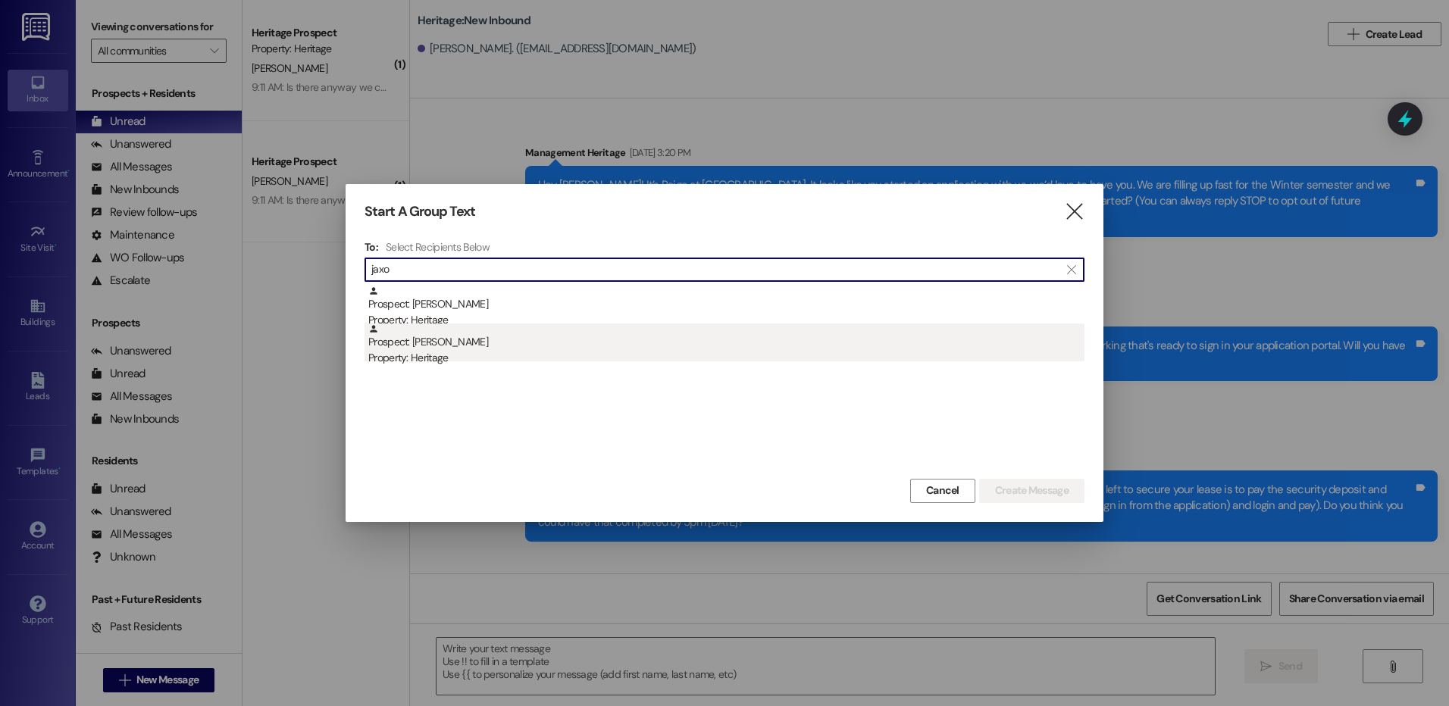
type input "jaxo"
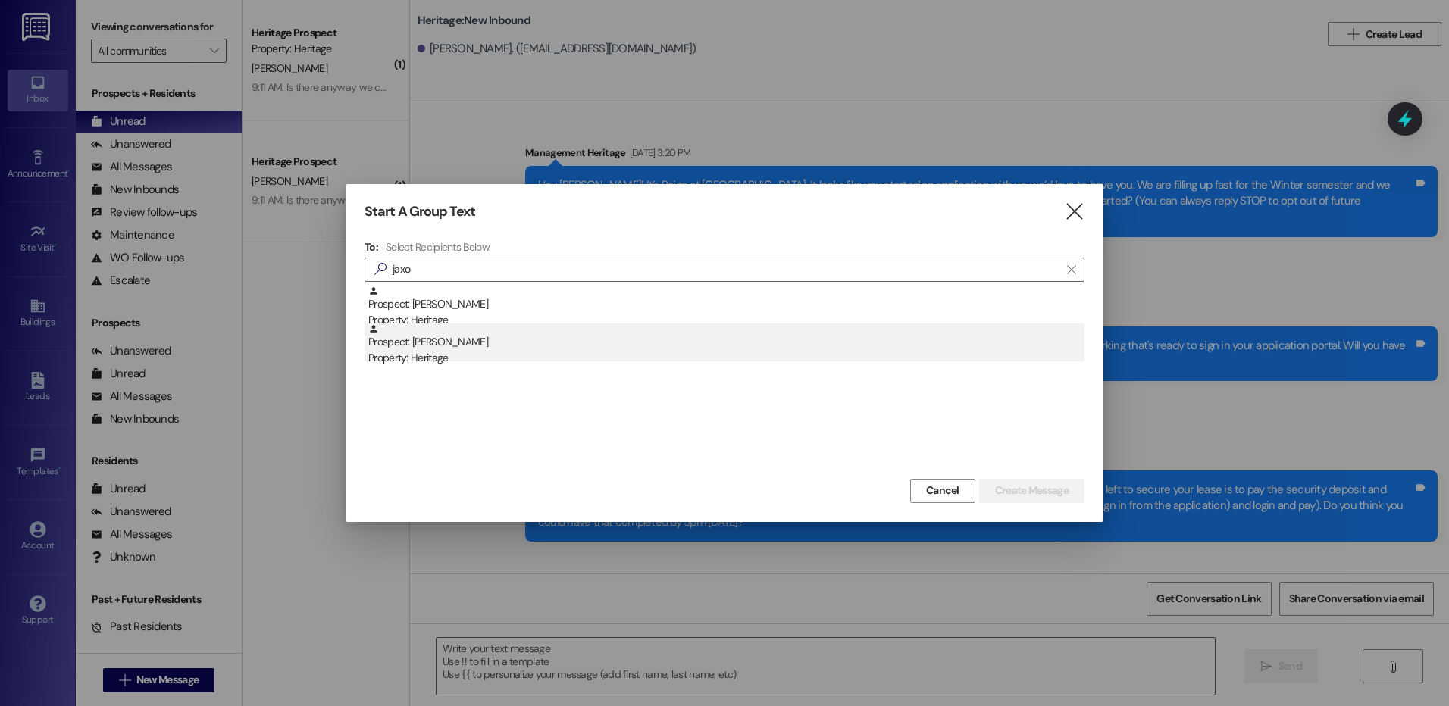
click at [450, 353] on div "Property: Heritage" at bounding box center [726, 358] width 716 height 16
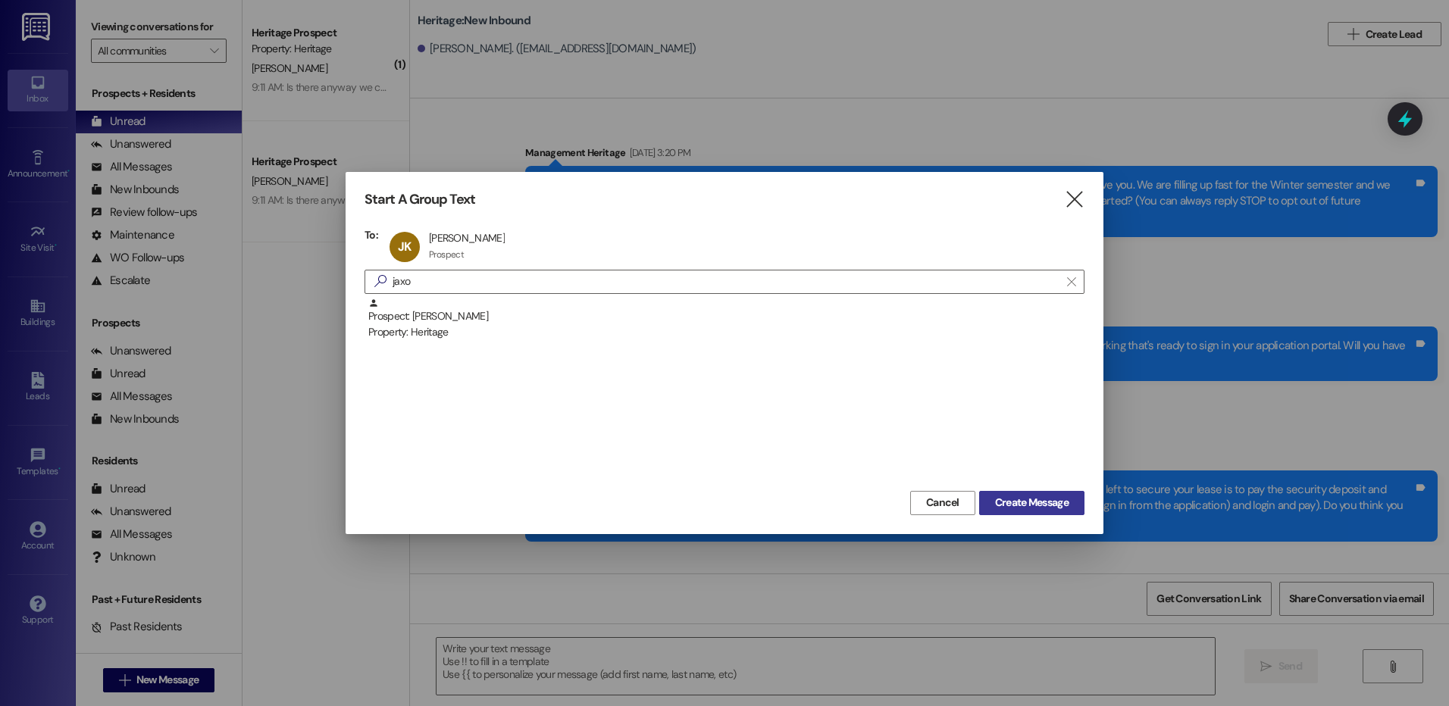
click at [1038, 493] on button "Create Message" at bounding box center [1031, 503] width 105 height 24
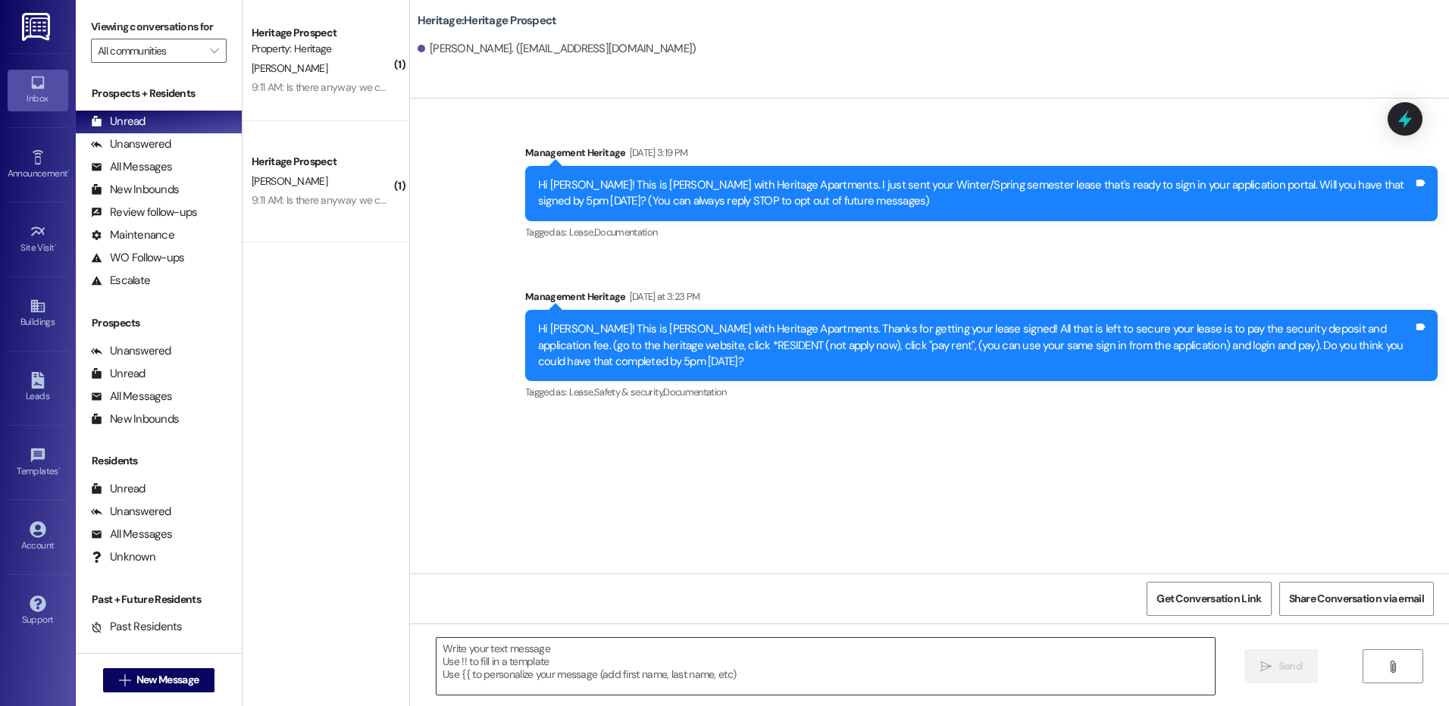
click at [537, 664] on textarea at bounding box center [826, 666] width 778 height 57
paste textarea "Hi ___! It's Paige with Heritage Apartments. I saw that you still haven't paid …"
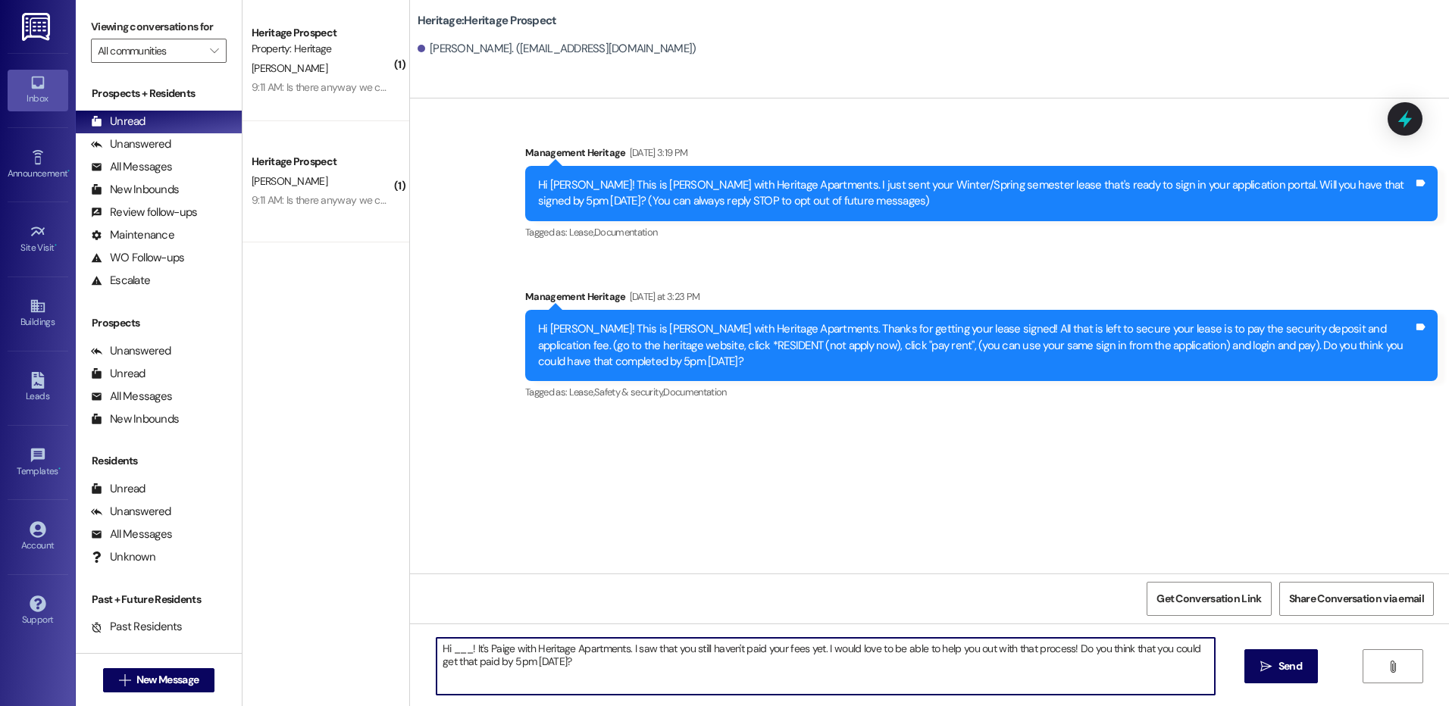
click at [452, 638] on textarea "Hi ___! It's Paige with Heritage Apartments. I saw that you still haven't paid …" at bounding box center [826, 666] width 778 height 57
click at [449, 650] on textarea "Hi ___! It's Paige with Heritage Apartments. I saw that you still haven't paid …" at bounding box center [826, 666] width 778 height 57
click at [449, 650] on textarea "Hi [PERSON_NAME]! It's Paige with Heritage Apartments. I saw that you still hav…" at bounding box center [826, 666] width 778 height 57
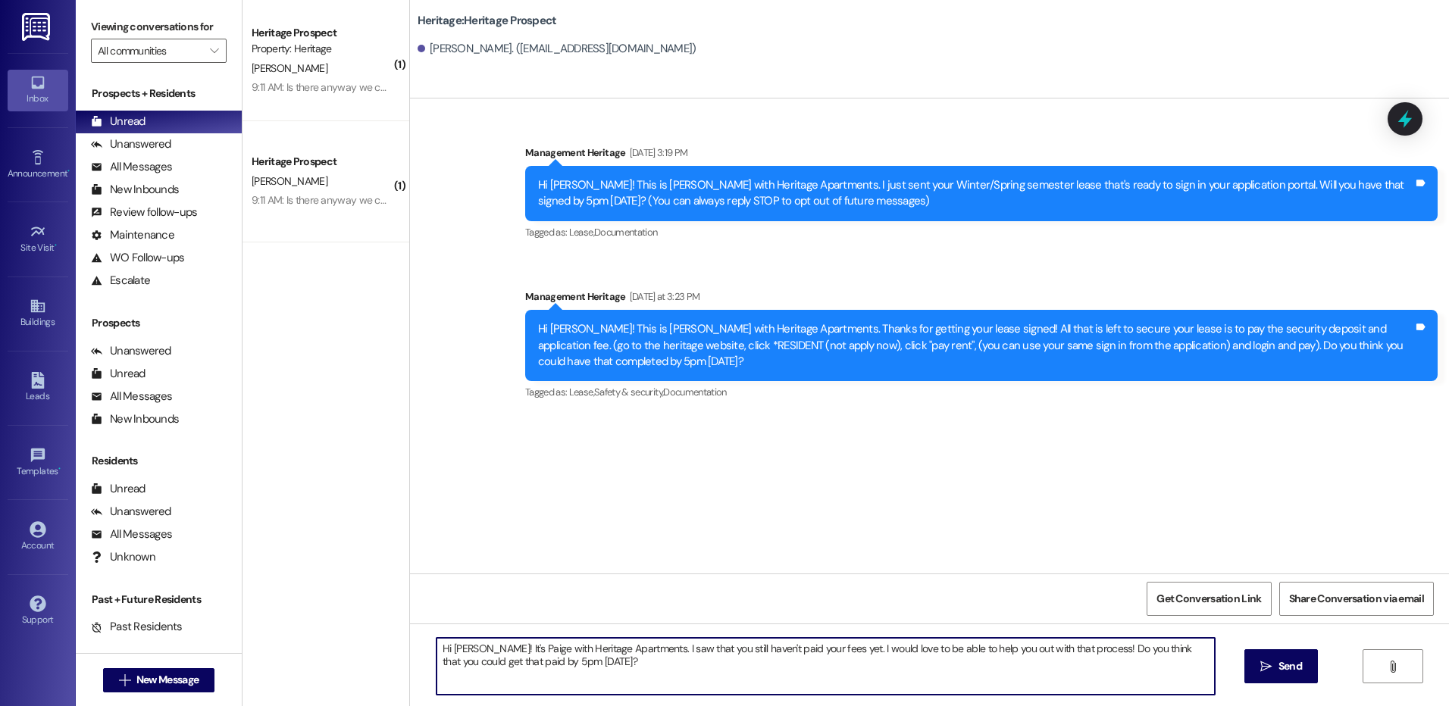
click at [449, 650] on textarea "Hi [PERSON_NAME]! It's Paige with Heritage Apartments. I saw that you still hav…" at bounding box center [826, 666] width 778 height 57
type textarea "Hi [PERSON_NAME]! It's Paige with Heritage Apartments. I saw that you still hav…"
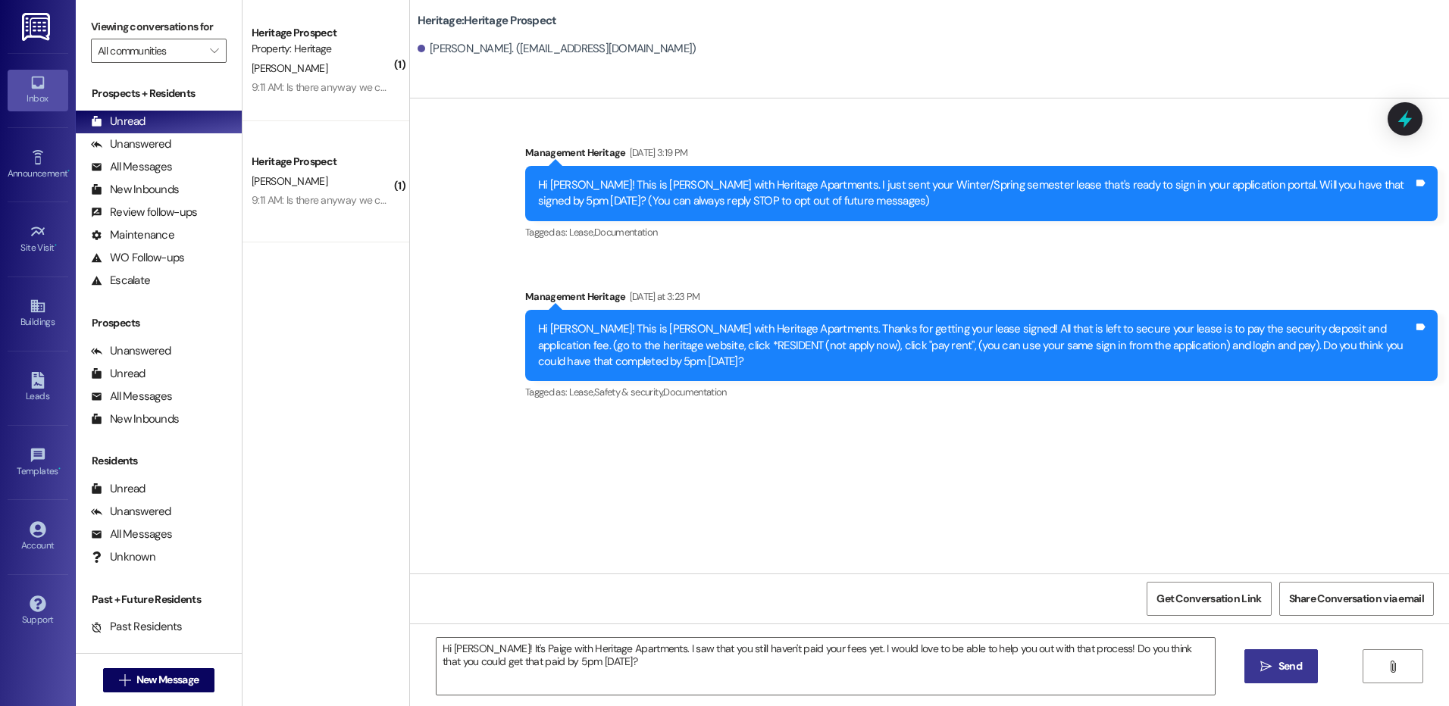
click at [1258, 670] on span " Send" at bounding box center [1281, 667] width 48 height 16
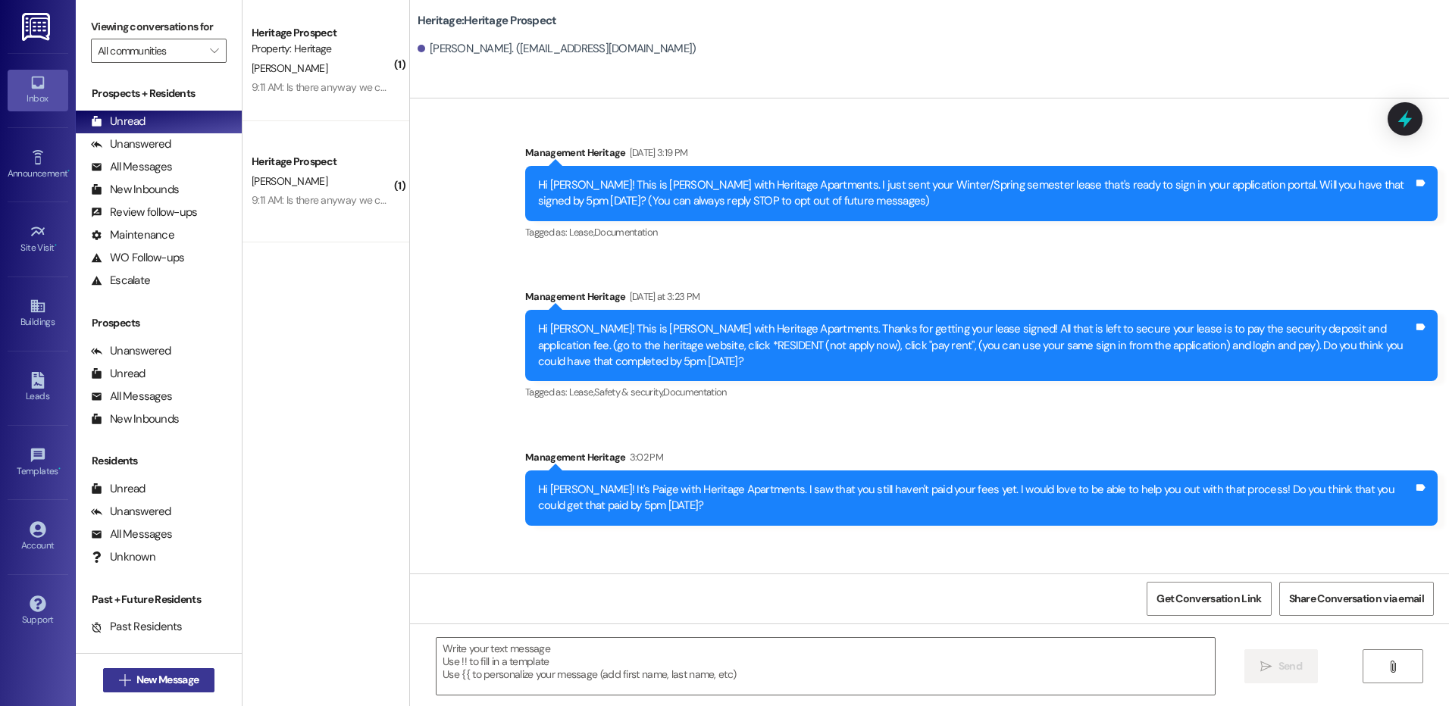
click at [119, 683] on icon "" at bounding box center [124, 681] width 11 height 12
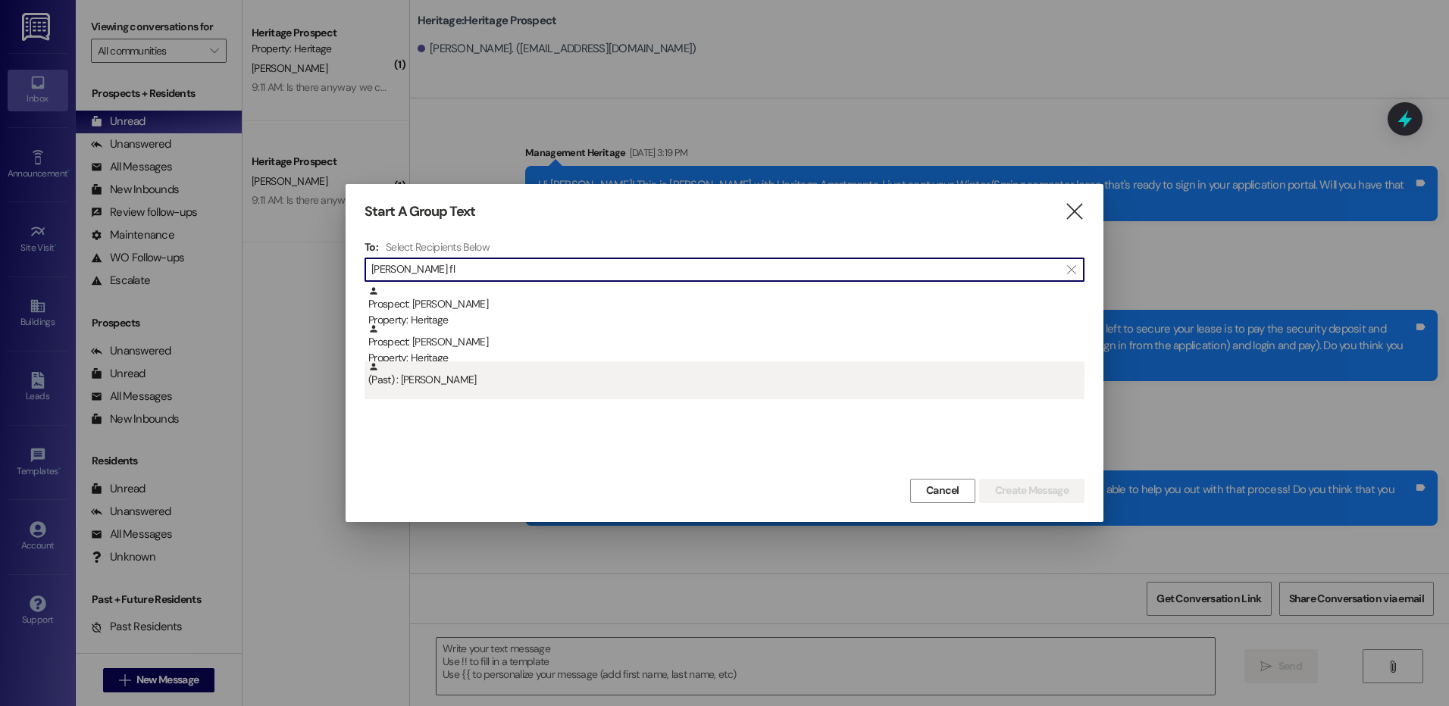
type input "[PERSON_NAME] fl"
click at [535, 363] on div "(Past) : [PERSON_NAME]" at bounding box center [726, 375] width 716 height 27
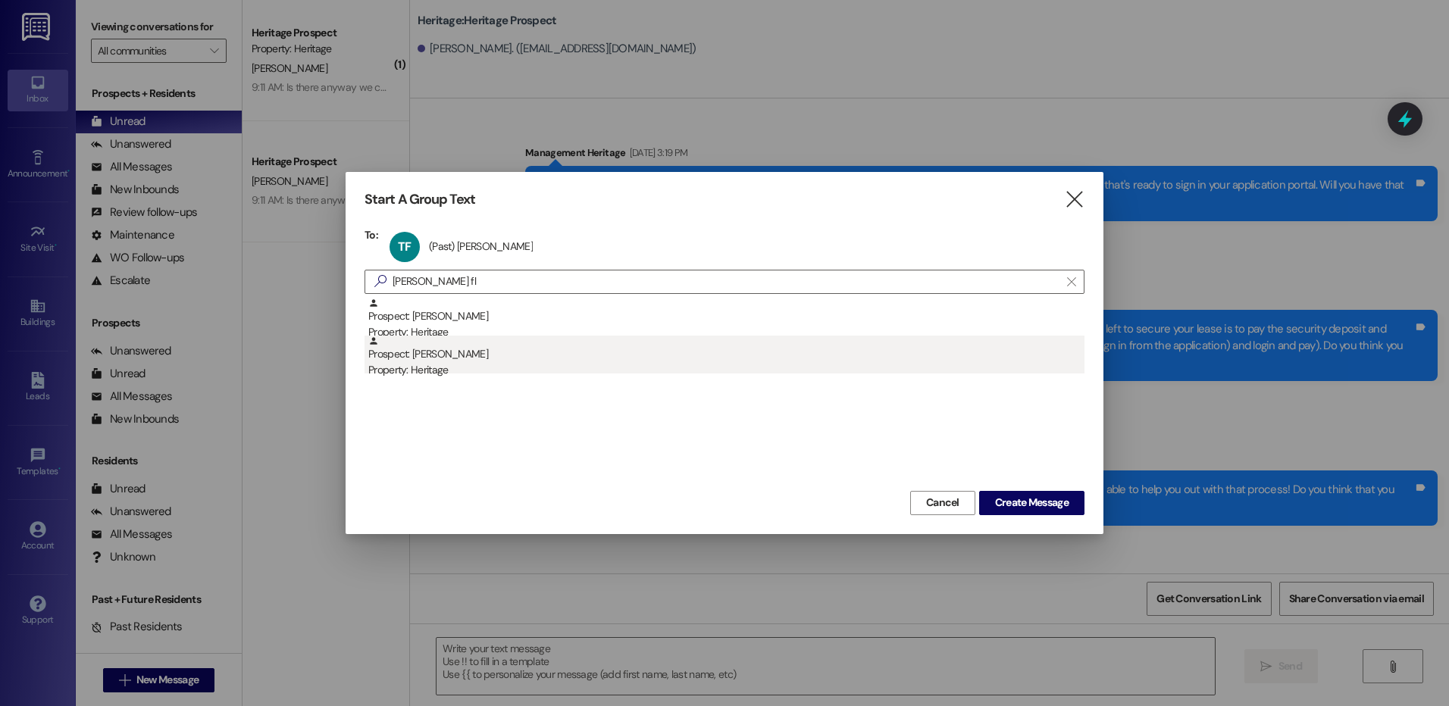
drag, startPoint x: 517, startPoint y: 374, endPoint x: 533, endPoint y: 297, distance: 78.9
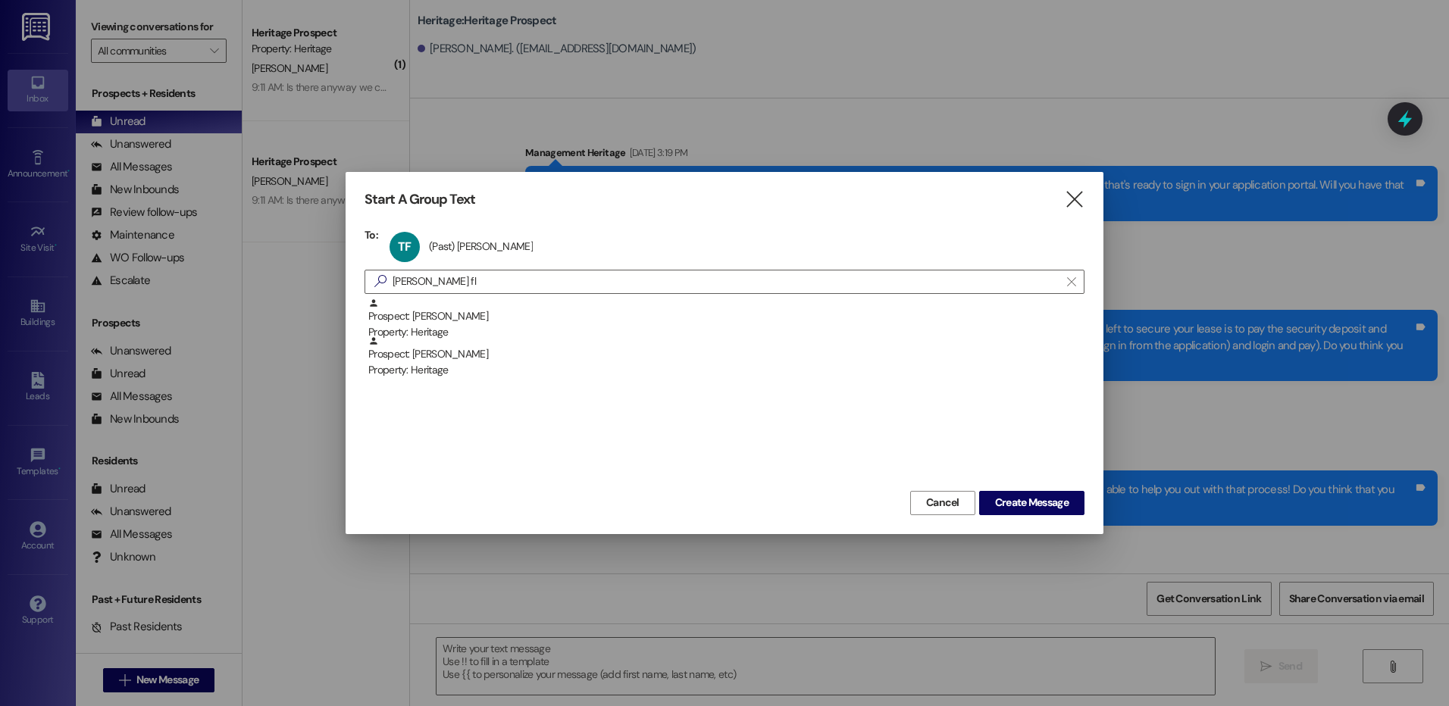
click at [516, 374] on div "Property: Heritage" at bounding box center [726, 370] width 716 height 16
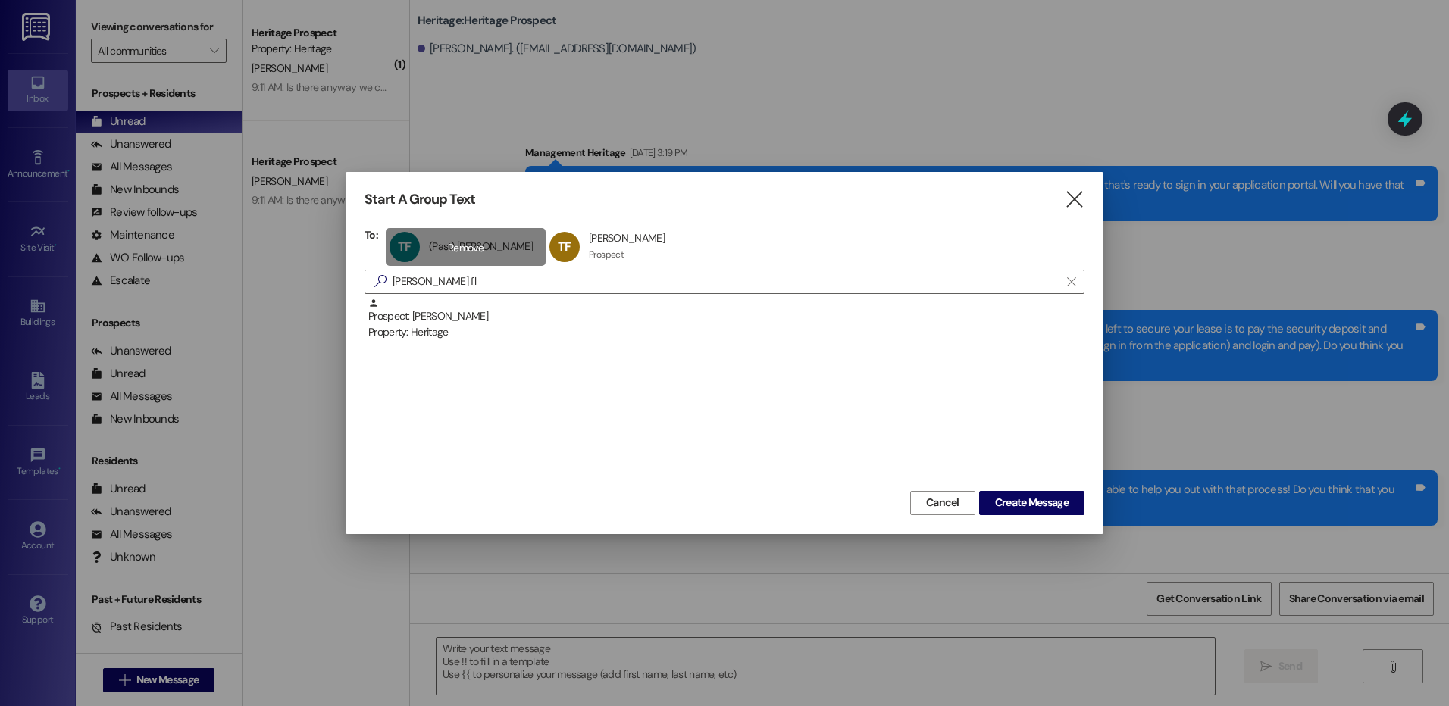
click at [466, 236] on div "TF (Past) [PERSON_NAME] (Past) [PERSON_NAME] click to remove" at bounding box center [466, 247] width 160 height 38
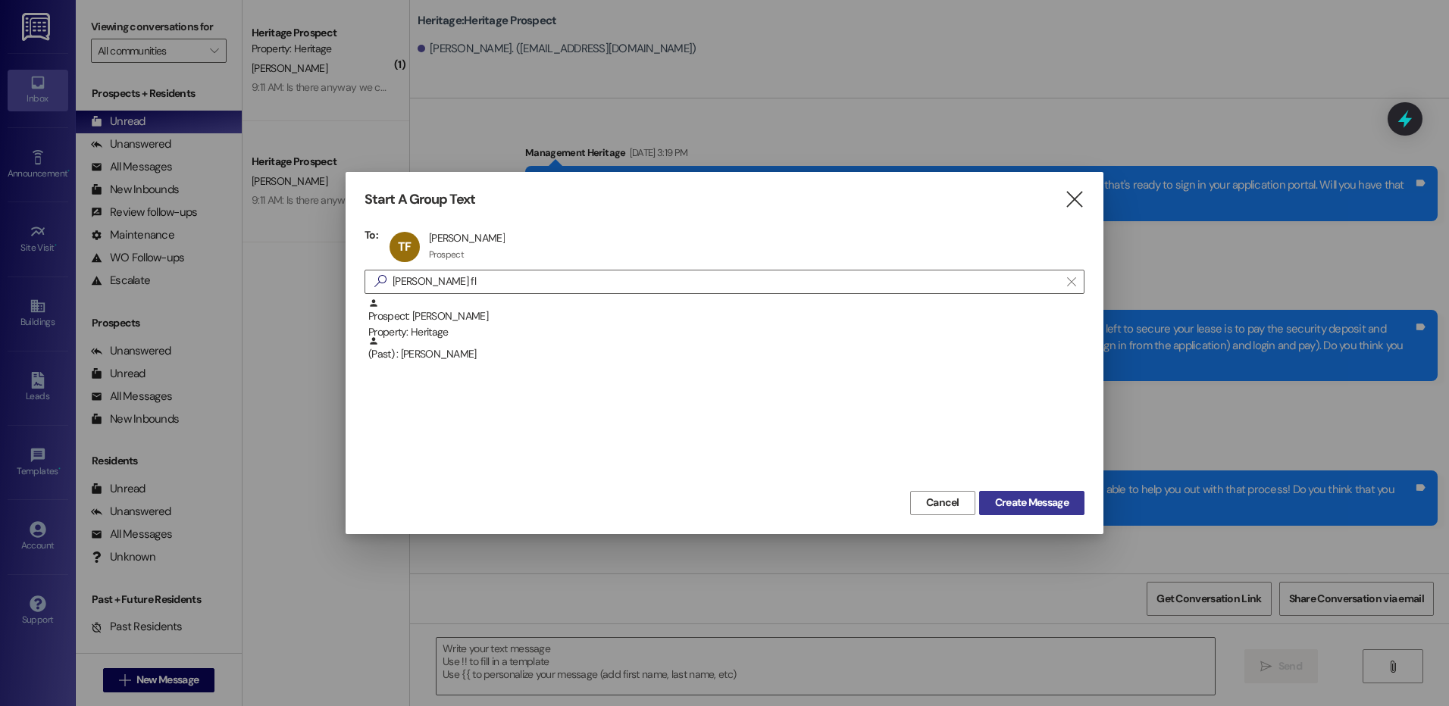
drag, startPoint x: 985, startPoint y: 501, endPoint x: 997, endPoint y: 496, distance: 13.9
click at [994, 497] on button "Create Message" at bounding box center [1031, 503] width 105 height 24
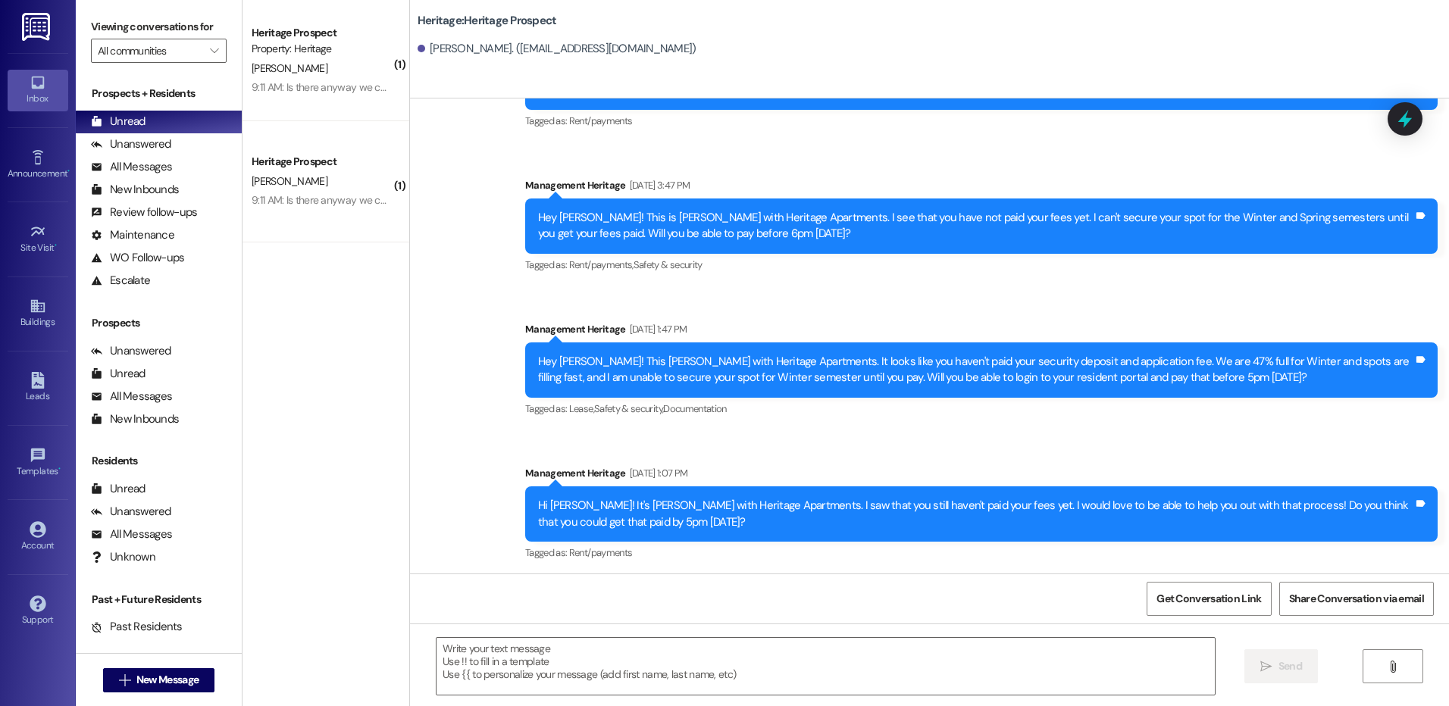
scroll to position [813, 0]
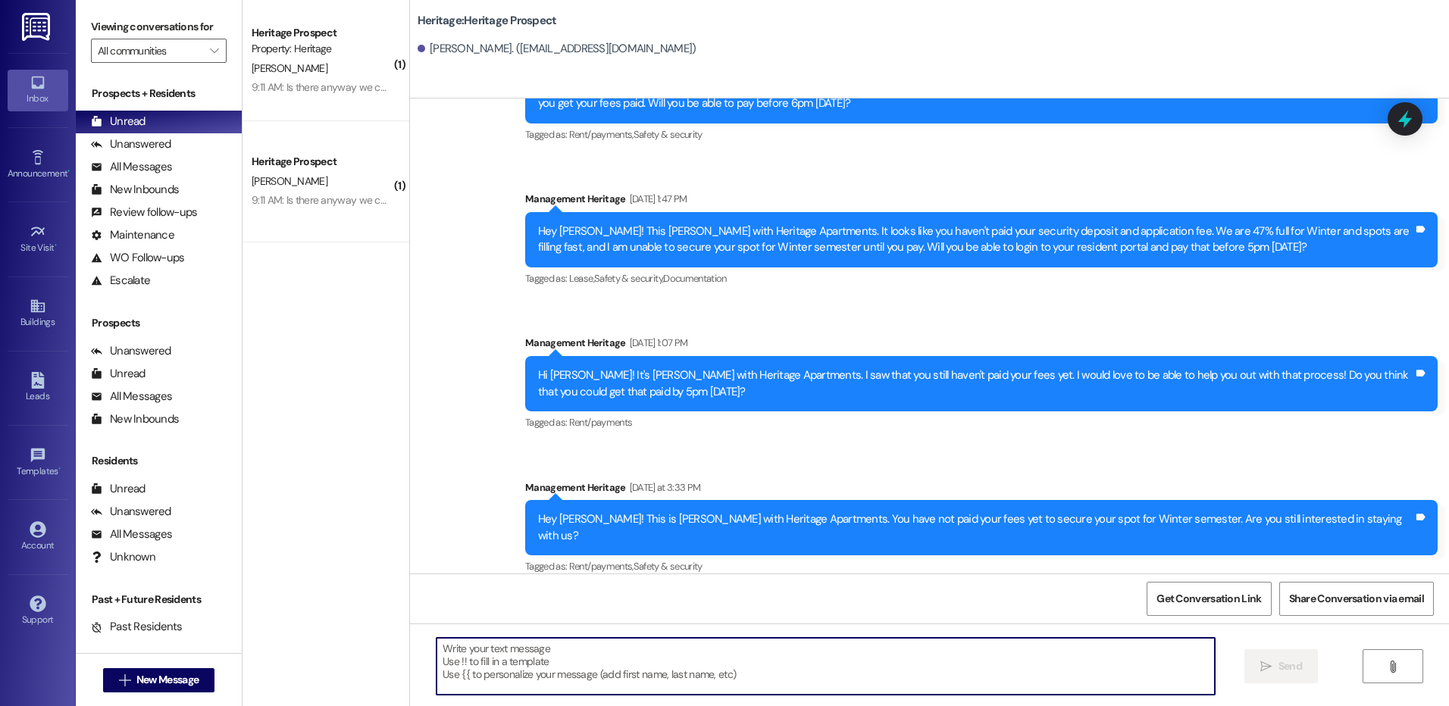
click at [647, 653] on textarea at bounding box center [826, 666] width 778 height 57
click at [574, 675] on textarea at bounding box center [826, 666] width 778 height 57
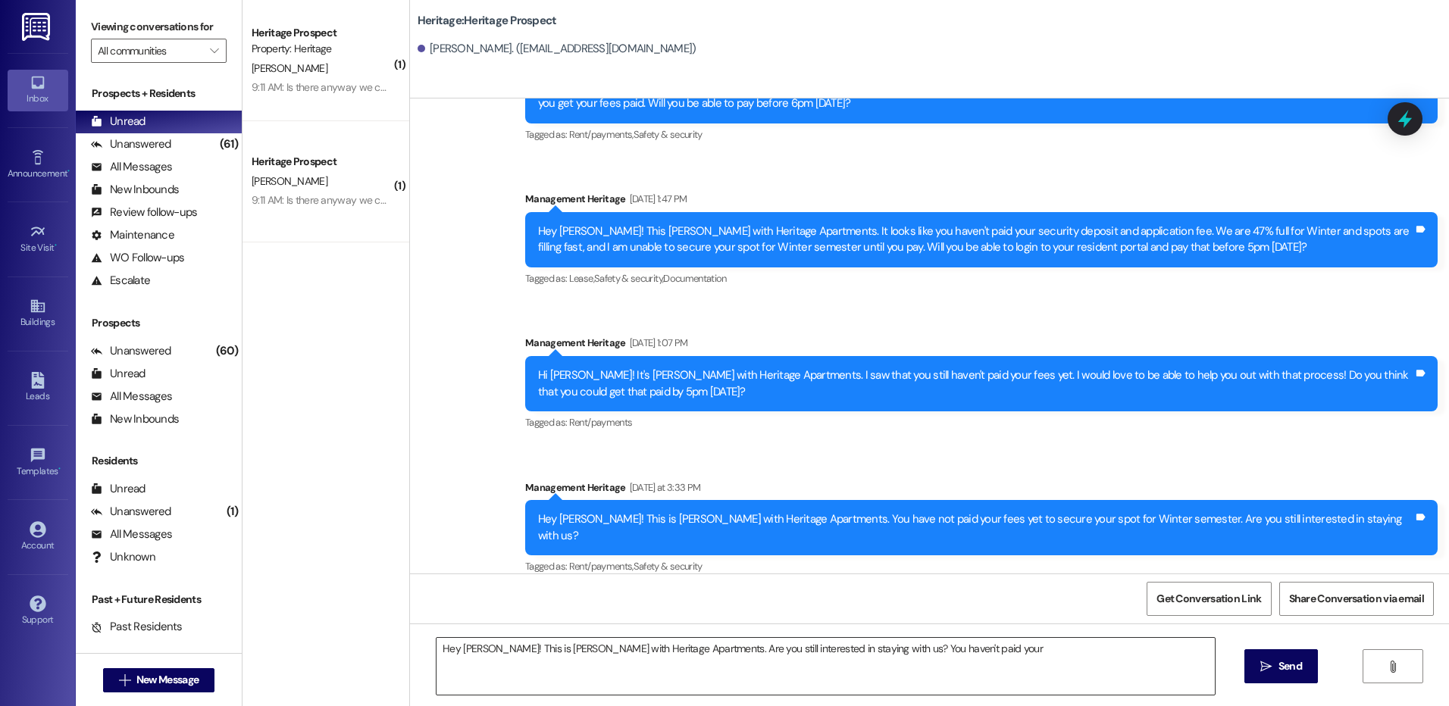
click at [970, 662] on textarea "Hey [PERSON_NAME]! This is [PERSON_NAME] with Heritage Apartments. Are you stil…" at bounding box center [826, 666] width 778 height 57
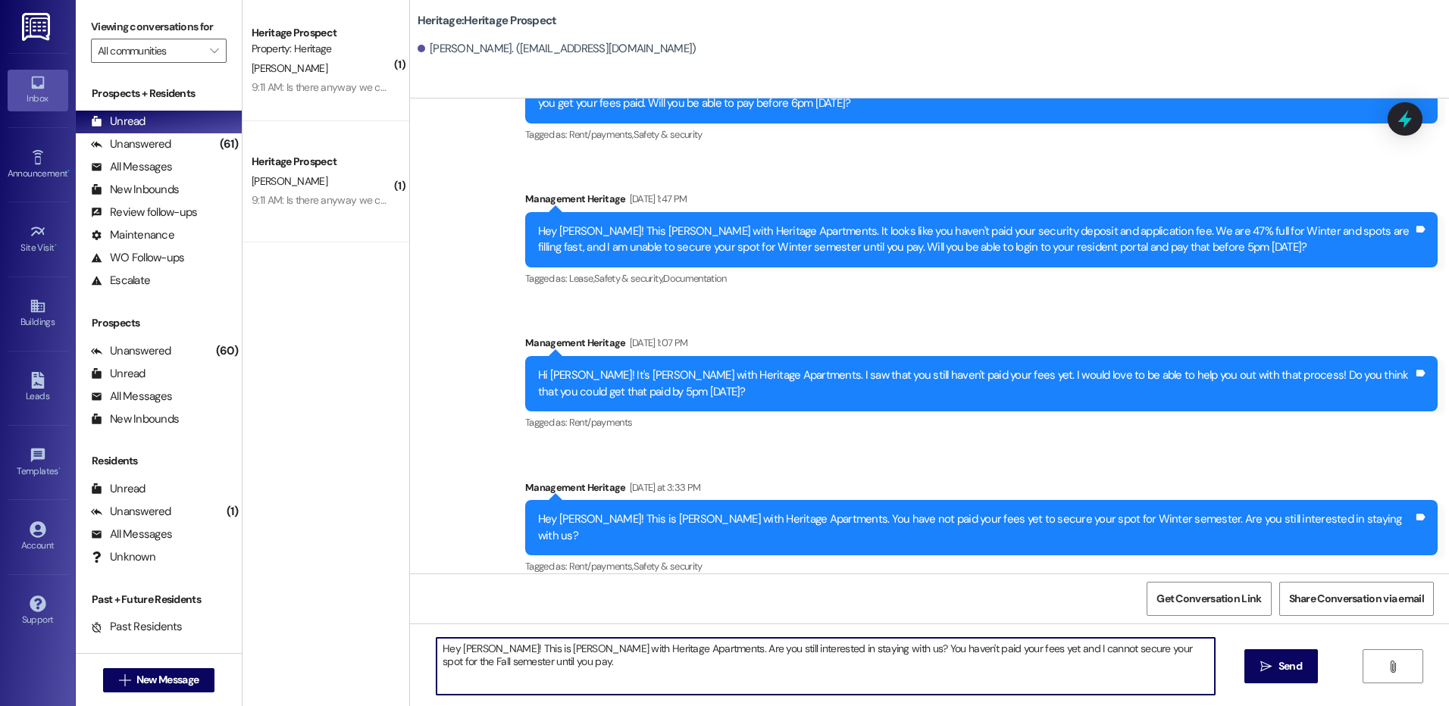
click at [972, 662] on textarea "Hey [PERSON_NAME]! This is [PERSON_NAME] with Heritage Apartments. Are you stil…" at bounding box center [826, 666] width 778 height 57
type textarea "Hey [PERSON_NAME]! This is [PERSON_NAME] with Heritage Apartments. Are you stil…"
click at [1270, 668] on icon "" at bounding box center [1265, 667] width 11 height 12
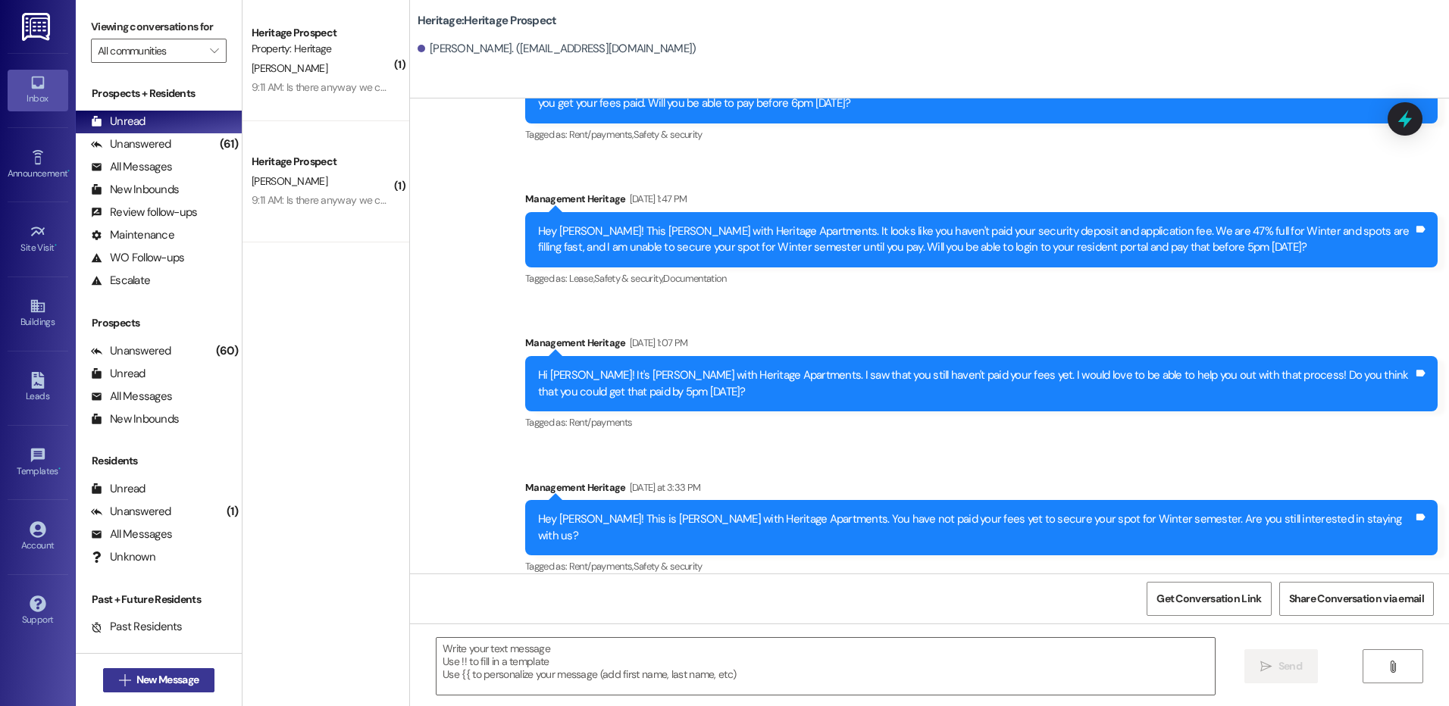
click at [136, 684] on span "New Message" at bounding box center [167, 680] width 62 height 16
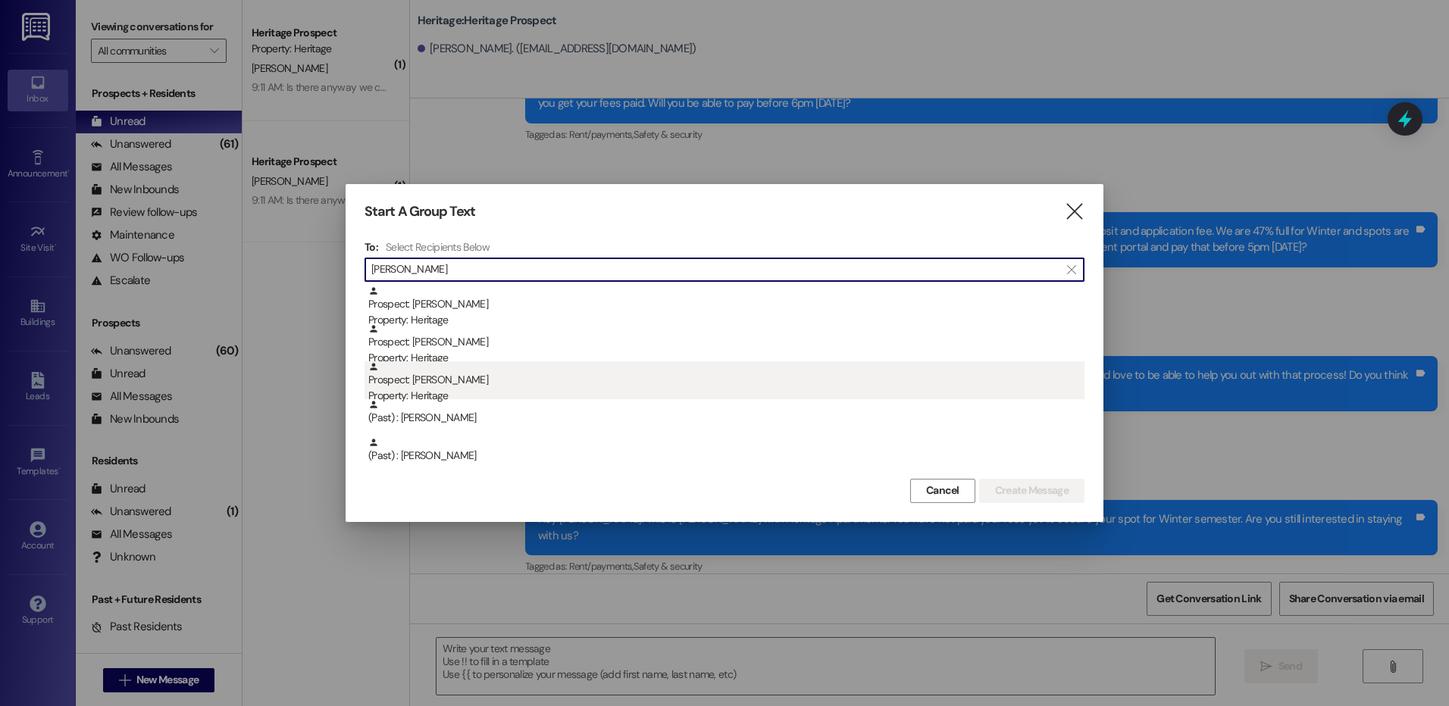
type input "[PERSON_NAME]"
click at [574, 398] on div "Property: Heritage" at bounding box center [726, 396] width 716 height 16
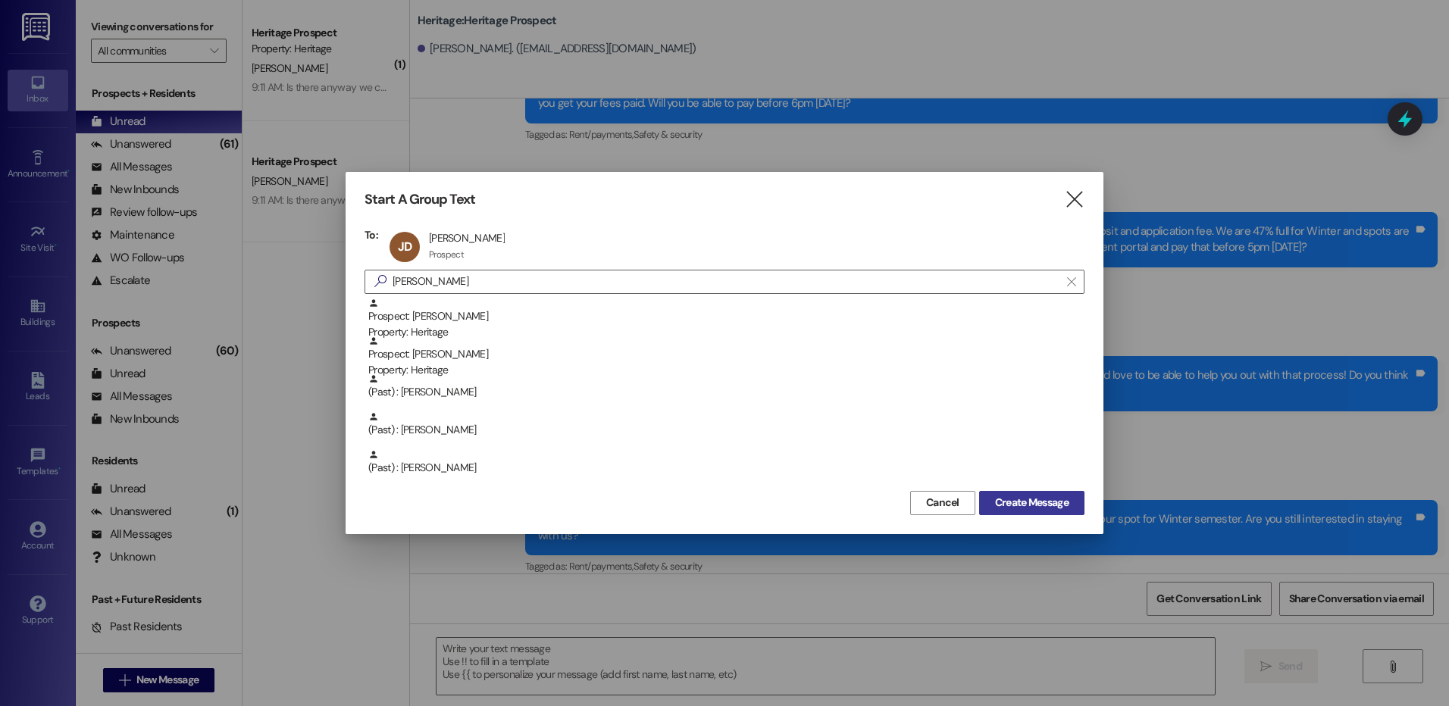
click at [1000, 503] on span "Create Message" at bounding box center [1032, 503] width 74 height 16
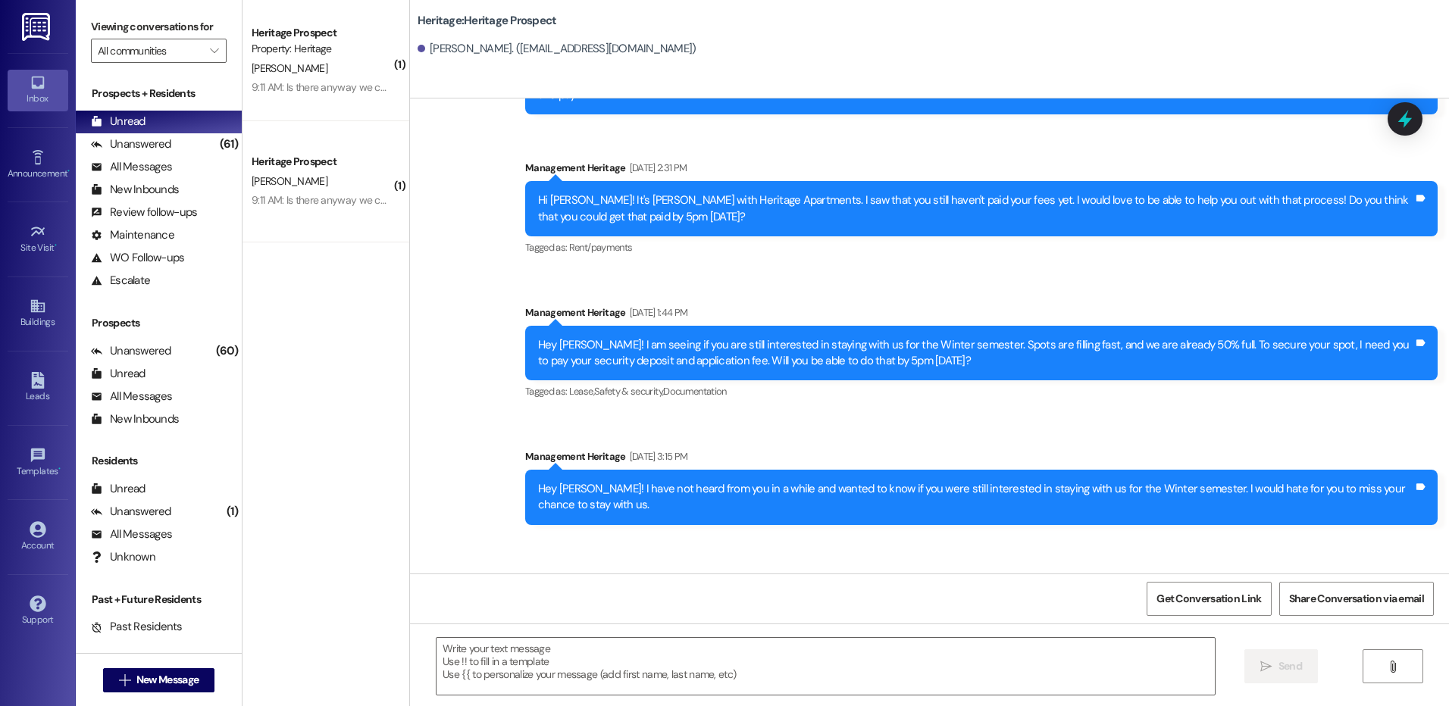
scroll to position [2153, 0]
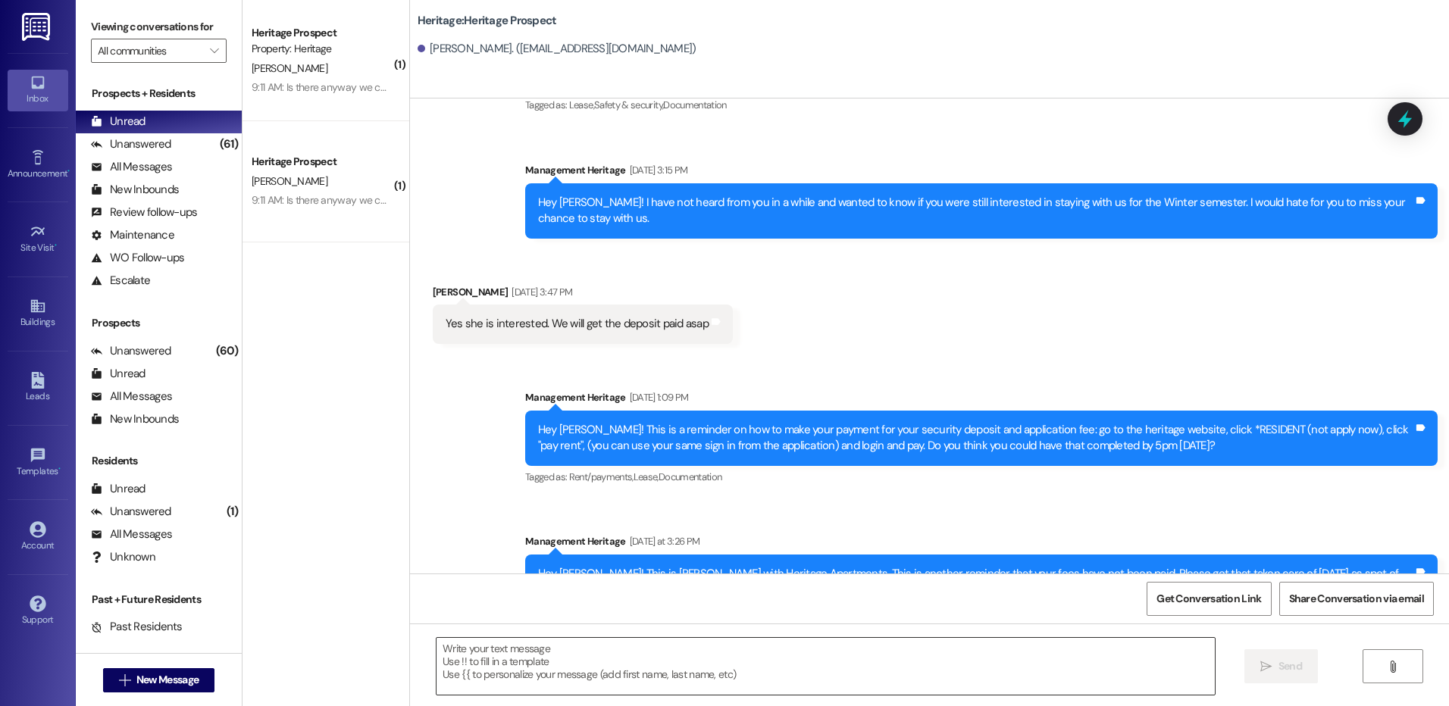
click at [544, 674] on textarea at bounding box center [826, 666] width 778 height 57
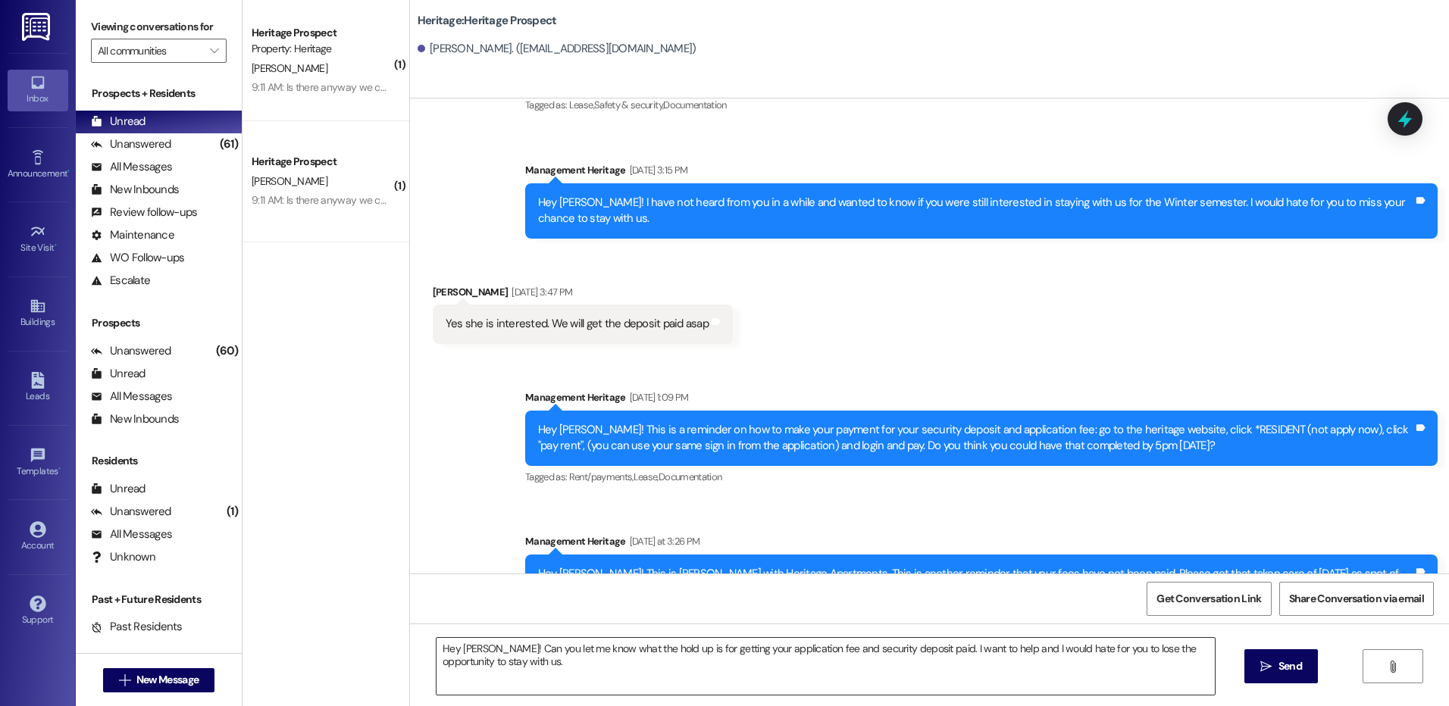
click at [630, 637] on div "Hey [PERSON_NAME]! Can you let me know what the hold up is for getting your app…" at bounding box center [825, 666] width 779 height 58
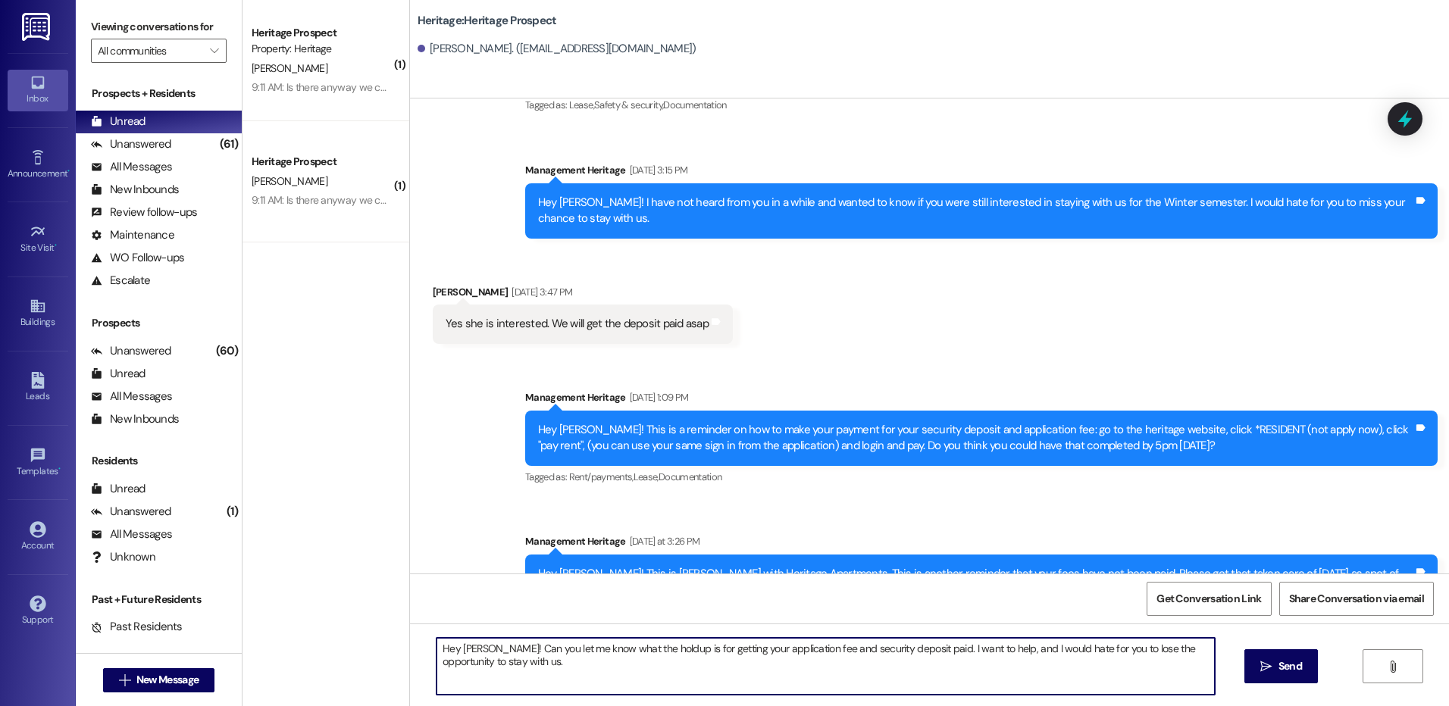
click at [911, 650] on textarea "Hey [PERSON_NAME]! Can you let me know what the holdup is for getting your appl…" at bounding box center [826, 666] width 778 height 57
click at [921, 660] on textarea "Hey [PERSON_NAME]! Can you let me know what the holdup is for getting your appl…" at bounding box center [826, 666] width 778 height 57
type textarea "Hey [PERSON_NAME]! Can you let me know what the holdup is for getting your appl…"
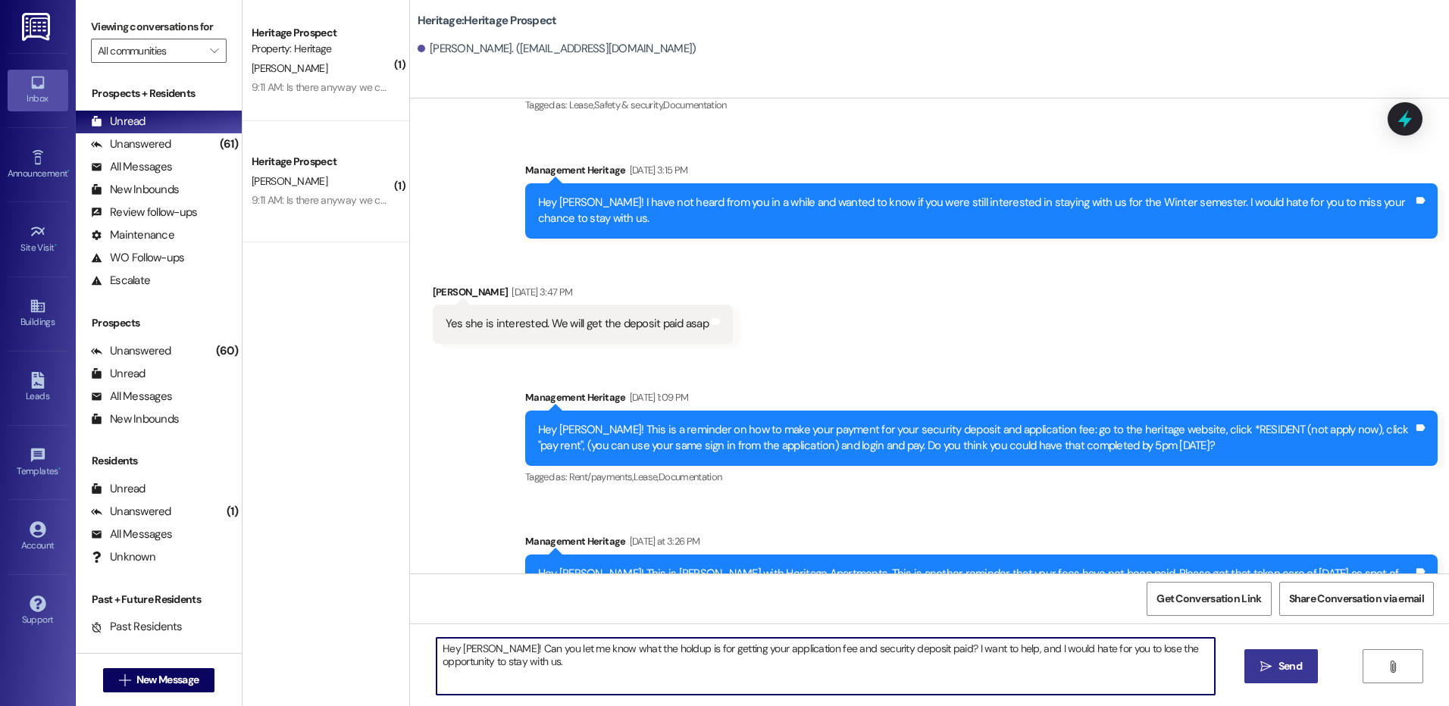
click at [1293, 683] on button " Send" at bounding box center [1282, 667] width 74 height 34
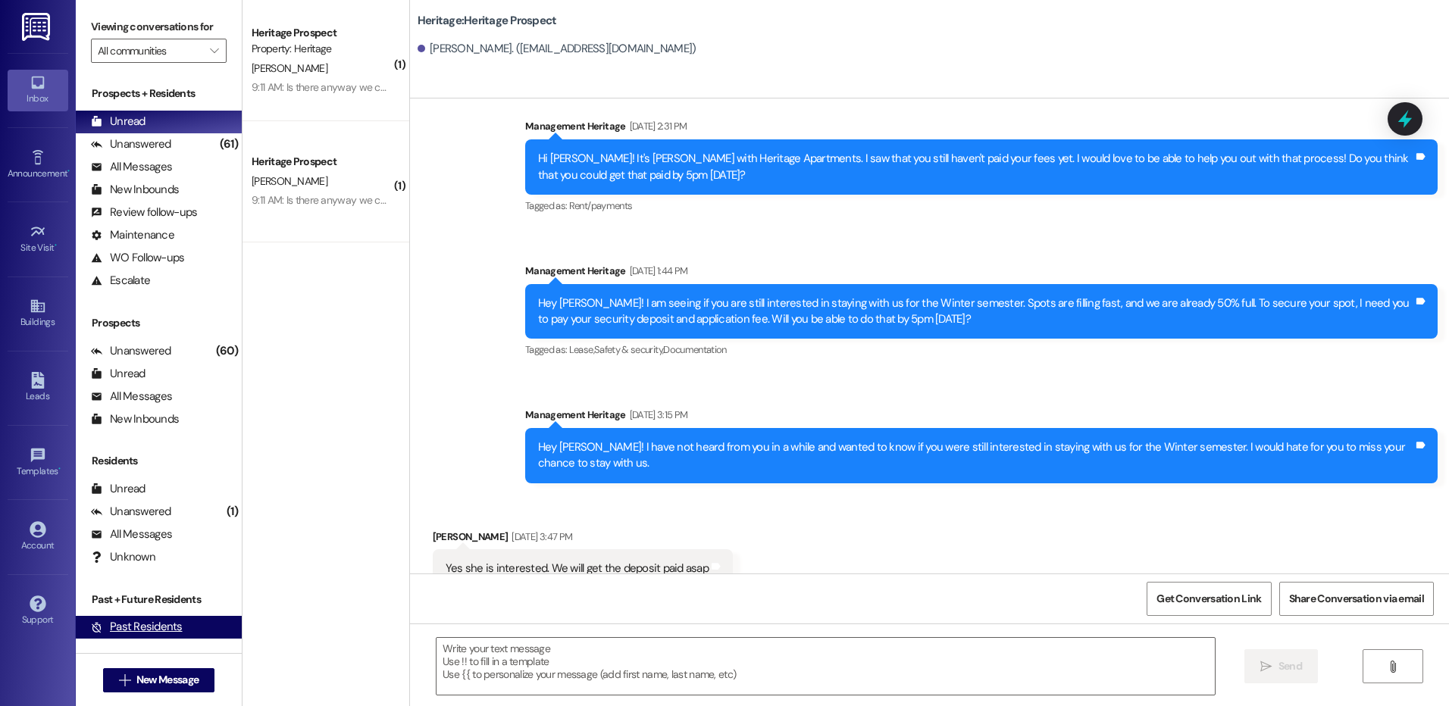
scroll to position [1886, 0]
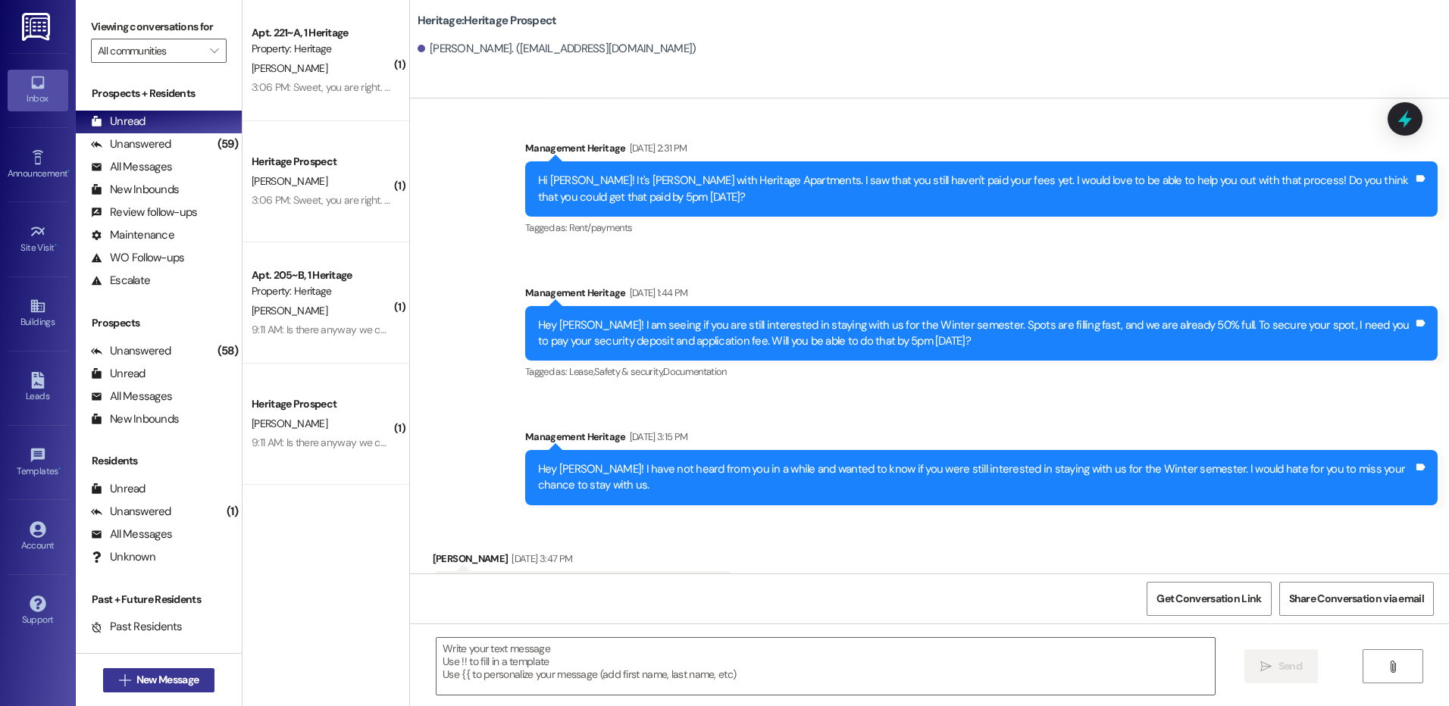
click at [142, 679] on span "New Message" at bounding box center [167, 680] width 62 height 16
